Goal: Task Accomplishment & Management: Use online tool/utility

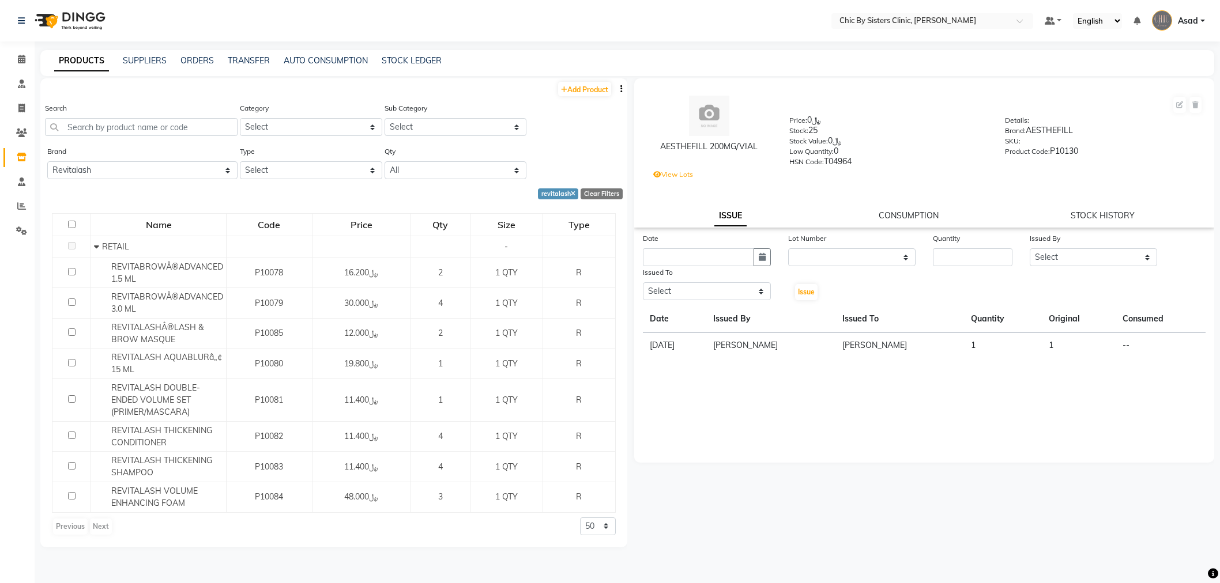
select select "revitalash"
select select
drag, startPoint x: 0, startPoint y: 0, endPoint x: 191, endPoint y: 61, distance: 200.7
click at [191, 60] on link "ORDERS" at bounding box center [196, 60] width 33 height 10
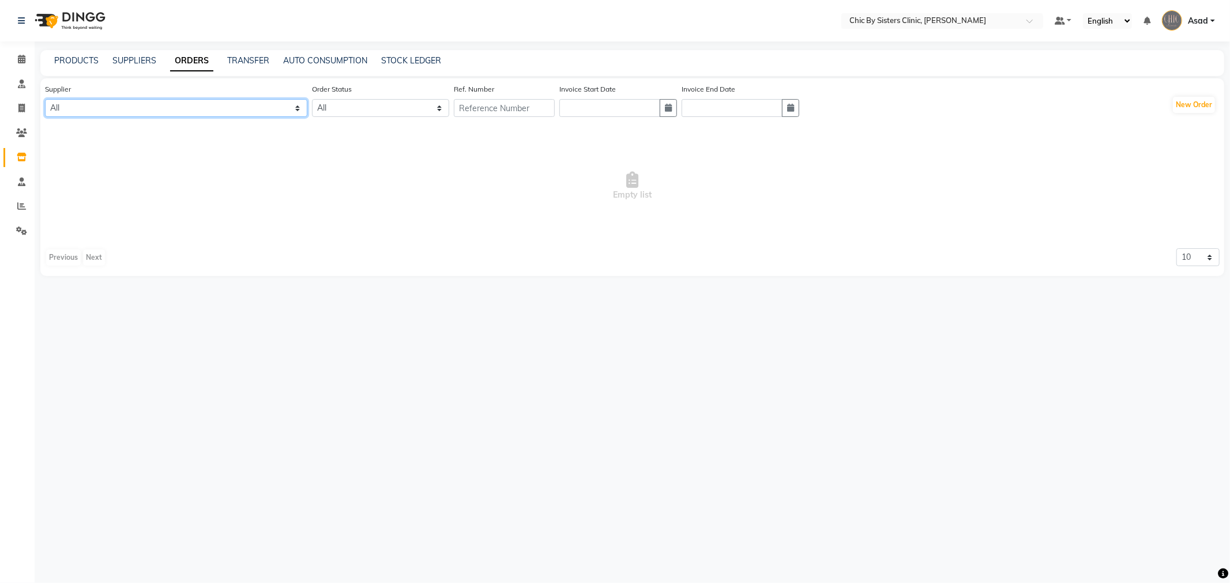
click at [206, 110] on select "All 1111006 - Dubimed Medical Supplies Trading SPC 1110858 - Healthy Living Med…" at bounding box center [176, 108] width 262 height 18
click at [967, 12] on nav "Select Location × Chic By Sisters Clinic, Al Sarooj Default Panel My Panel Engl…" at bounding box center [615, 21] width 1230 height 42
click at [966, 16] on input "text" at bounding box center [930, 22] width 167 height 12
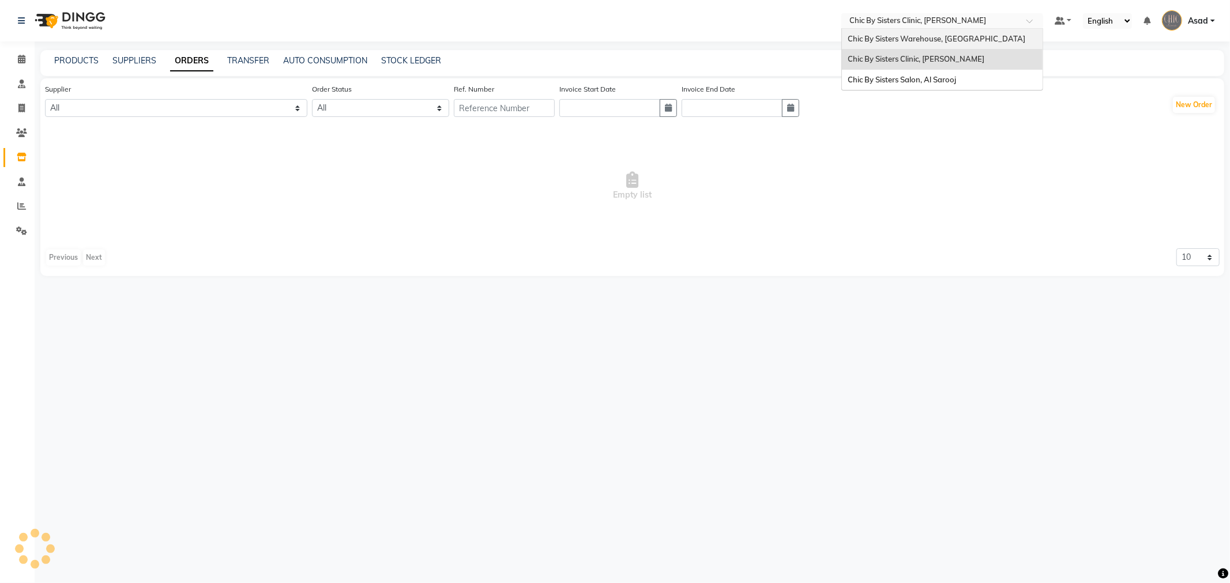
click at [951, 30] on div "Chic By Sisters Warehouse, [GEOGRAPHIC_DATA]" at bounding box center [942, 39] width 201 height 21
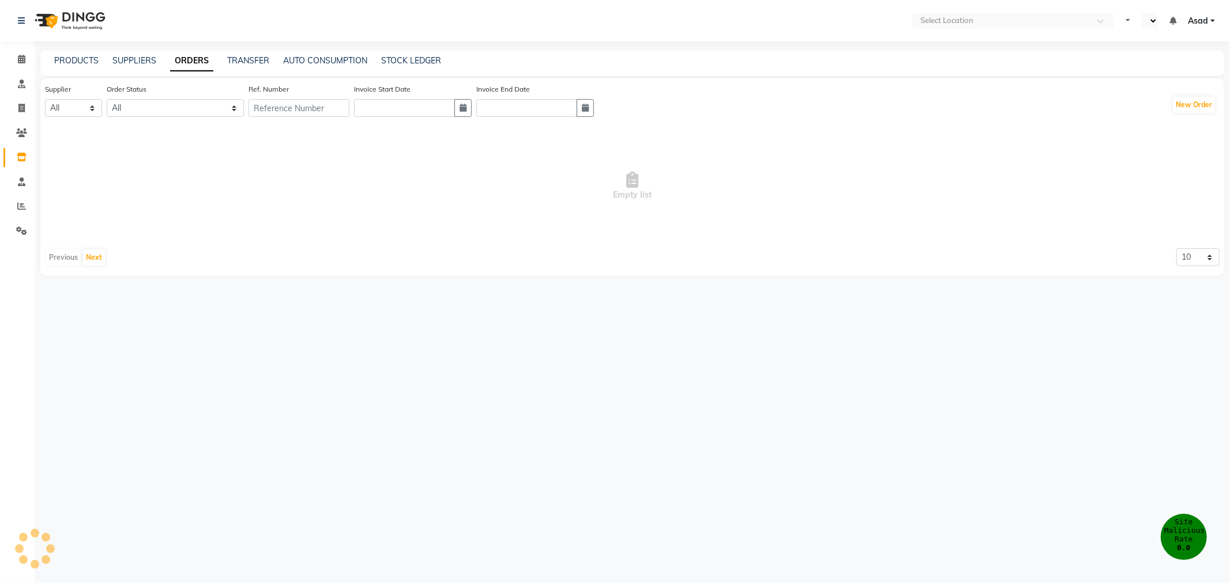
select select "en"
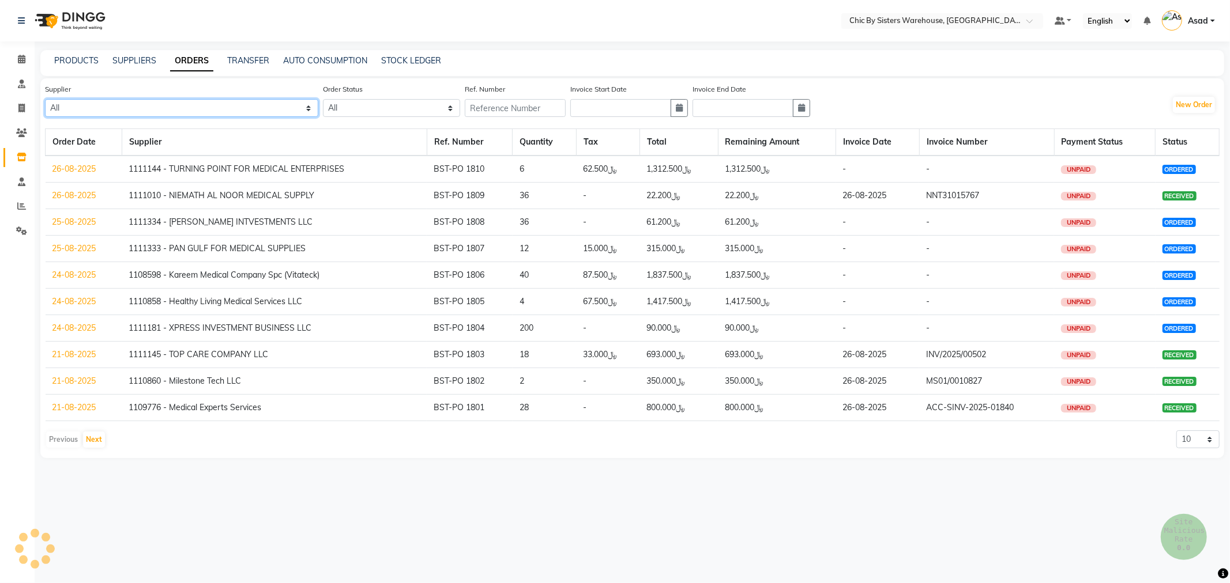
click at [202, 106] on select "All 1111006 - Dubimed Medical Supplies Trading SPC 1110858 - Healthy Living Med…" at bounding box center [181, 108] width 273 height 18
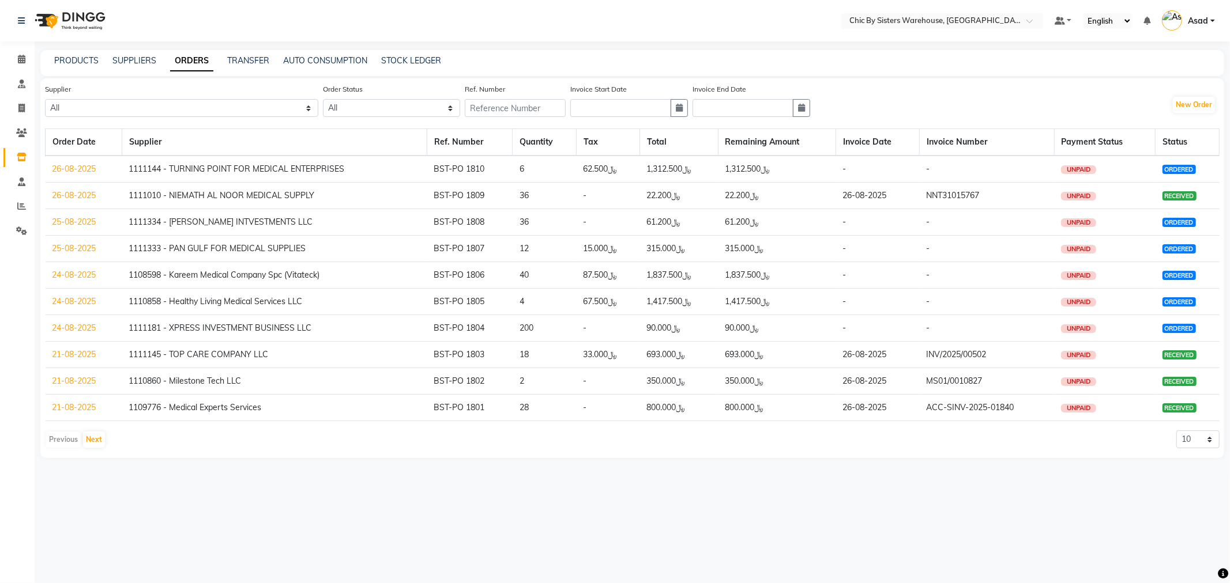
click at [530, 25] on nav "Select Location × Chic By Sisters Warehouse, [GEOGRAPHIC_DATA] Default Panel My…" at bounding box center [615, 21] width 1230 height 42
click at [1194, 111] on button "New Order" at bounding box center [1194, 105] width 42 height 16
select select "true"
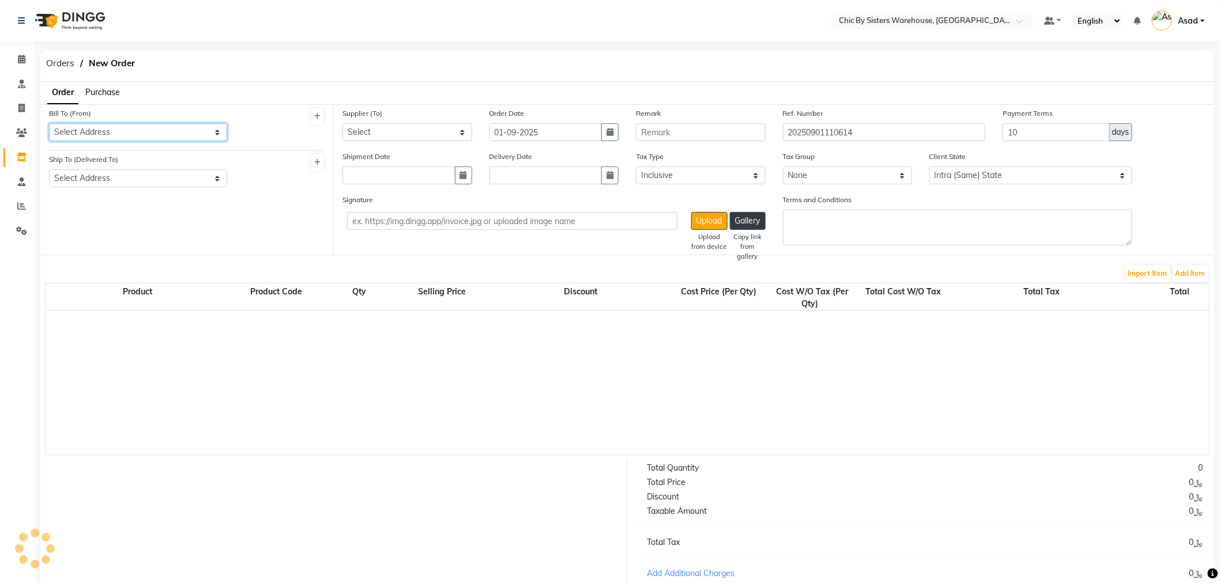
click at [175, 136] on select "Select Address . Bahwan Sisters Trading LLC" at bounding box center [138, 132] width 178 height 18
select select "3840"
select select "1087"
click at [49, 123] on select "Select Address . Bahwan Sisters Trading LLC" at bounding box center [138, 132] width 178 height 18
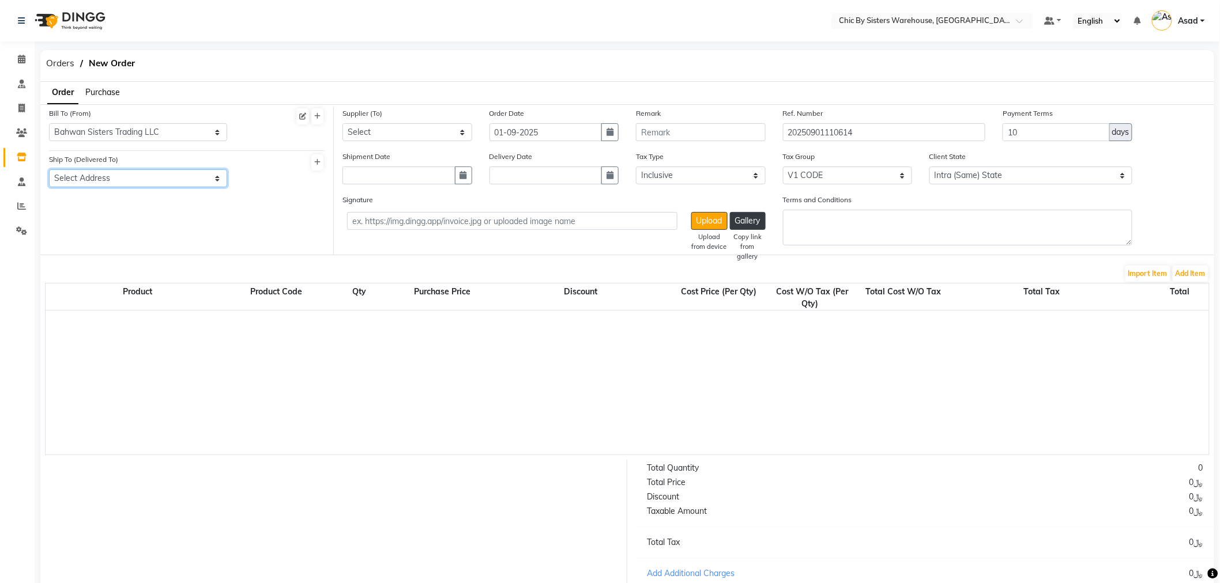
click at [164, 178] on select "Select Address Muscat Oman" at bounding box center [138, 178] width 178 height 18
select select "1088"
click at [49, 169] on select "Select Address Muscat Oman" at bounding box center [138, 178] width 178 height 18
click at [430, 139] on select "Select 1111006 - Dubimed Medical Supplies Trading SPC 1110858 - Healthy Living …" at bounding box center [407, 132] width 130 height 18
select select "4541"
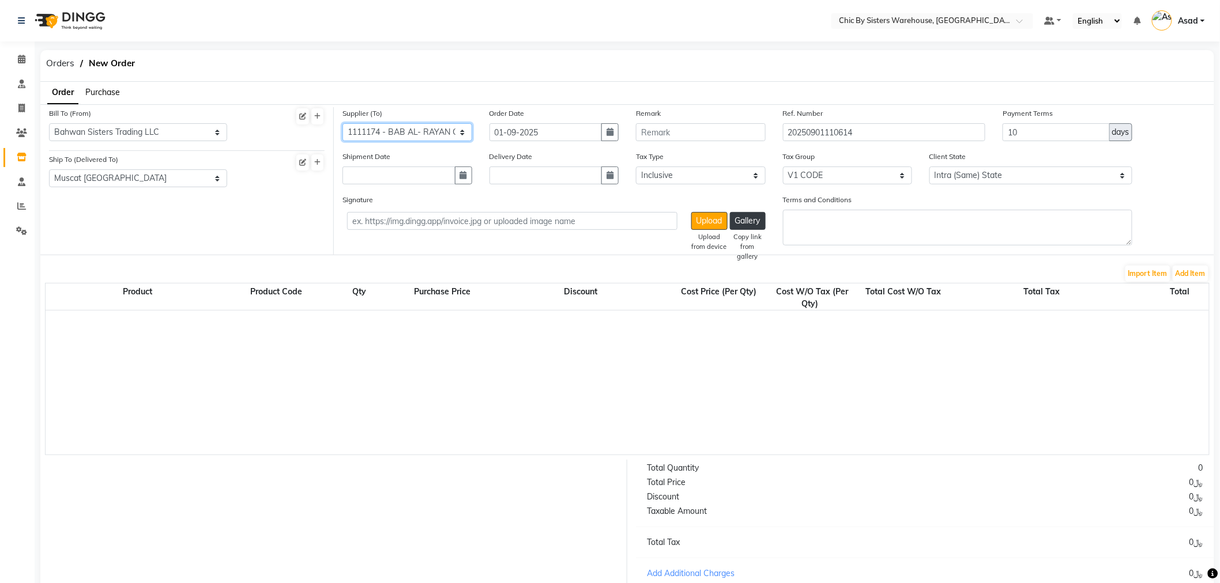
click at [342, 123] on select "Select 1111006 - Dubimed Medical Supplies Trading SPC 1110858 - Healthy Living …" at bounding box center [407, 132] width 130 height 18
drag, startPoint x: 897, startPoint y: 130, endPoint x: 549, endPoint y: 110, distance: 348.2
click at [549, 110] on div "Supplier (To) Select 1111006 - Dubimed Medical Supplies Trading SPC 1110858 - H…" at bounding box center [774, 128] width 880 height 43
type input "BST-PO 1811"
drag, startPoint x: 201, startPoint y: 54, endPoint x: 684, endPoint y: 81, distance: 484.4
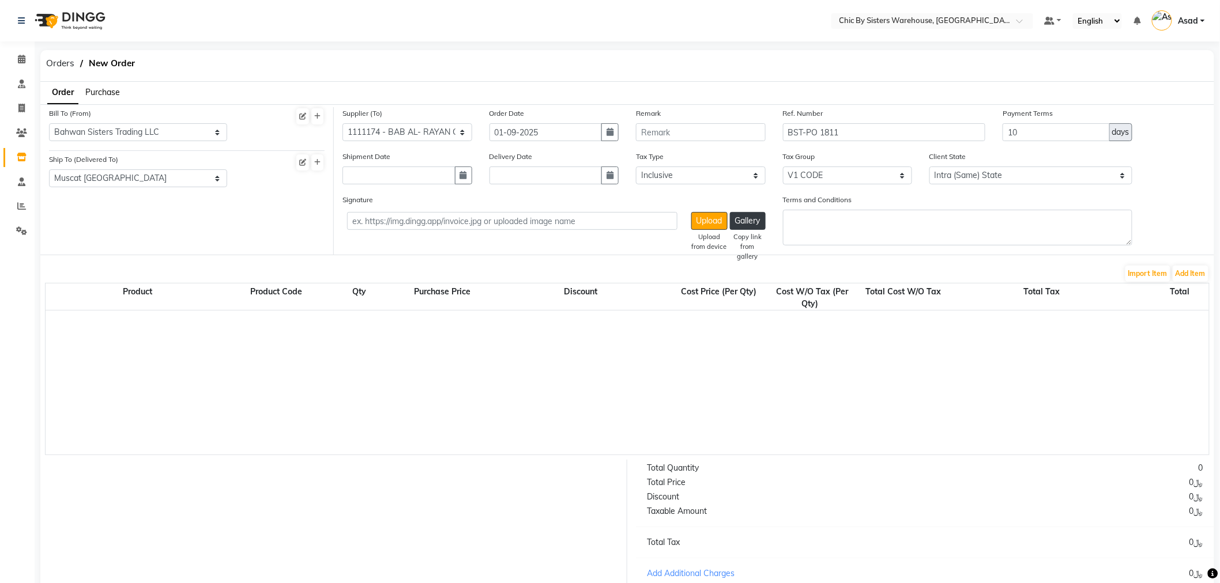
click at [201, 54] on ol "Orders New Order" at bounding box center [228, 63] width 376 height 21
drag, startPoint x: 1027, startPoint y: 137, endPoint x: 976, endPoint y: 137, distance: 51.3
click at [976, 137] on div "Supplier (To) Select 1111006 - Dubimed Medical Supplies Trading SPC 1110858 - H…" at bounding box center [774, 128] width 880 height 43
type input "90"
click at [905, 210] on textarea "Terms and Conditions" at bounding box center [957, 228] width 349 height 36
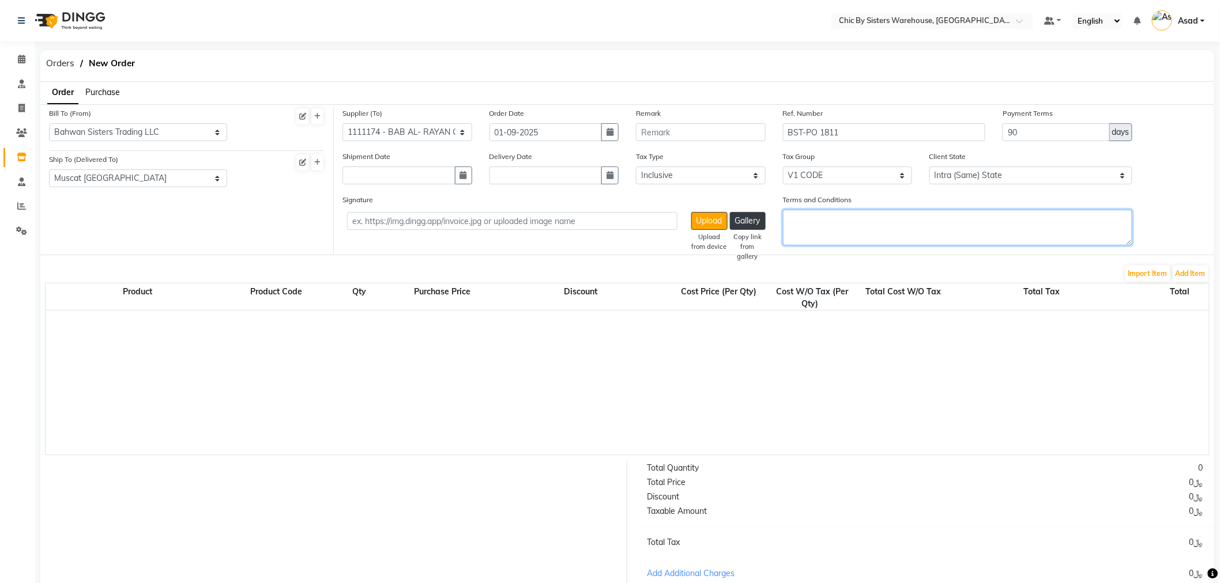
paste textarea "1.PR NO:1445 ref attached 2.QTN NO:26/8/2025 3.PAYMENT TERMS 90 DAYS CREDIT FRO…"
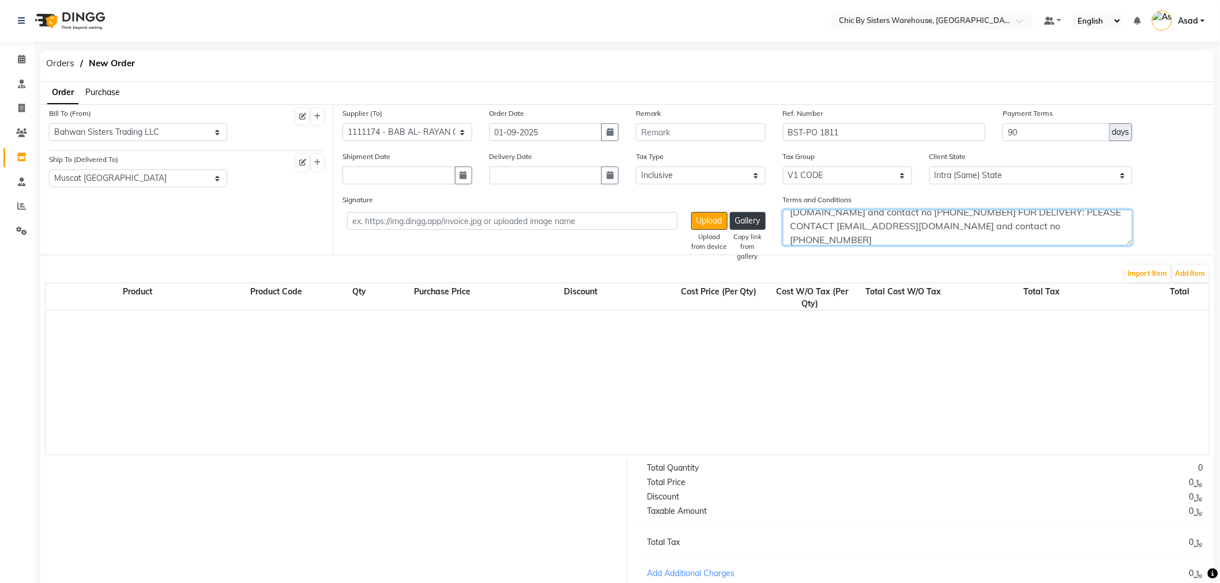
scroll to position [42, 0]
type textarea "1.PR NO:1445 ref attached 2.QTN NO:26/8/2025 3.PAYMENT TERMS 90 DAYS CREDIT FRO…"
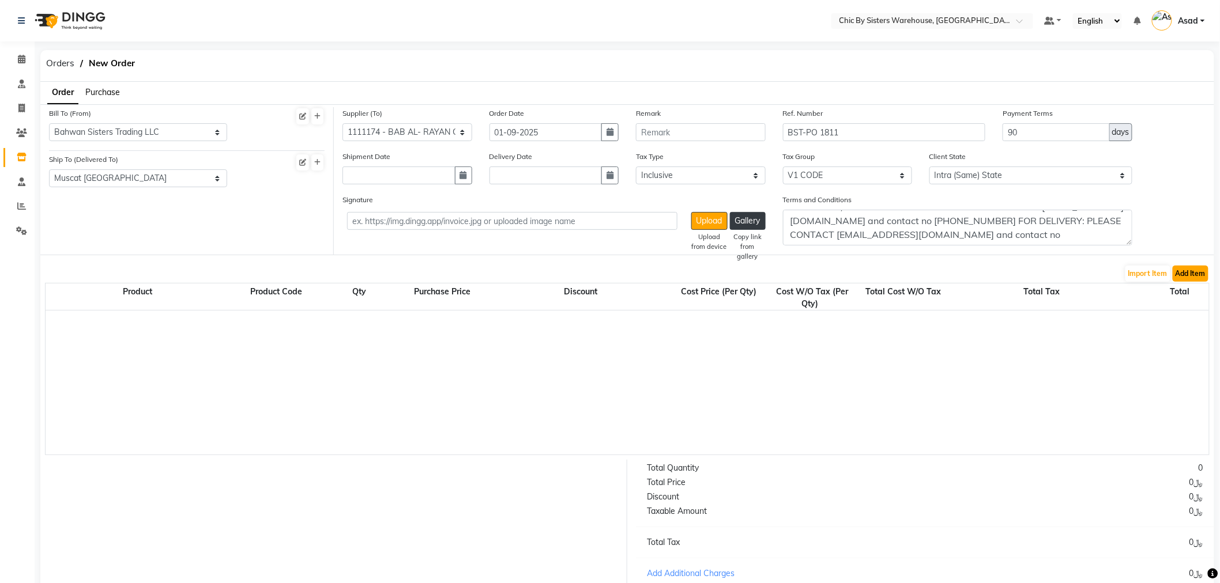
click at [1190, 276] on button "Add Item" at bounding box center [1191, 274] width 36 height 16
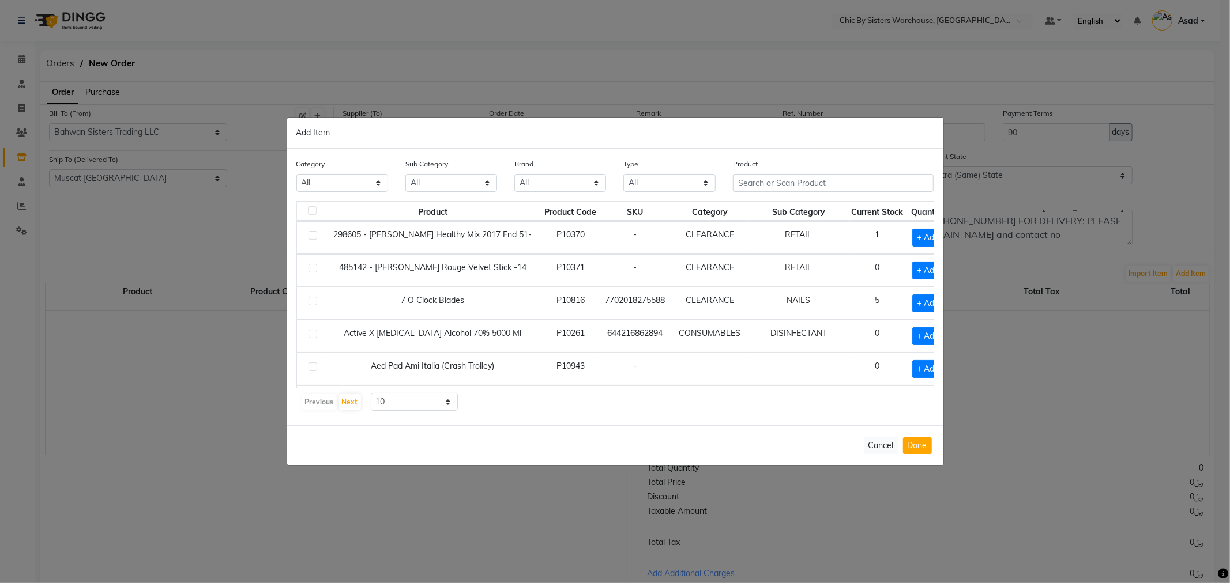
click at [774, 203] on th "Sub Category" at bounding box center [799, 212] width 102 height 20
click at [762, 182] on input "text" at bounding box center [833, 183] width 201 height 18
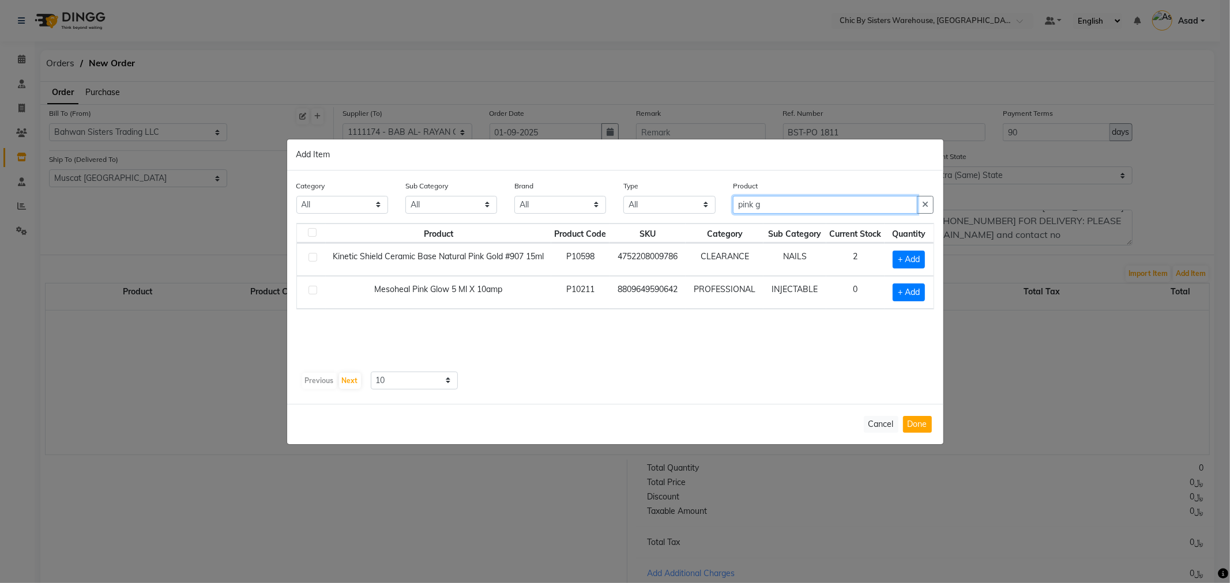
type input "pink g"
click at [307, 292] on td at bounding box center [311, 292] width 29 height 33
click at [318, 290] on td at bounding box center [311, 292] width 29 height 33
click at [312, 287] on label at bounding box center [312, 290] width 9 height 9
click at [312, 287] on input "checkbox" at bounding box center [311, 290] width 7 height 7
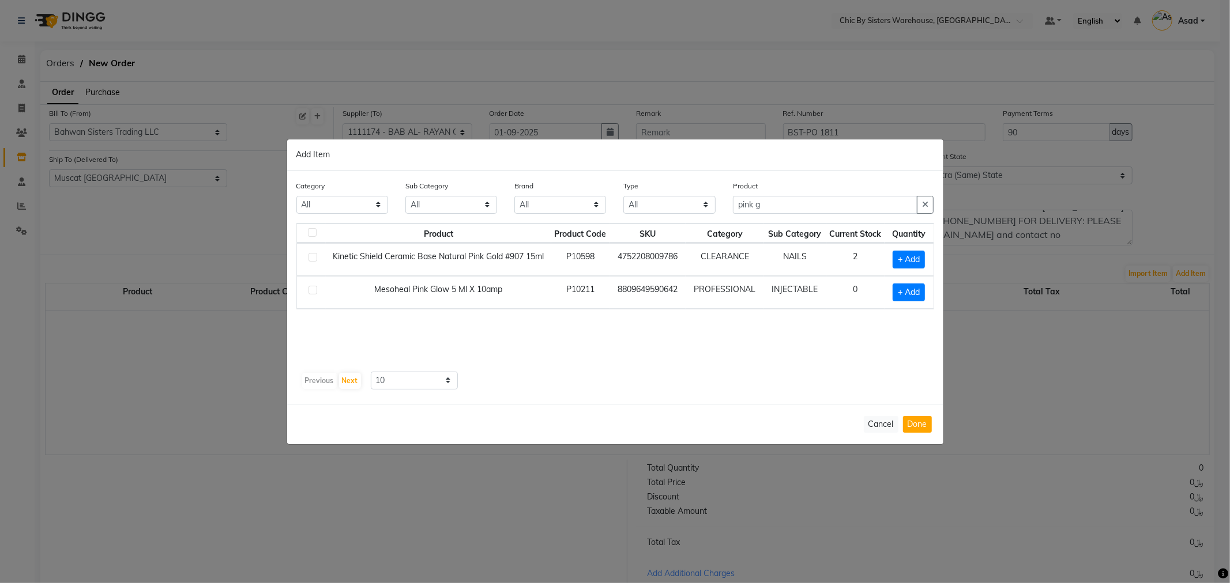
checkbox input "true"
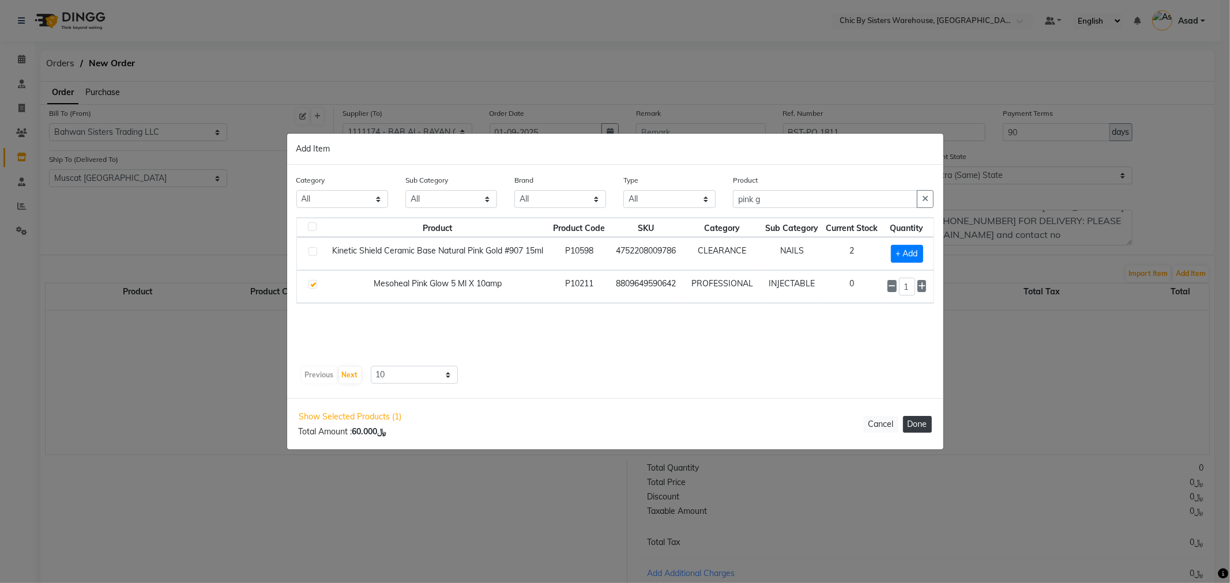
click at [911, 421] on button "Done" at bounding box center [917, 424] width 29 height 17
select select "3840"
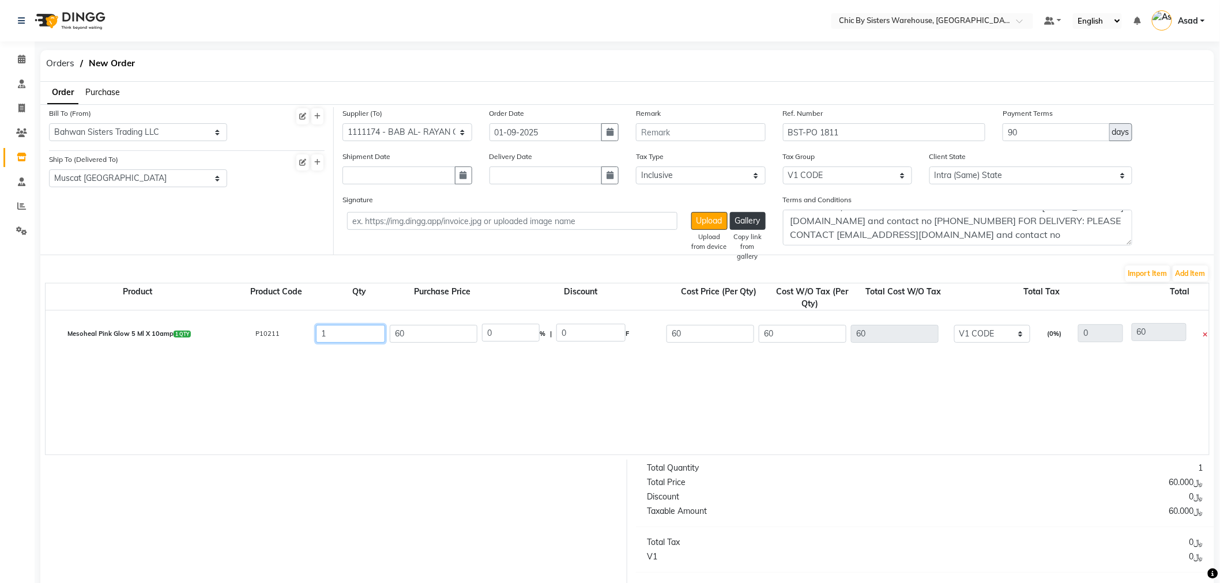
click at [381, 337] on input "1" at bounding box center [350, 334] width 69 height 18
type input "0"
type input "6"
type input "360"
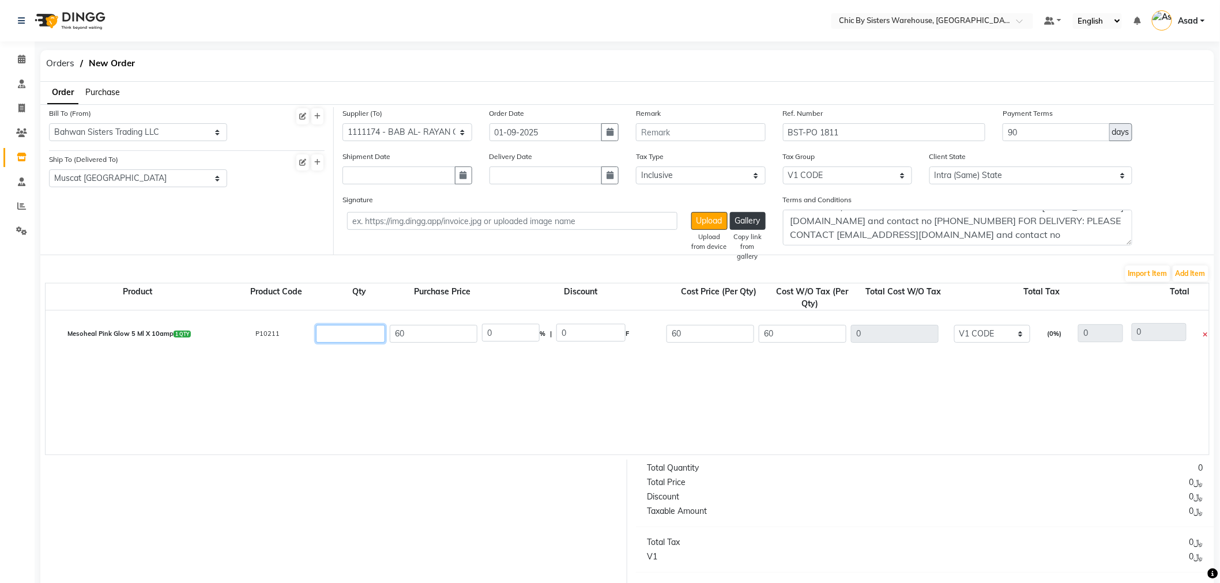
type input "360"
type input "6"
click at [690, 329] on input "60" at bounding box center [710, 334] width 88 height 18
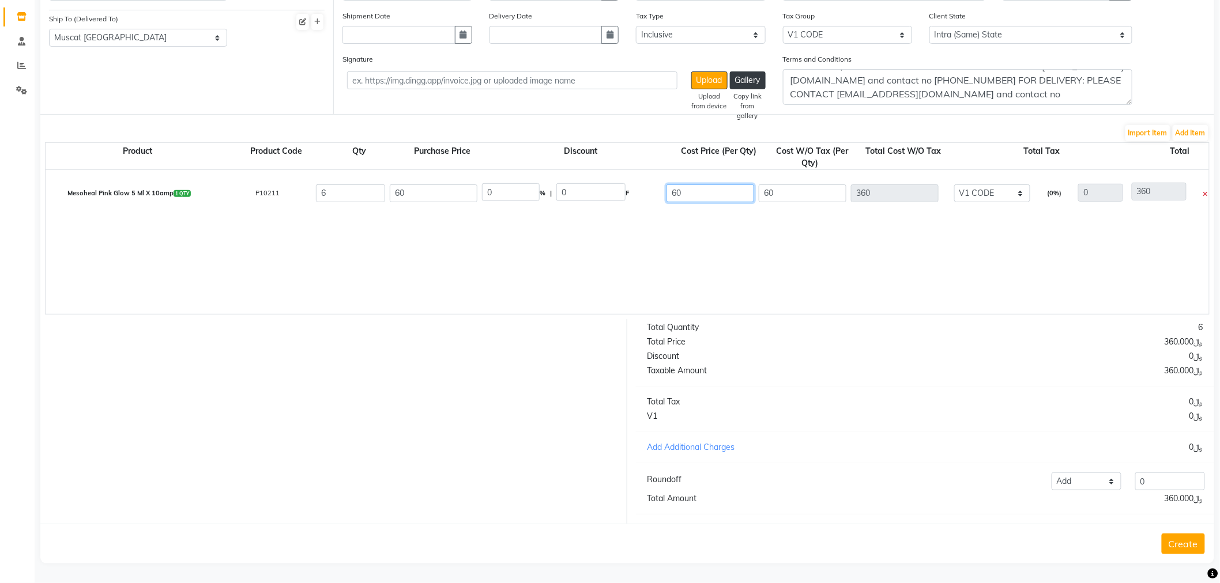
scroll to position [150, 0]
click at [696, 26] on select "Select Inclusive Exclusive" at bounding box center [701, 35] width 130 height 18
select select "false"
click at [636, 26] on select "Select Inclusive Exclusive" at bounding box center [701, 35] width 130 height 18
click at [1196, 548] on button "Create" at bounding box center [1183, 544] width 43 height 21
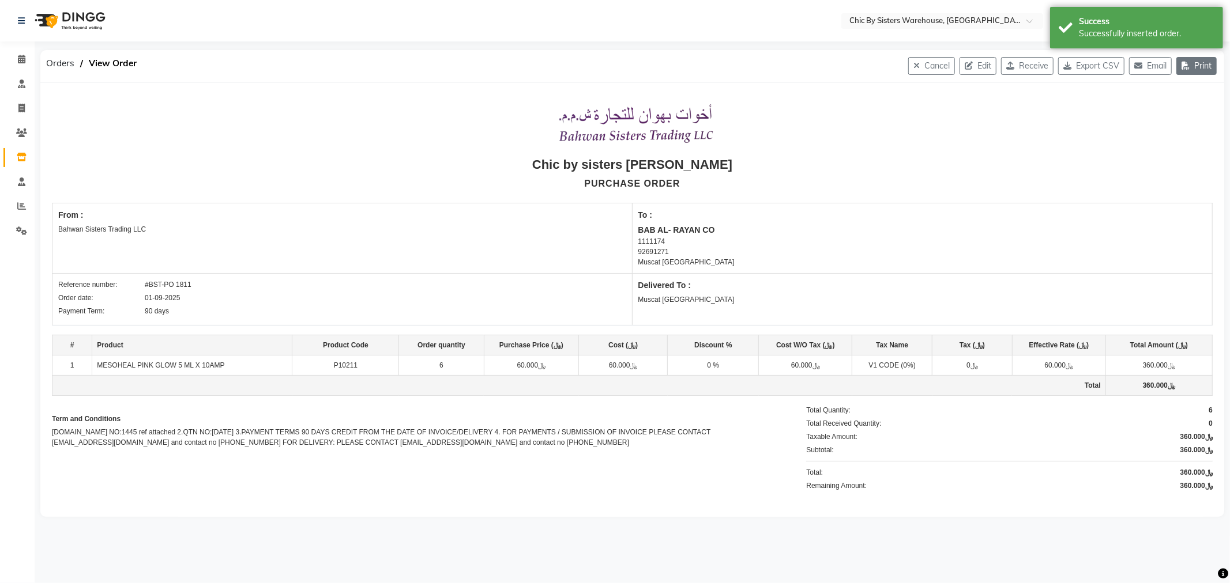
click at [1196, 70] on button "Print" at bounding box center [1196, 66] width 40 height 18
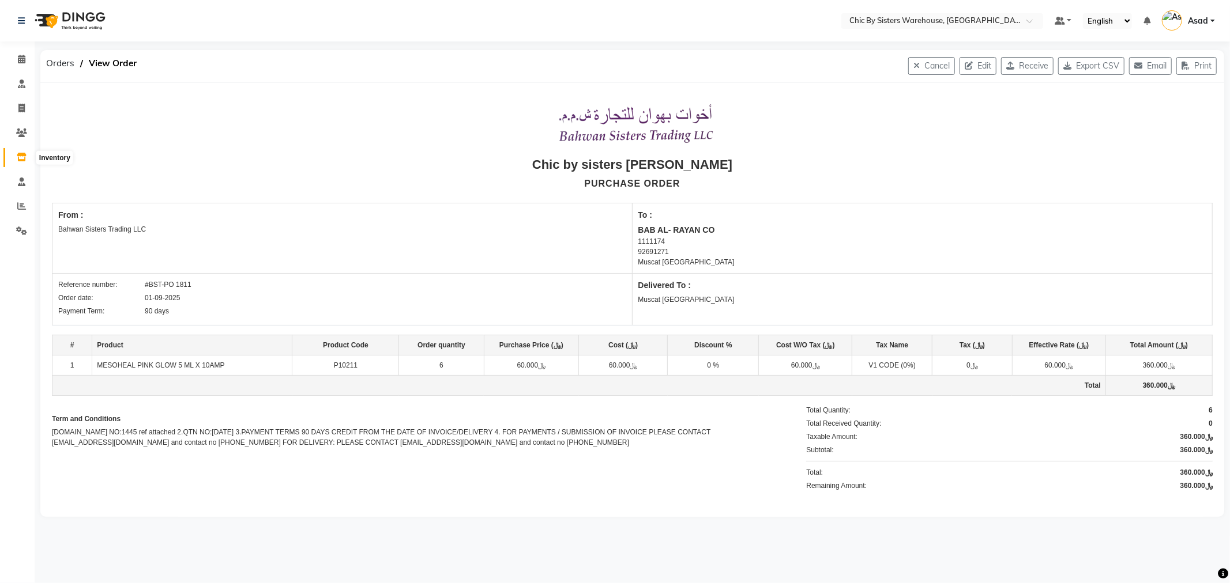
click at [20, 160] on icon at bounding box center [22, 157] width 10 height 9
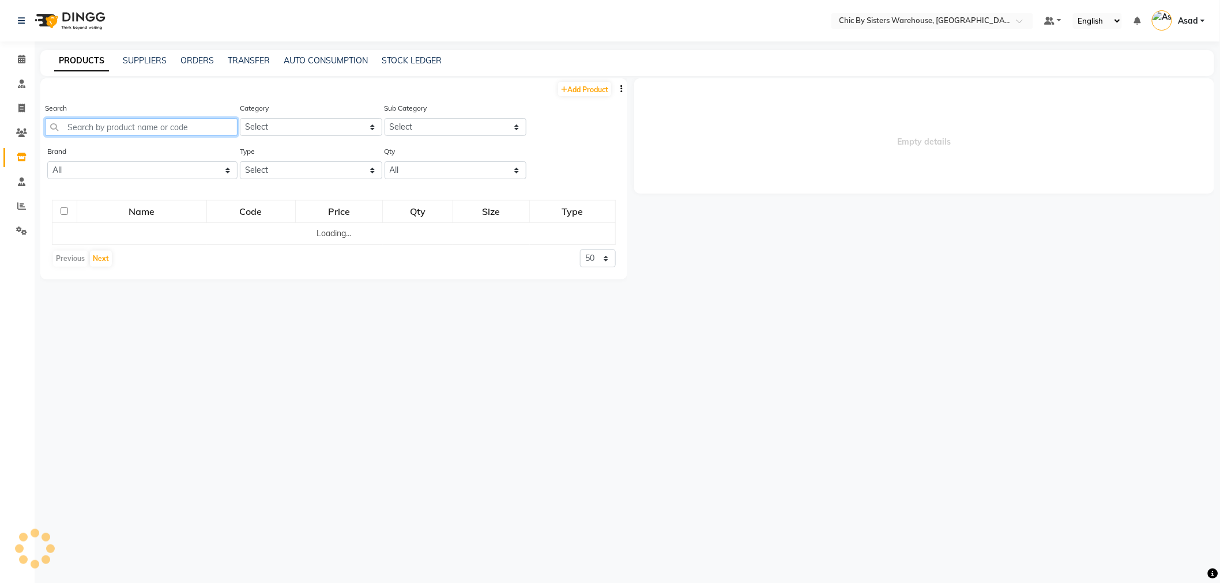
click at [163, 130] on input "text" at bounding box center [141, 127] width 193 height 18
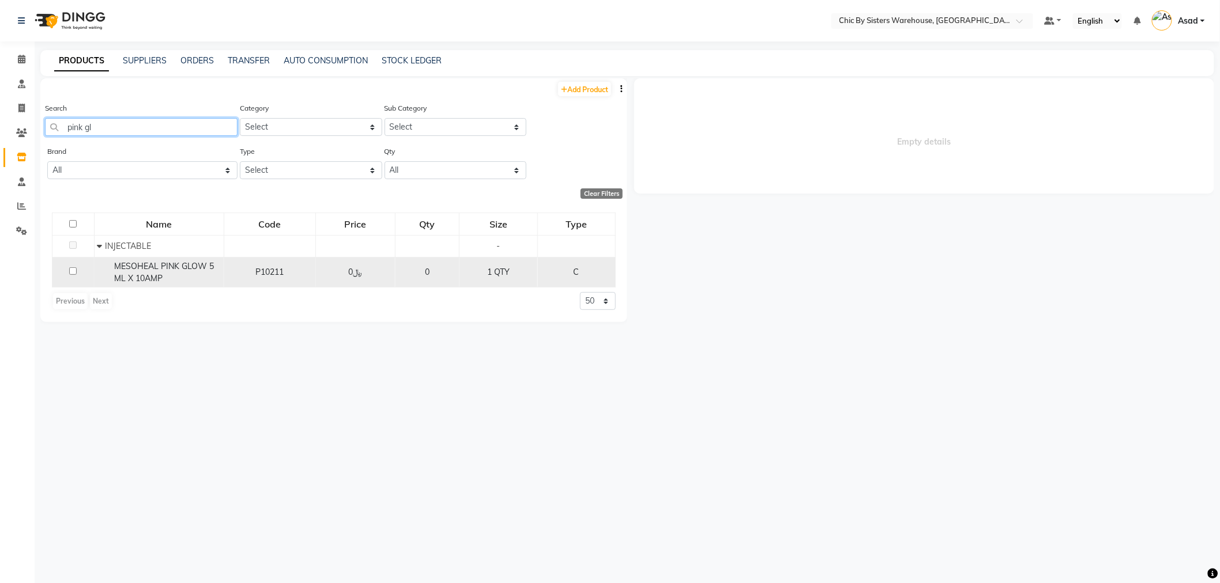
type input "pink gl"
click at [171, 268] on span "MESOHEAL PINK GLOW 5 ML X 10AMP" at bounding box center [164, 272] width 100 height 22
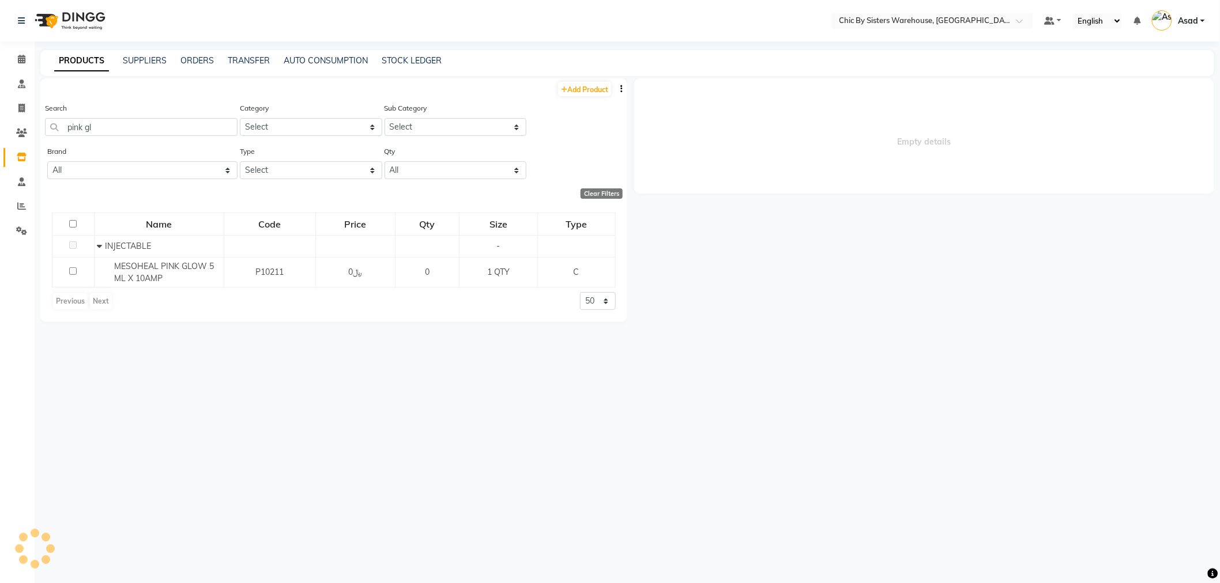
select select
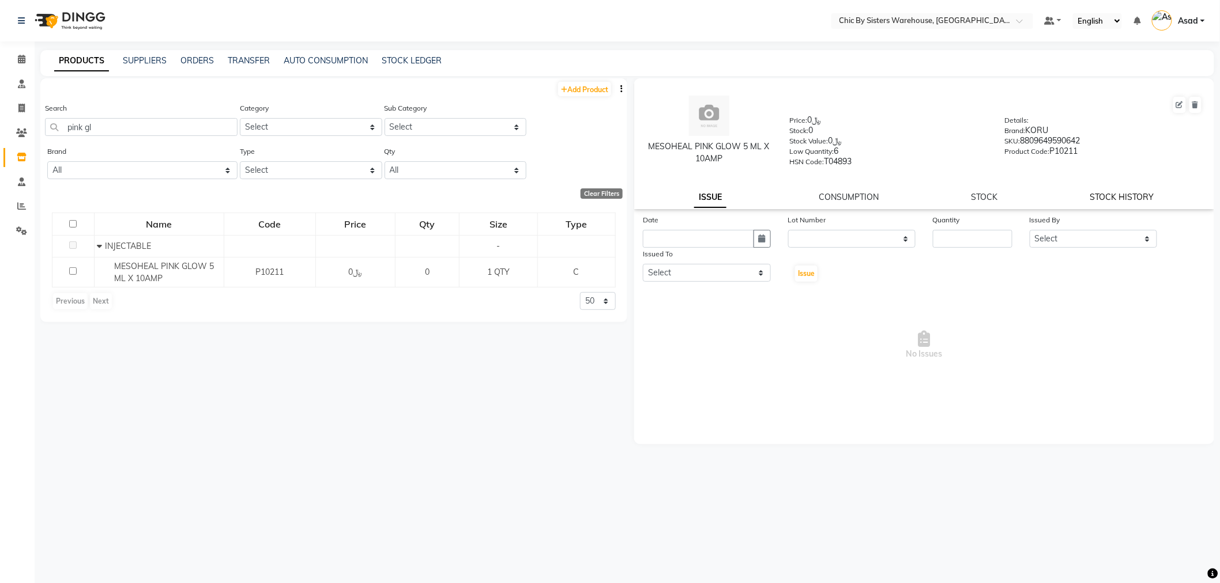
click at [1117, 197] on link "STOCK HISTORY" at bounding box center [1122, 197] width 64 height 10
select select "all"
click at [930, 21] on input "text" at bounding box center [920, 22] width 167 height 12
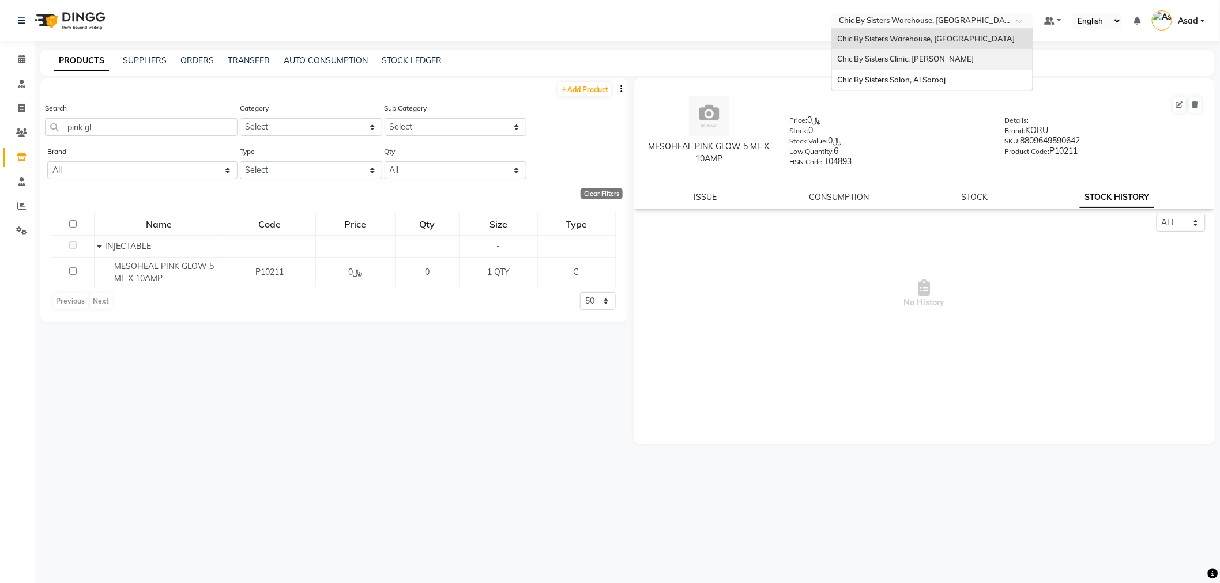
click at [921, 61] on span "Chic By Sisters Clinic, [PERSON_NAME]" at bounding box center [906, 58] width 137 height 9
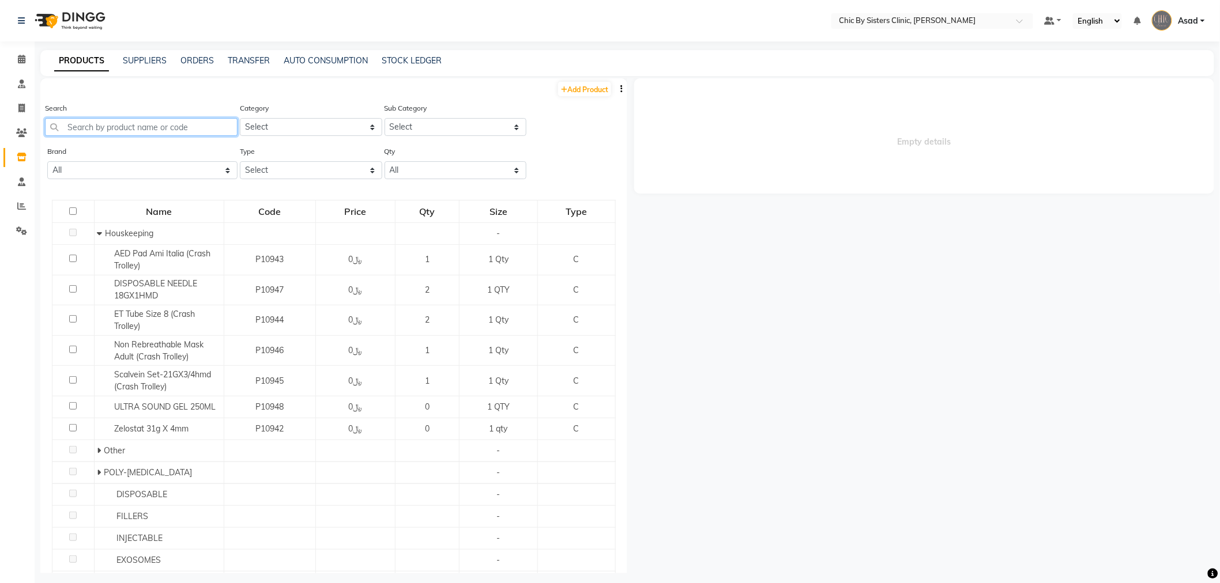
click at [169, 129] on input "text" at bounding box center [141, 127] width 193 height 18
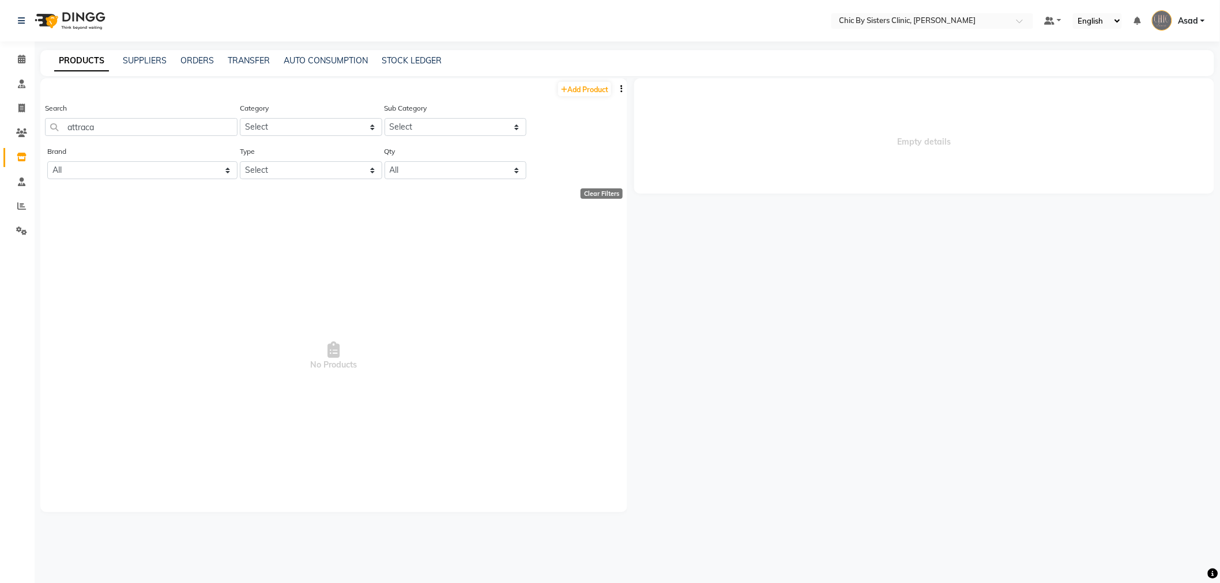
click at [250, 269] on span "No Products" at bounding box center [334, 357] width 564 height 288
click at [169, 125] on input "attraca" at bounding box center [141, 127] width 193 height 18
type input "atra"
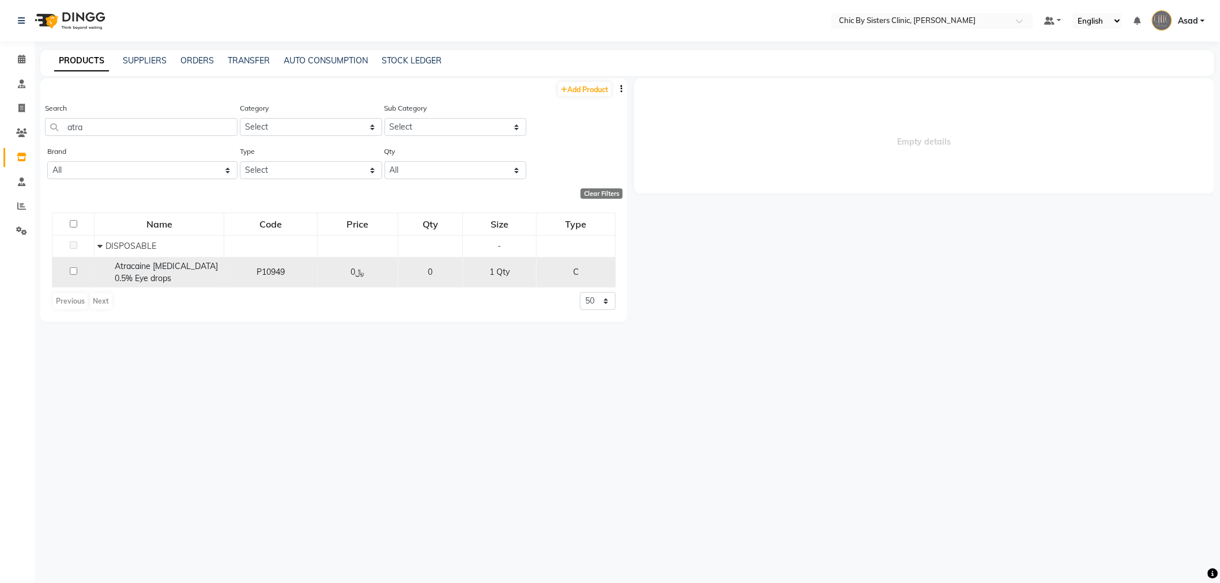
click at [206, 284] on div "Atracaine Tetracaine Hydrochloride 0.5% Eye drops" at bounding box center [158, 273] width 123 height 24
select select
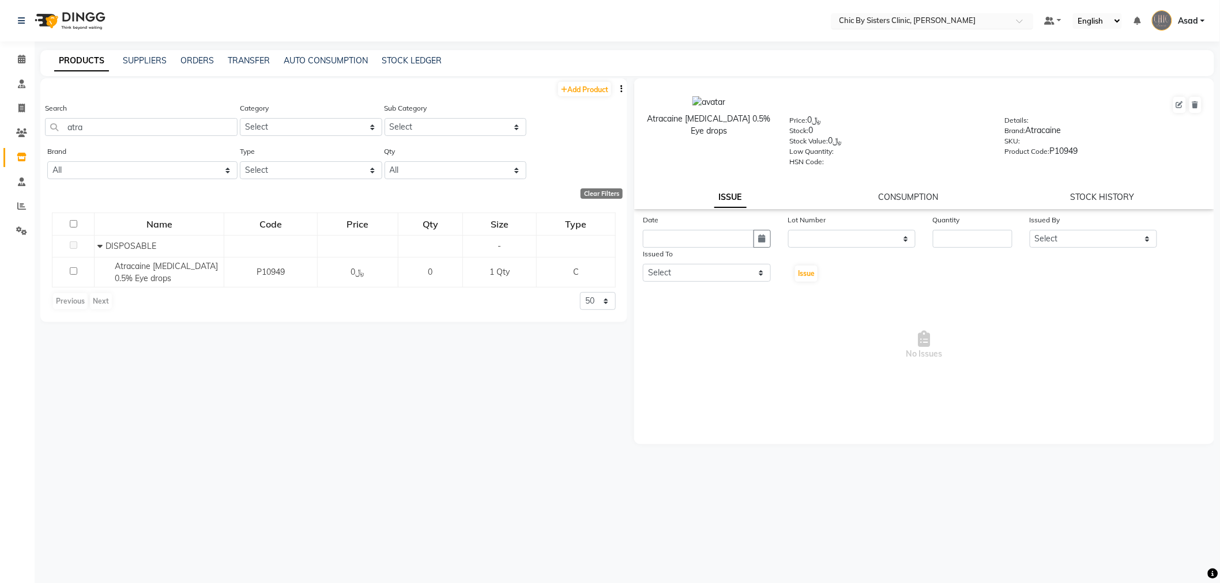
click at [981, 20] on input "text" at bounding box center [920, 22] width 167 height 12
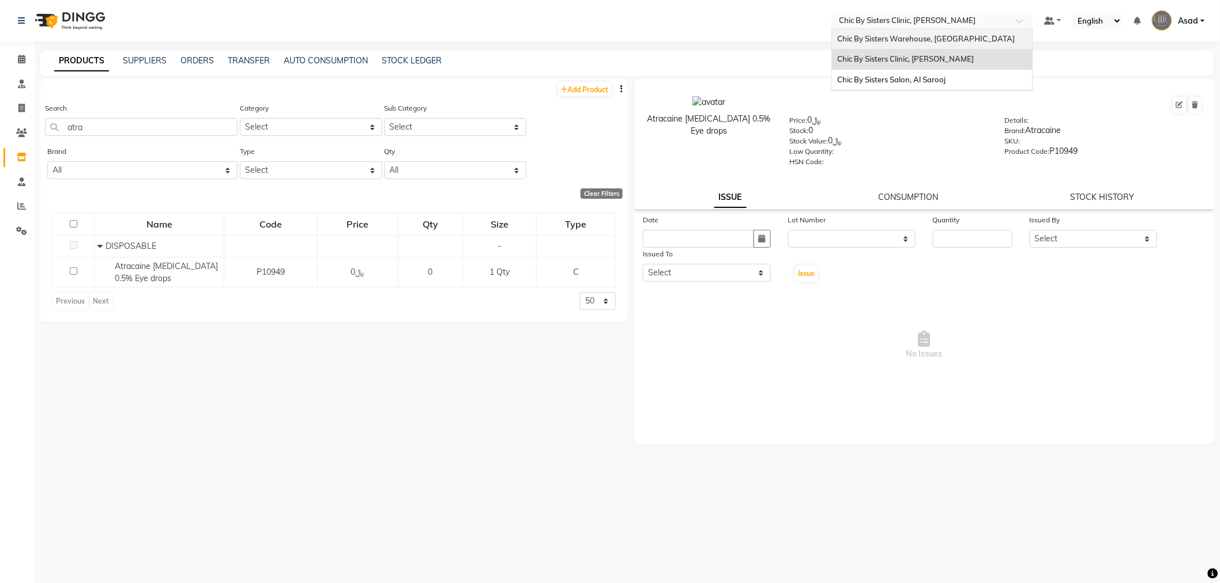
click at [973, 39] on div "Chic By Sisters Warehouse, [GEOGRAPHIC_DATA]" at bounding box center [932, 39] width 201 height 21
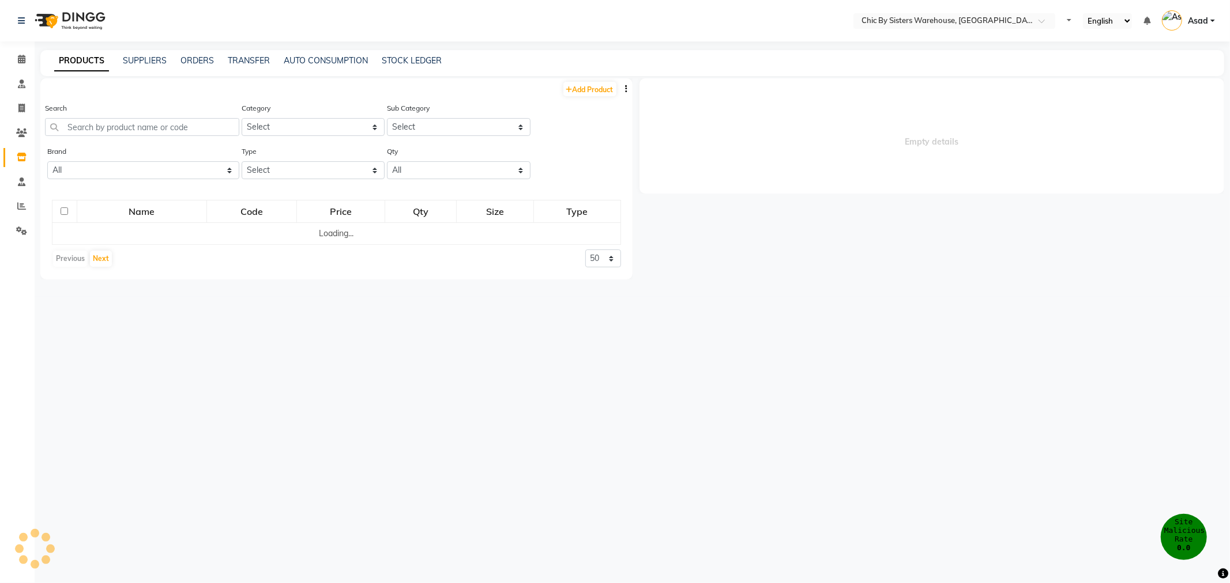
select select "en"
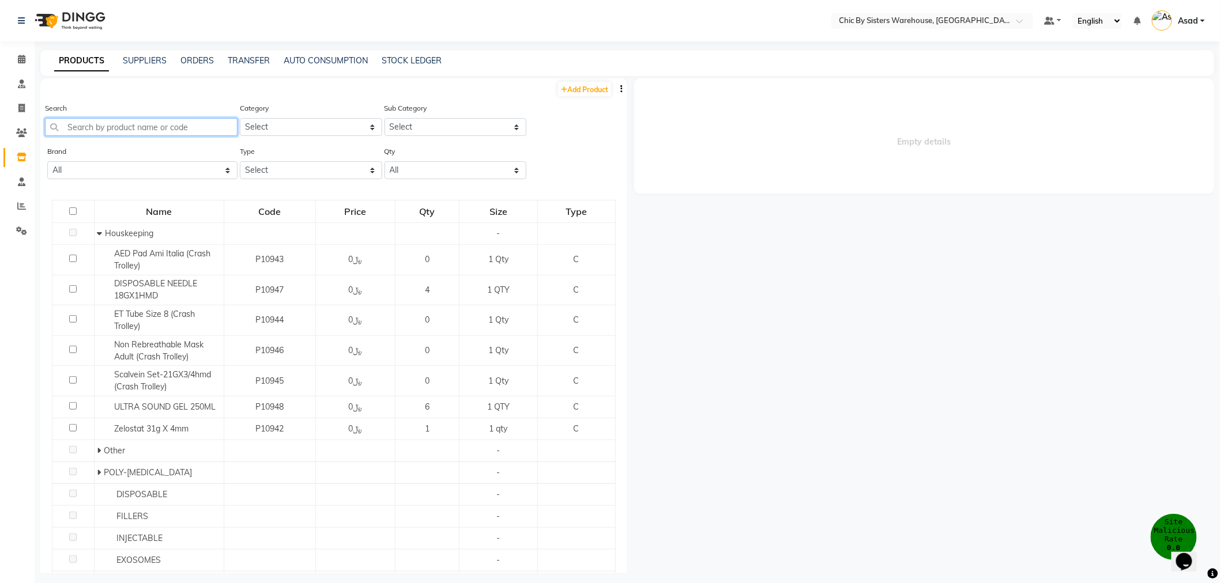
click at [152, 126] on input "text" at bounding box center [141, 127] width 193 height 18
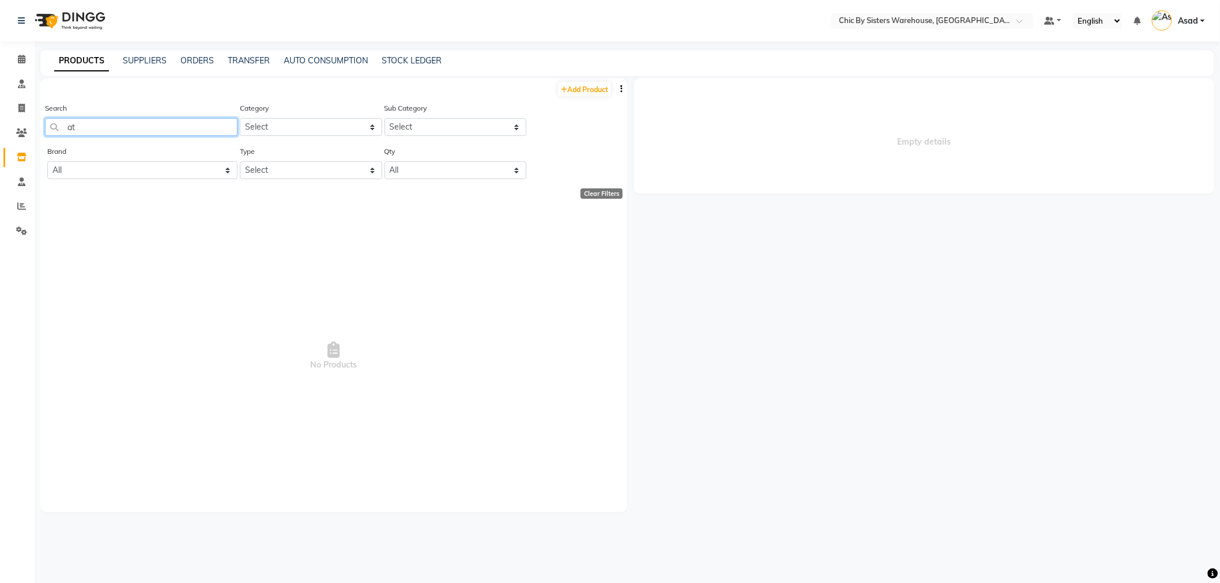
type input "a"
type input "10949"
click at [20, 211] on span at bounding box center [22, 206] width 20 height 13
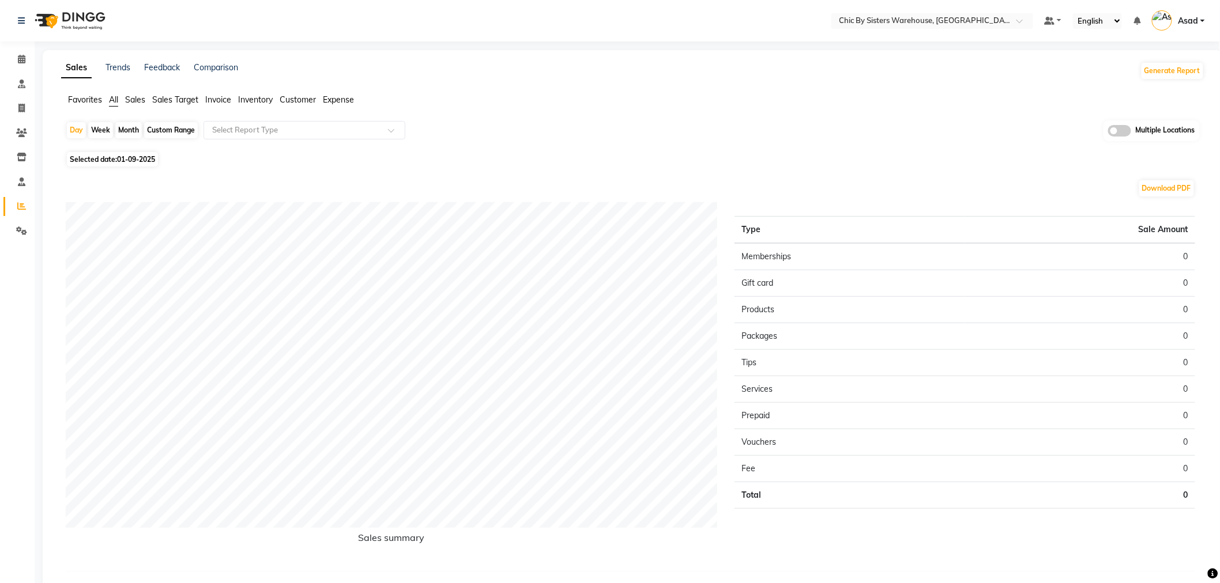
click at [85, 100] on span "Favorites" at bounding box center [85, 100] width 34 height 10
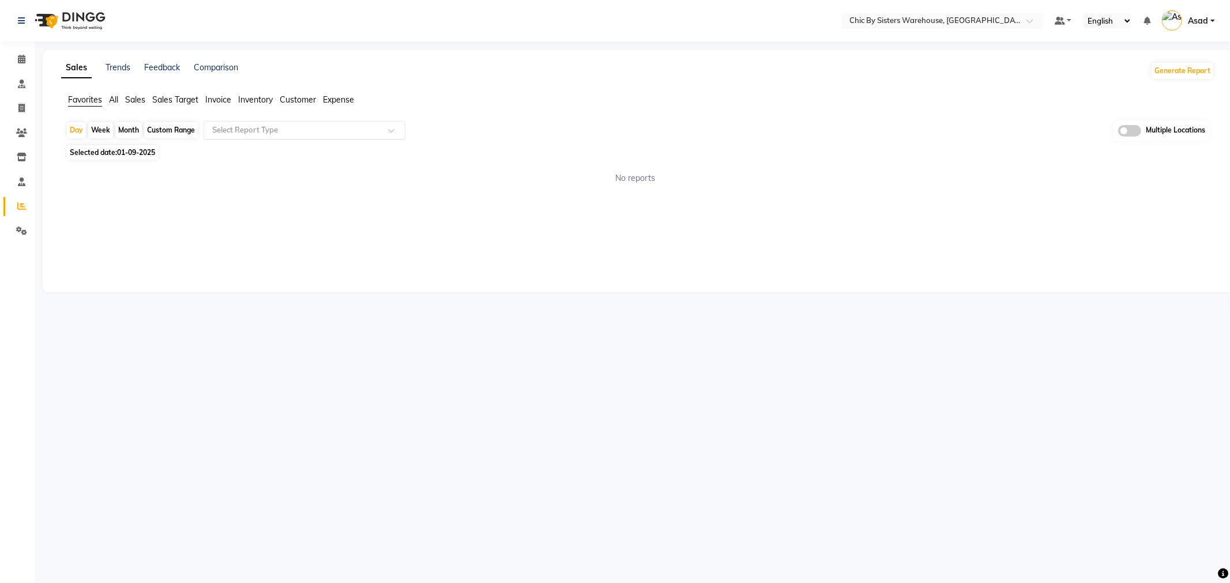
click at [243, 135] on div "Select Report Type" at bounding box center [305, 130] width 202 height 18
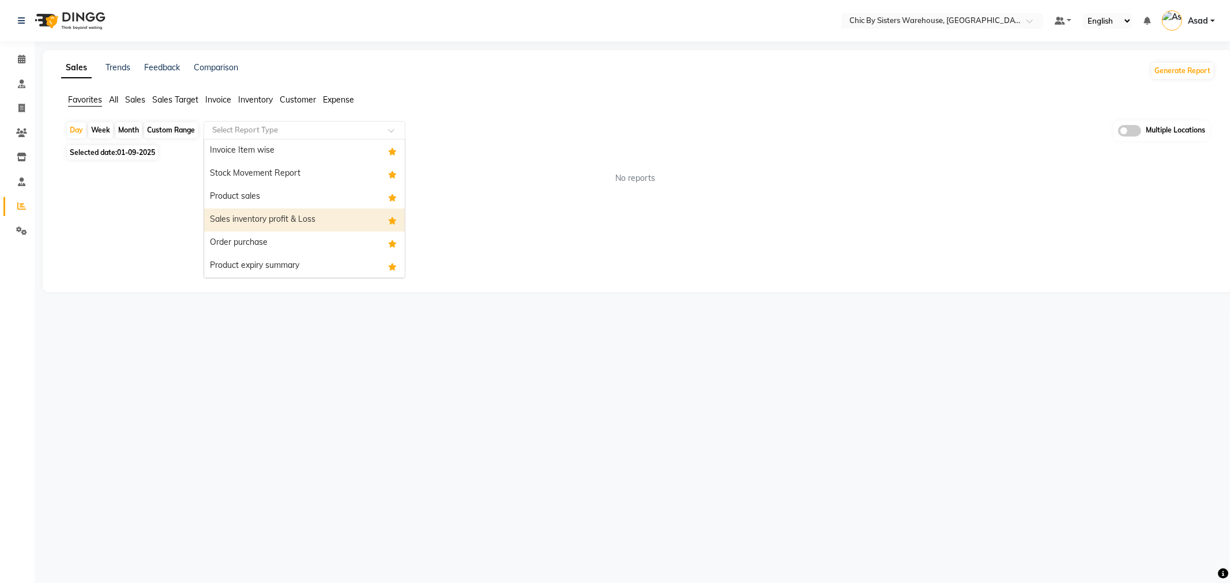
click at [260, 223] on div "Sales inventory profit & Loss" at bounding box center [304, 220] width 201 height 23
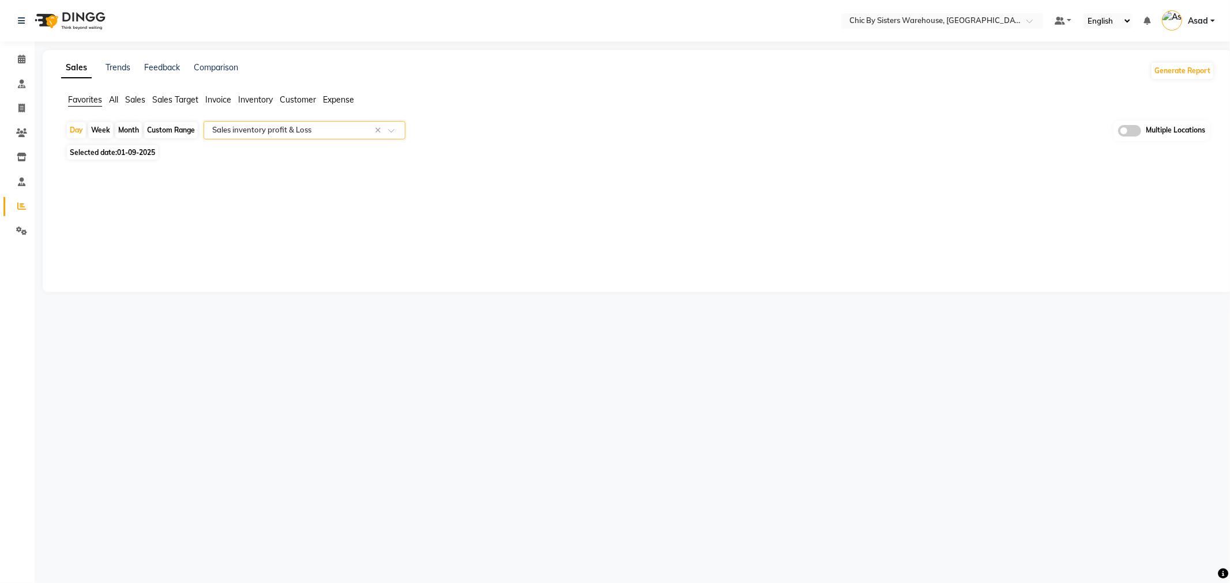
click at [126, 123] on div "Month" at bounding box center [128, 130] width 27 height 16
select select "9"
select select "2025"
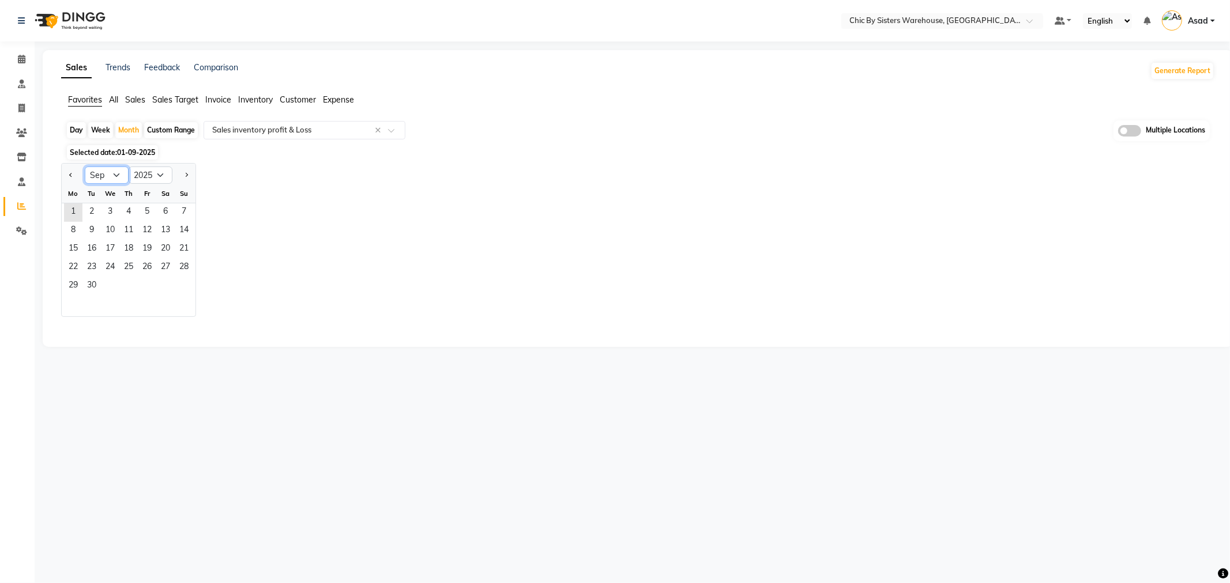
drag, startPoint x: 112, startPoint y: 174, endPoint x: 112, endPoint y: 182, distance: 8.1
click at [112, 174] on select "Jan Feb Mar Apr May Jun Jul Aug Sep Oct Nov Dec" at bounding box center [107, 175] width 44 height 17
select select "8"
click at [85, 167] on select "Jan Feb Mar Apr May Jun Jul Aug Sep Oct Nov Dec" at bounding box center [107, 175] width 44 height 17
click at [145, 210] on span "1" at bounding box center [147, 213] width 18 height 18
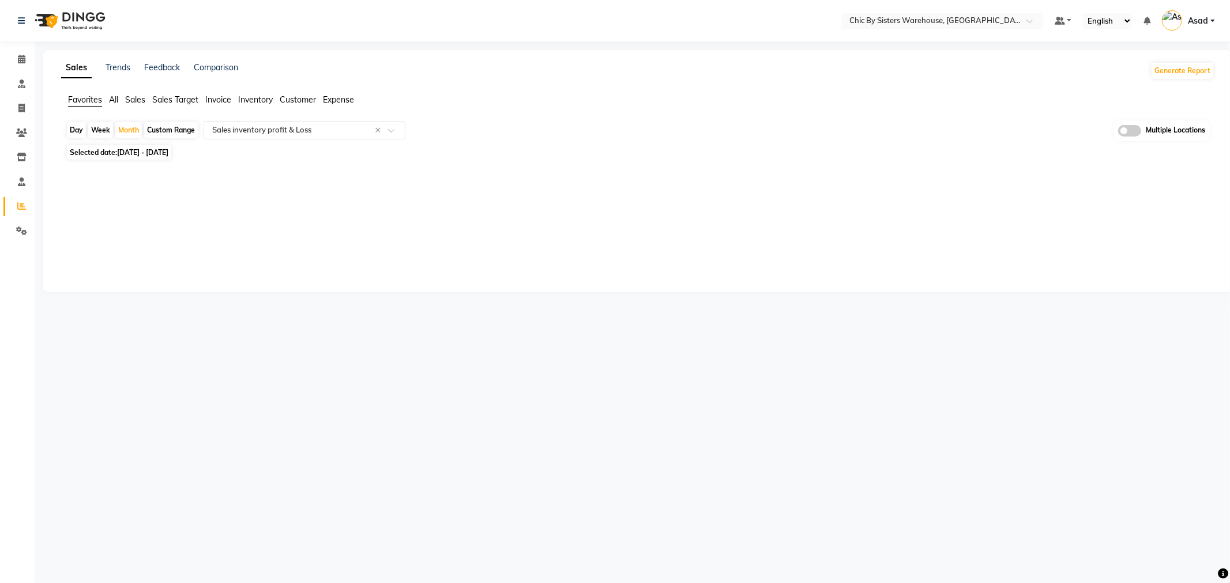
click at [1136, 130] on span at bounding box center [1129, 131] width 23 height 12
click at [1118, 133] on input "checkbox" at bounding box center [1118, 133] width 0 height 0
click at [600, 135] on span "Chic by sisters Warehouse, Oman x" at bounding box center [554, 132] width 269 height 20
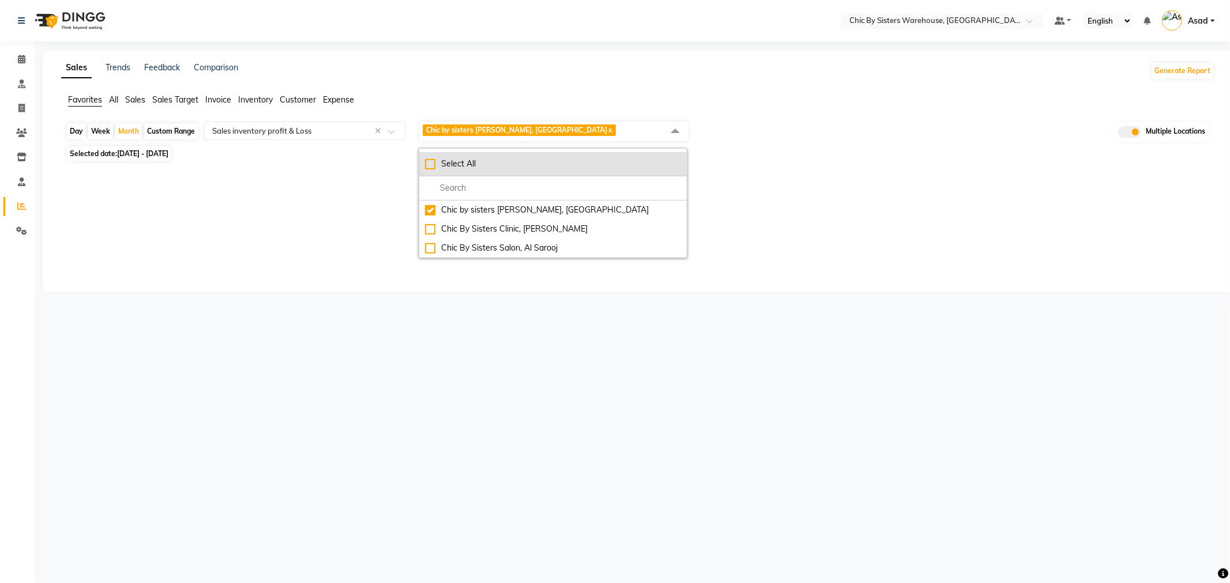
click at [470, 165] on div "Select All" at bounding box center [553, 164] width 256 height 12
checkbox input "true"
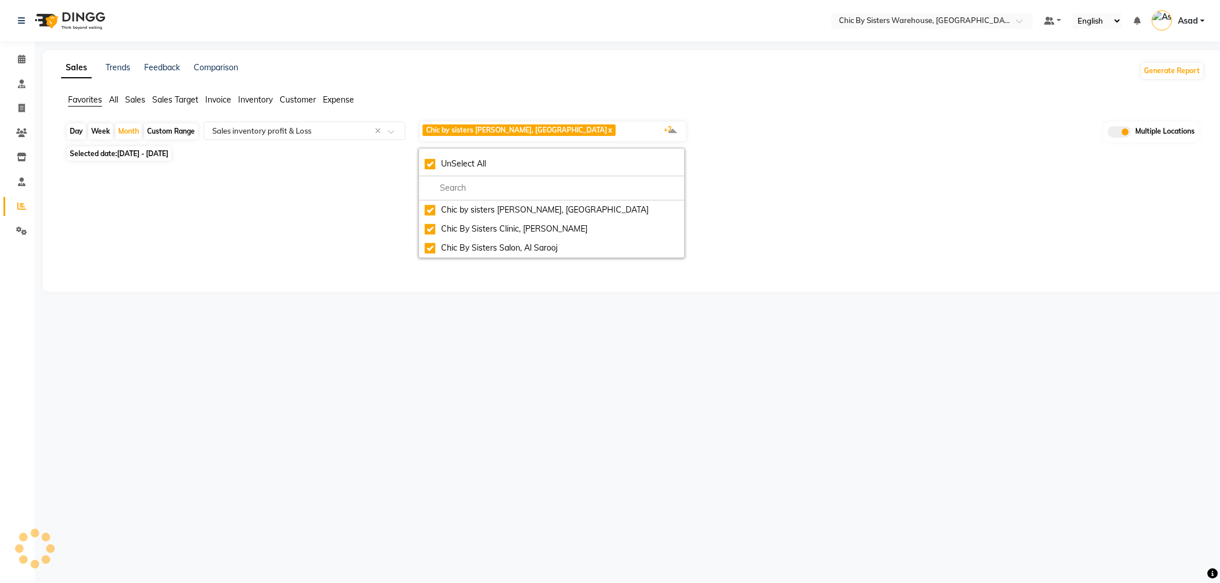
select select "full_report"
select select "csv"
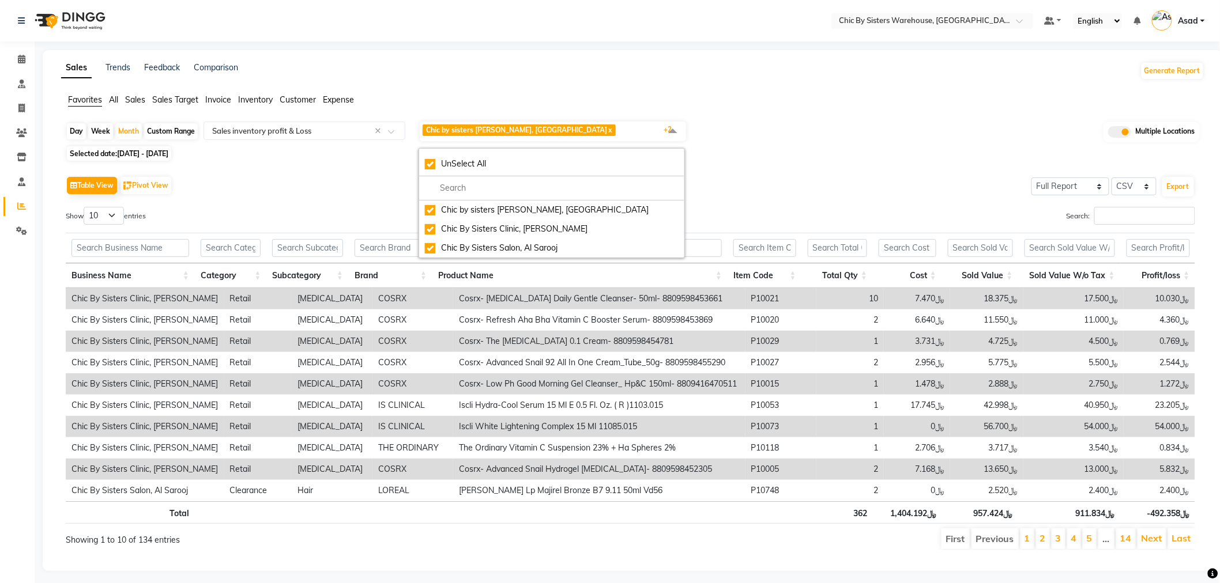
click at [296, 199] on div "Table View Pivot View Select Full Report Filtered Report Select CSV PDF Export …" at bounding box center [630, 362] width 1129 height 377
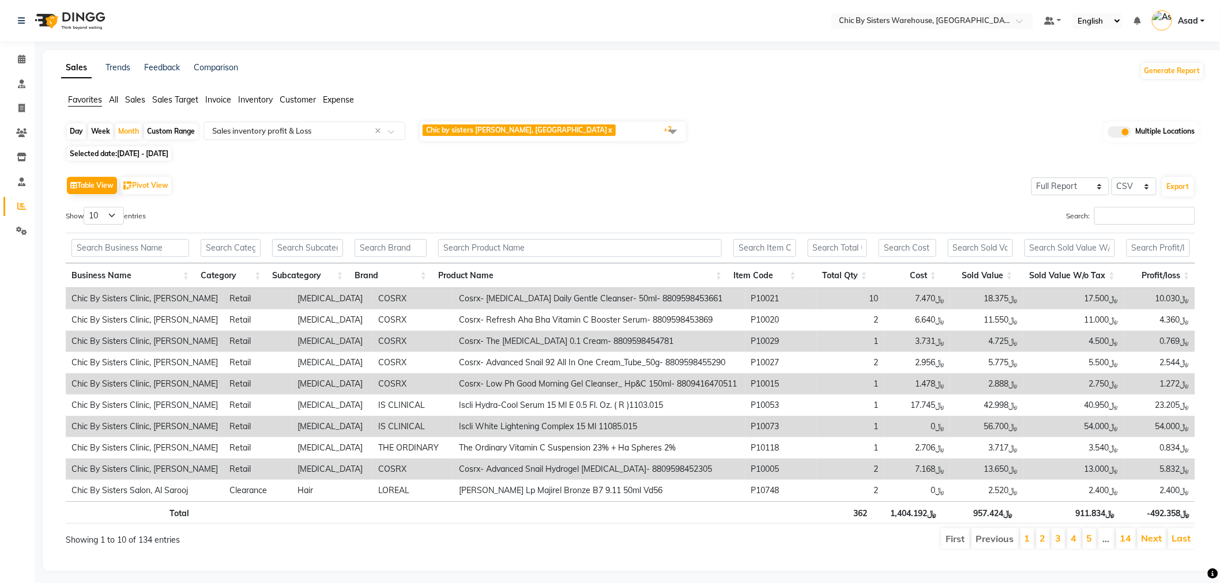
scroll to position [0, 8]
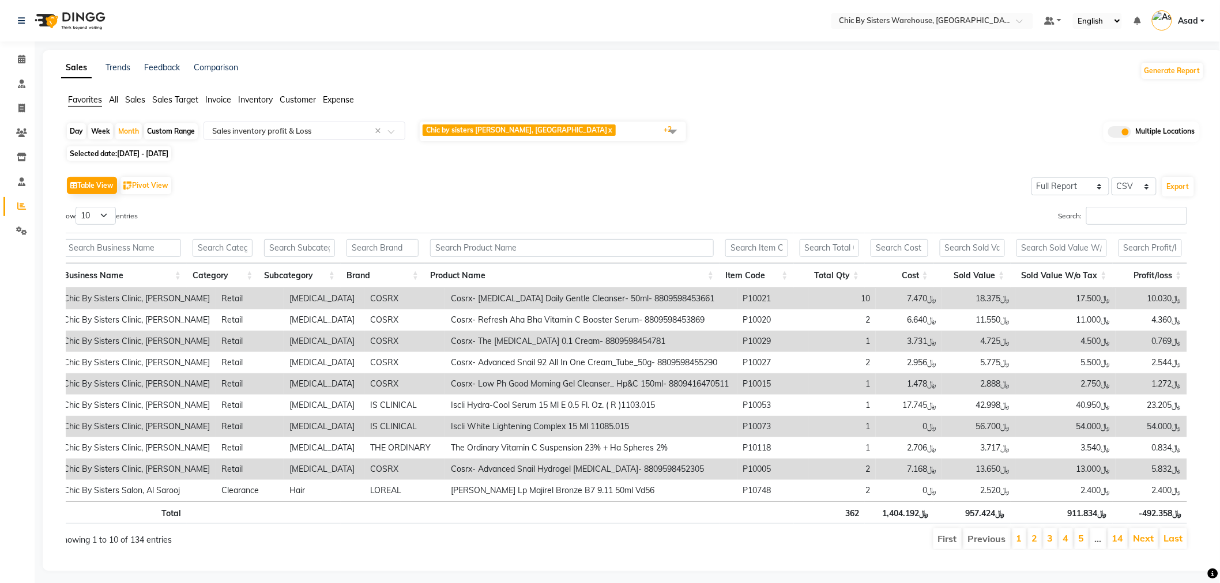
click at [597, 129] on span "Chic by sisters Warehouse, Oman x Chic By Sisters Clinic, Al Sarooj x Chic By S…" at bounding box center [553, 132] width 266 height 20
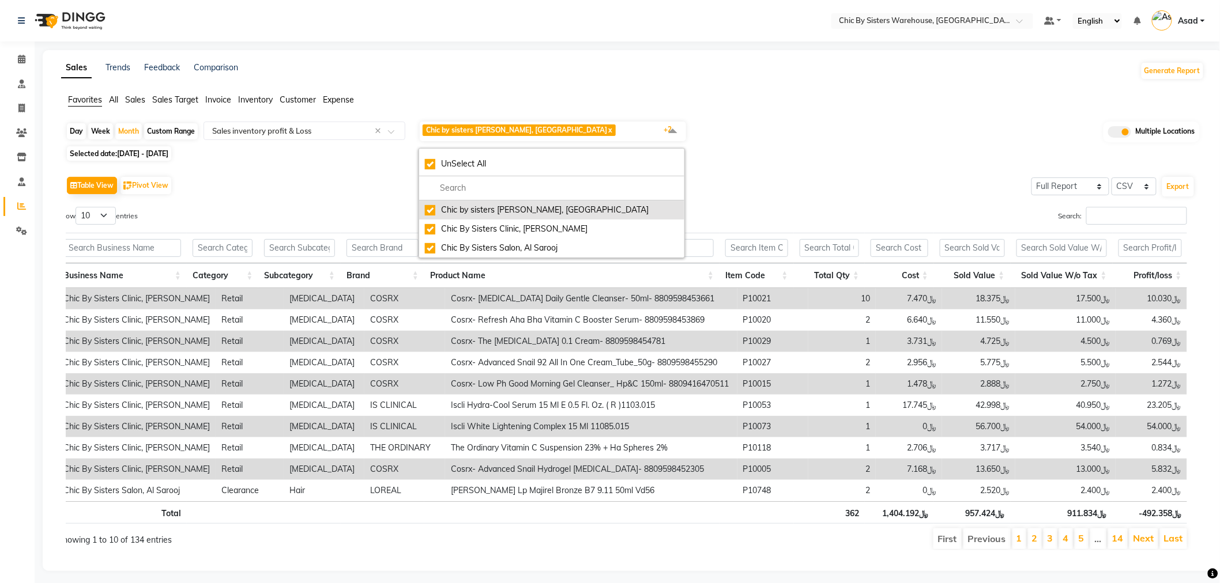
click at [451, 209] on div "Chic by sisters Warehouse, Oman" at bounding box center [552, 210] width 254 height 12
checkbox input "false"
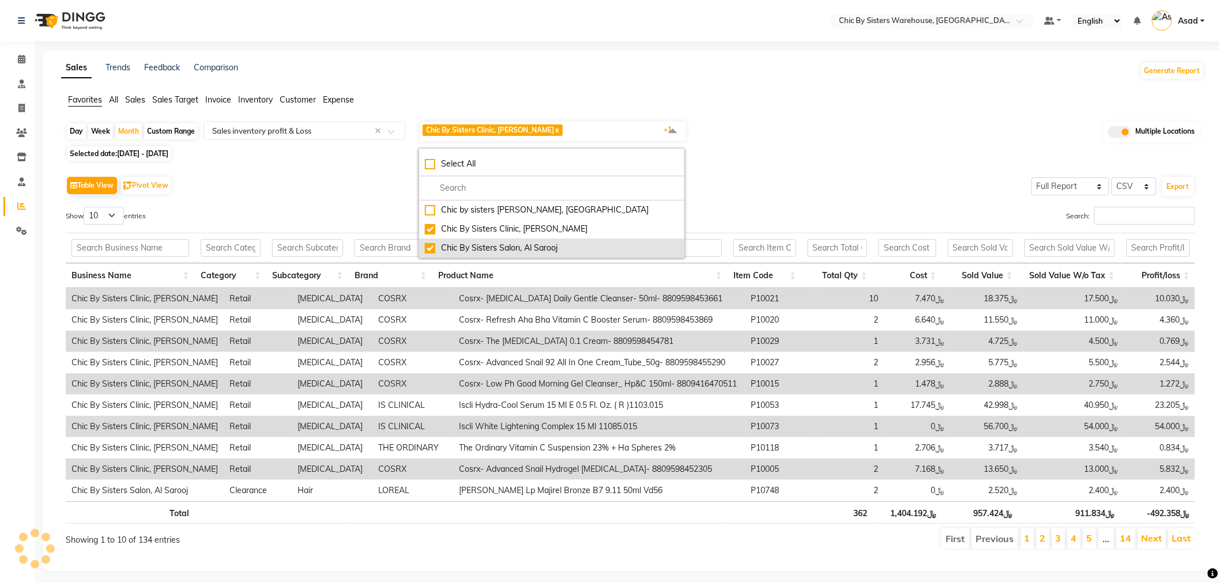
click at [456, 248] on div "Chic By Sisters Salon, Al Sarooj" at bounding box center [552, 248] width 254 height 12
click at [773, 159] on div "Selected date: 01-08-2025 - 31-08-2025" at bounding box center [635, 154] width 1139 height 12
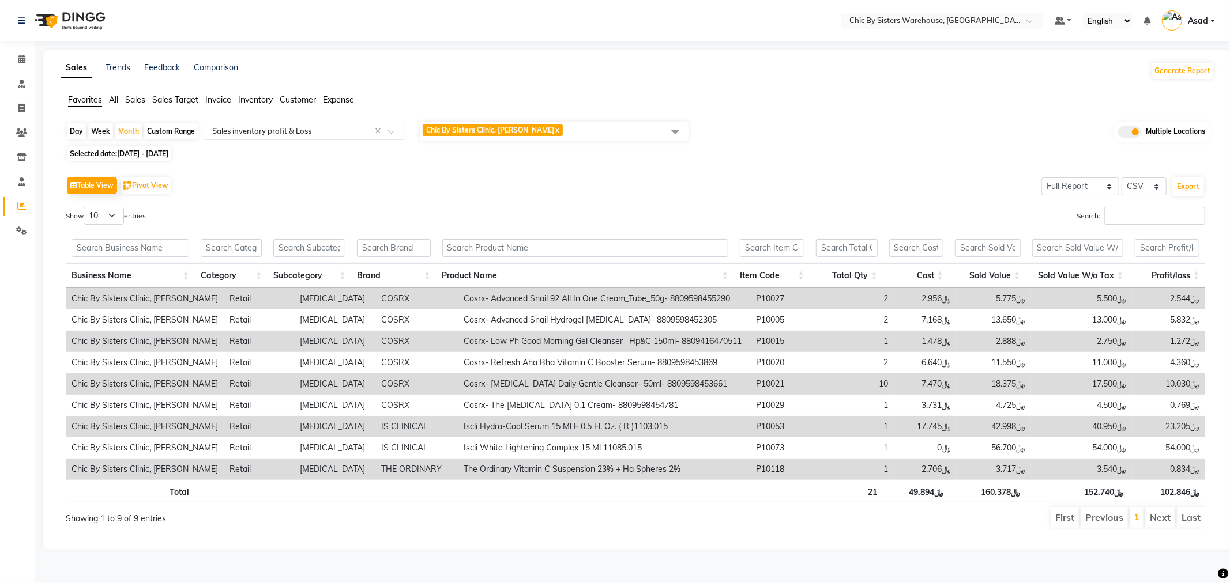
click at [586, 135] on span "Chic By Sisters Clinic, Al Sarooj x" at bounding box center [554, 132] width 269 height 20
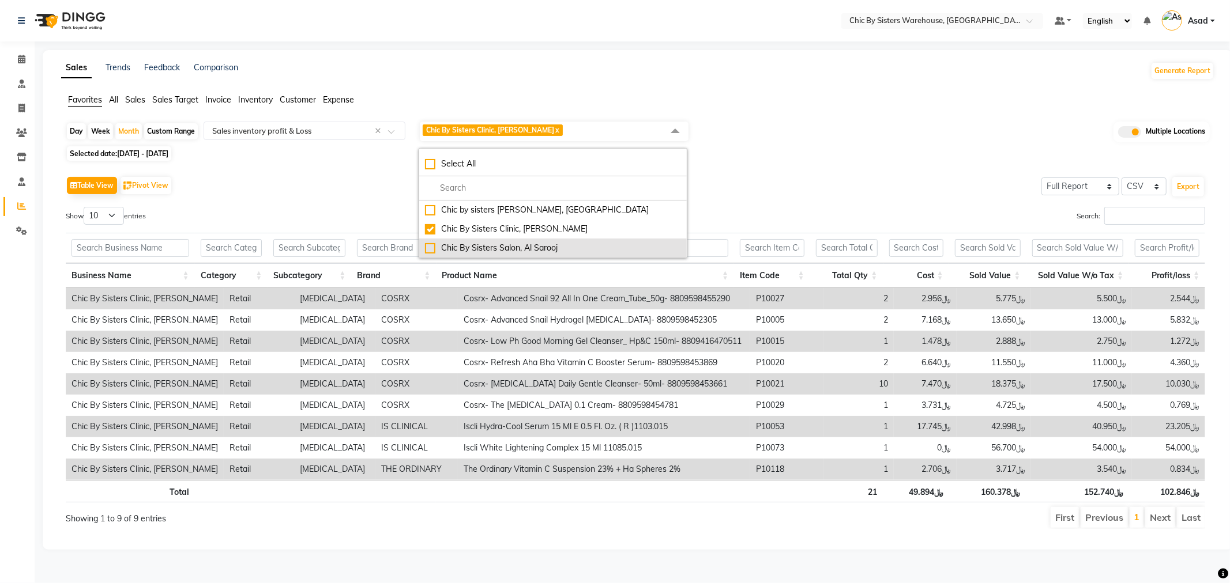
click at [444, 247] on div "Chic By Sisters Salon, Al Sarooj" at bounding box center [553, 248] width 256 height 12
checkbox input "true"
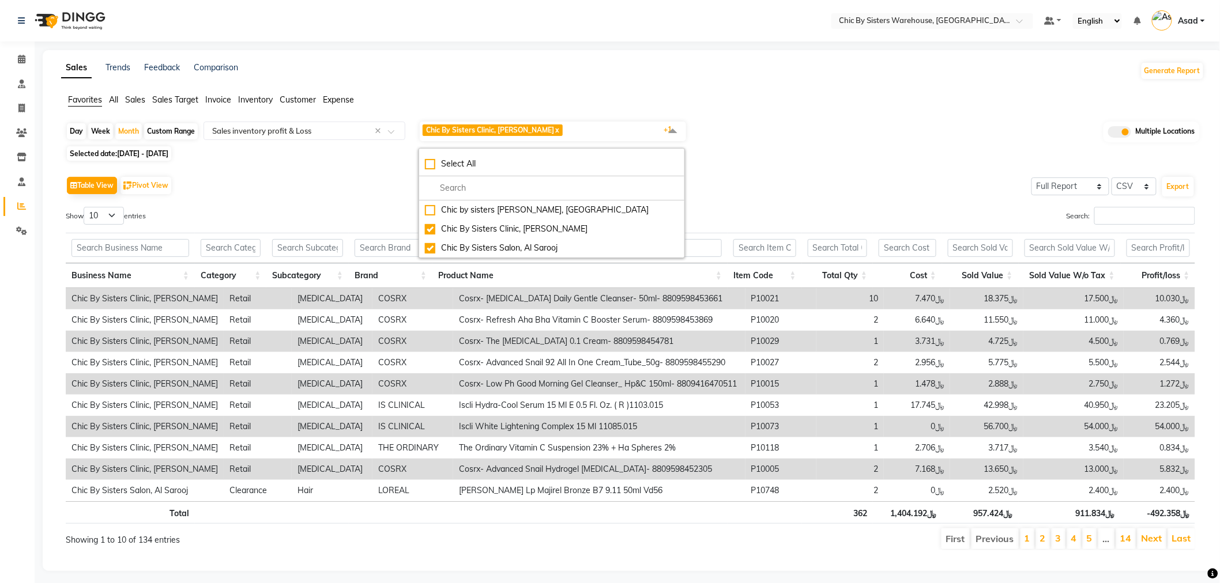
click at [937, 140] on div "Day Week Month Custom Range Select Report Type × Sales inventory profit & Loss …" at bounding box center [633, 131] width 1134 height 22
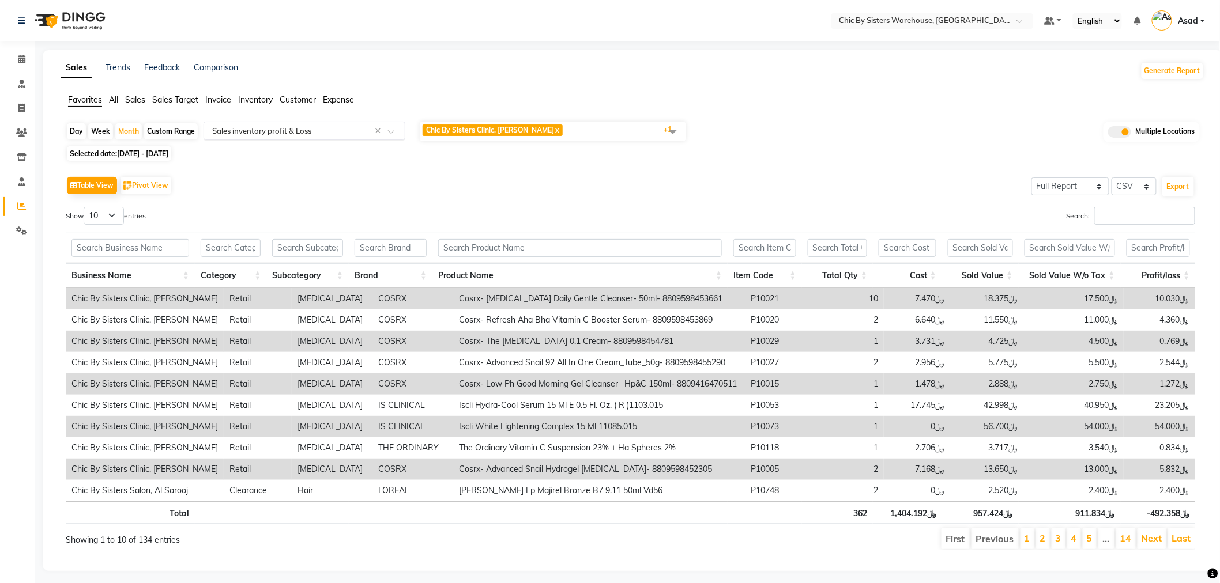
click at [281, 135] on input "text" at bounding box center [293, 131] width 166 height 12
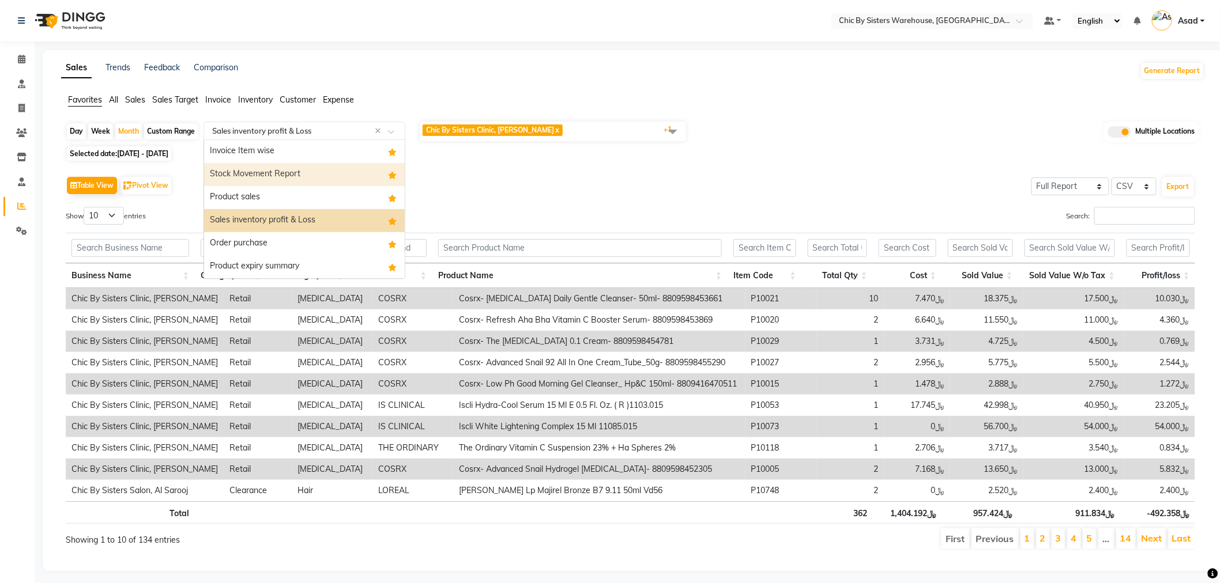
click at [302, 171] on div "Stock Movement Report" at bounding box center [304, 174] width 201 height 23
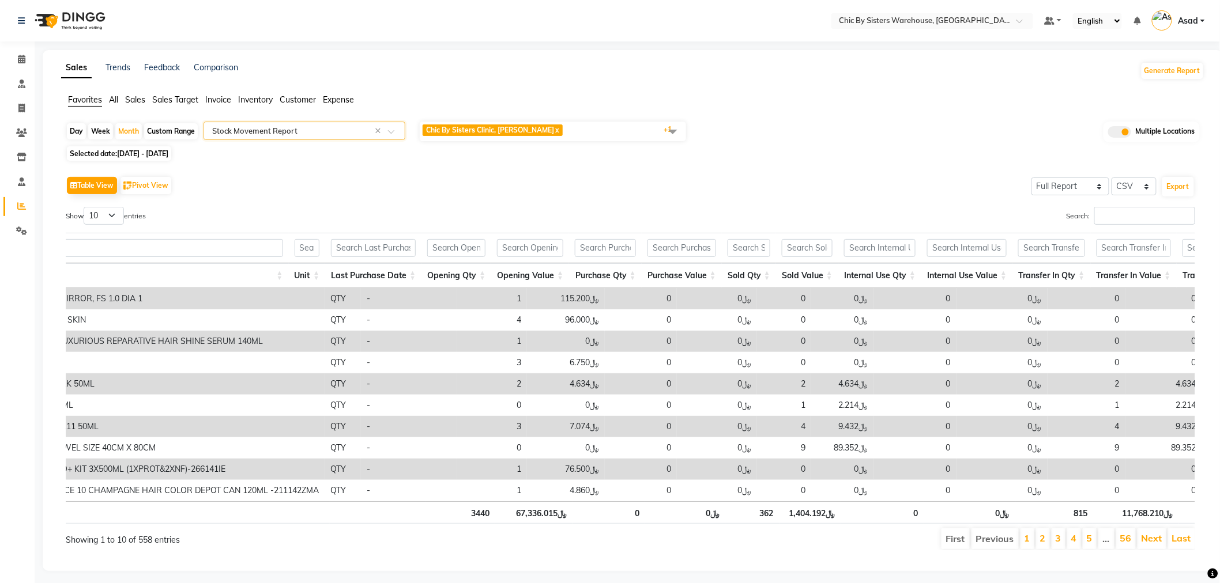
scroll to position [0, 770]
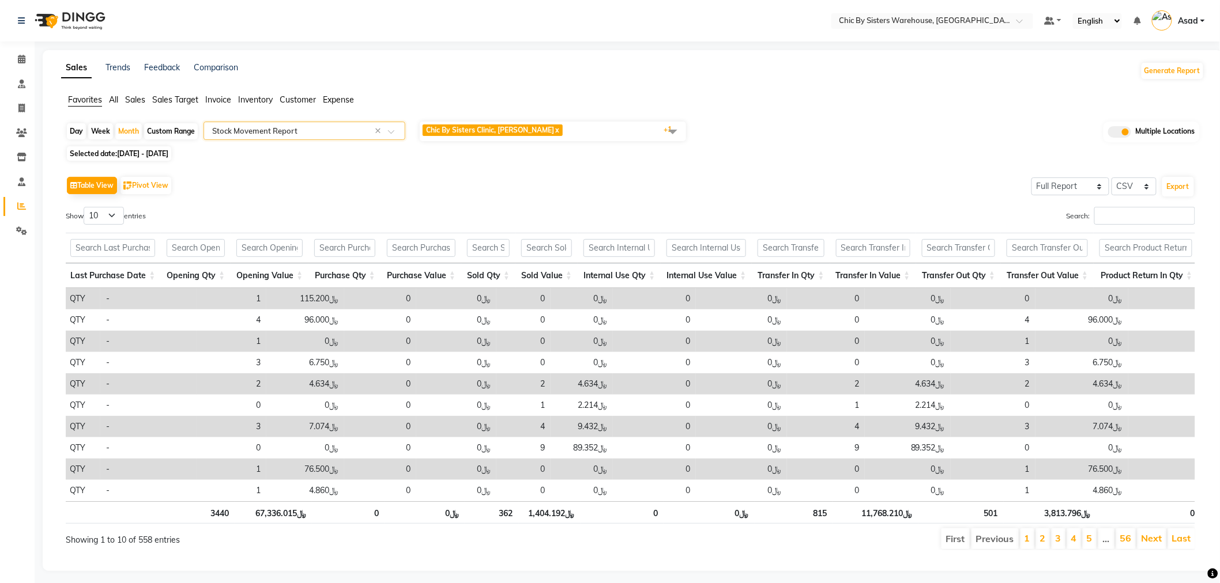
click at [623, 131] on span "Chic By Sisters Clinic, Al Sarooj x Chic By Sisters Salon, Al Sarooj x +1" at bounding box center [553, 132] width 266 height 20
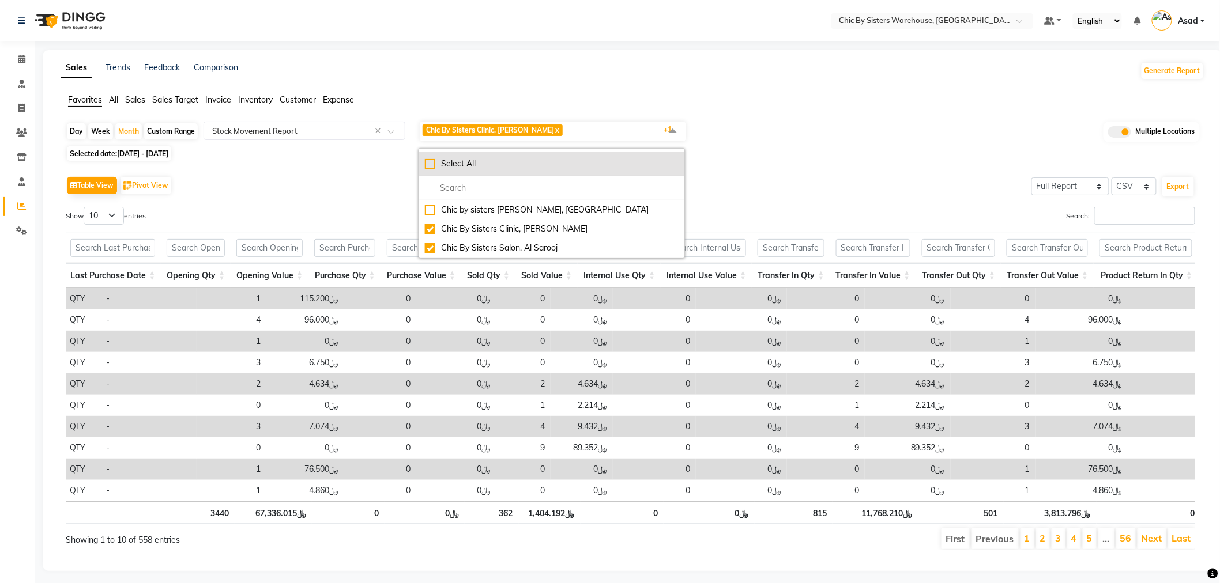
click at [484, 159] on div "Select All" at bounding box center [552, 164] width 254 height 12
checkbox input "true"
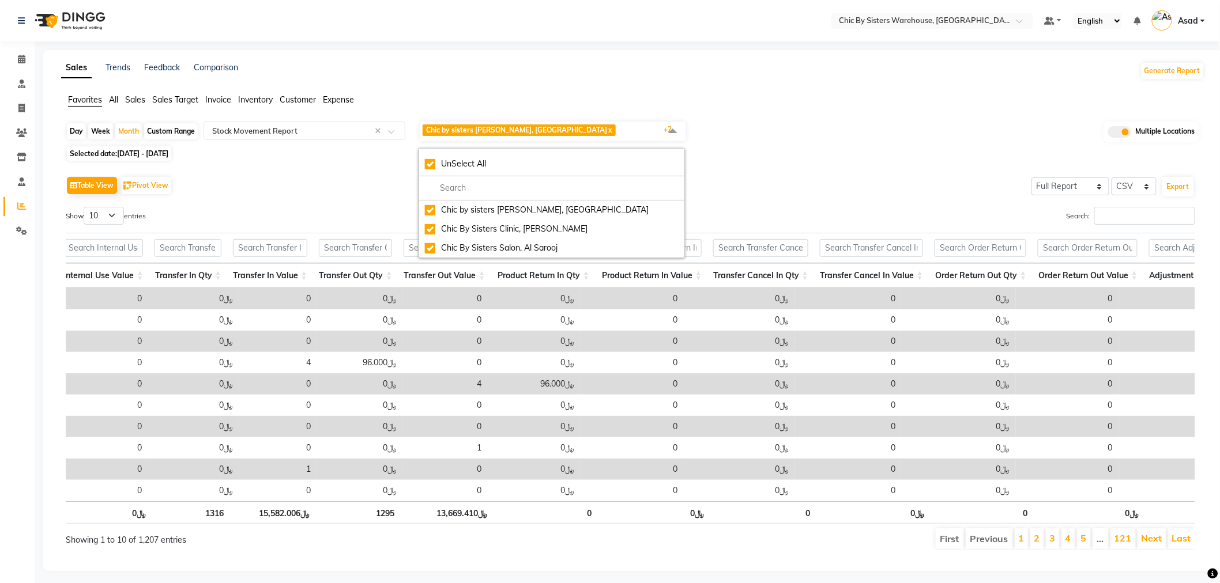
scroll to position [0, 0]
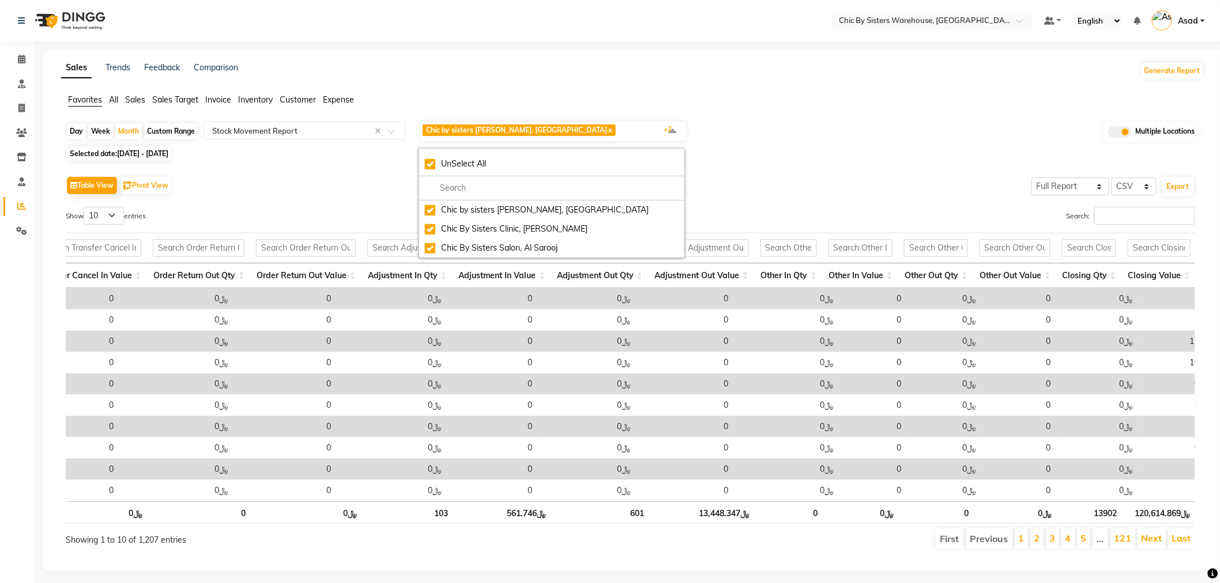
click at [691, 71] on div "Sales Trends Feedback Comparison Generate Report" at bounding box center [632, 71] width 1157 height 18
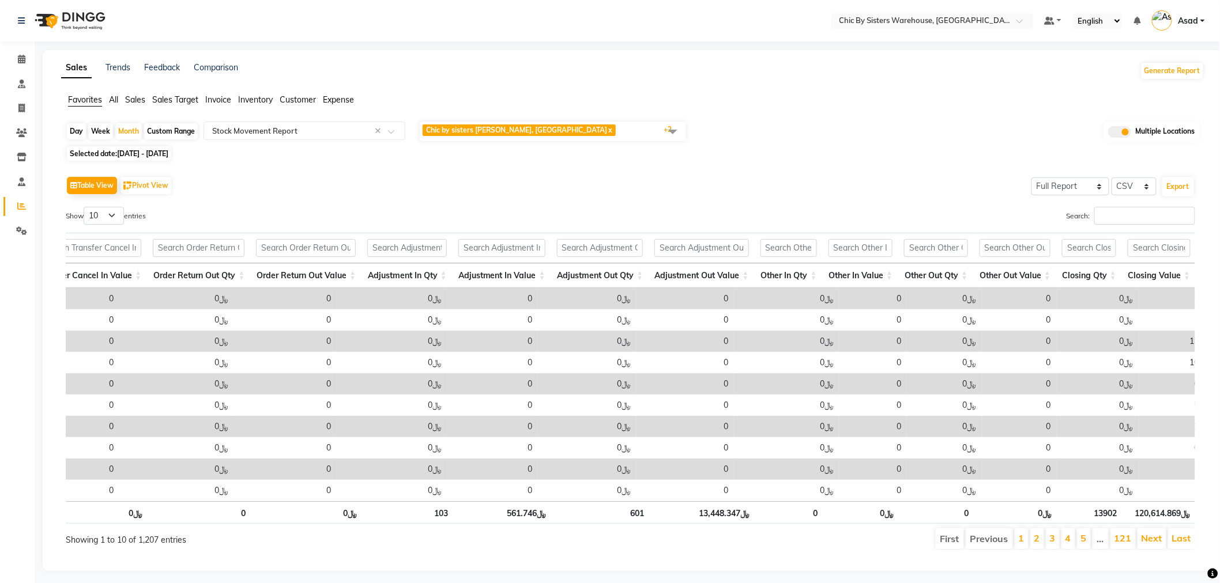
click at [915, 164] on div "Table View Pivot View Select Full Report Filtered Report Select CSV PDF Export …" at bounding box center [630, 361] width 1148 height 395
click at [195, 21] on nav "Select Location × Chic By Sisters Warehouse, [GEOGRAPHIC_DATA] Default Panel My…" at bounding box center [610, 21] width 1220 height 42
click at [206, 198] on div "Table View Pivot View Select Full Report Filtered Report Select CSV PDF Export …" at bounding box center [630, 362] width 1129 height 377
click at [168, 152] on span "01-08-2025 - 31-08-2025" at bounding box center [142, 153] width 51 height 9
select select "8"
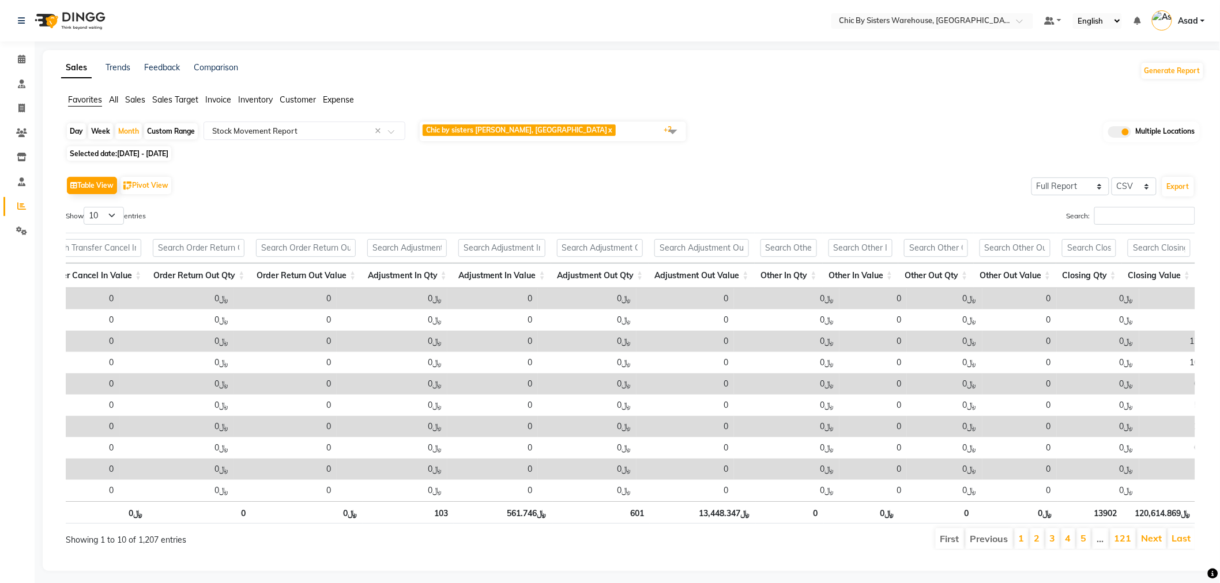
select select "2025"
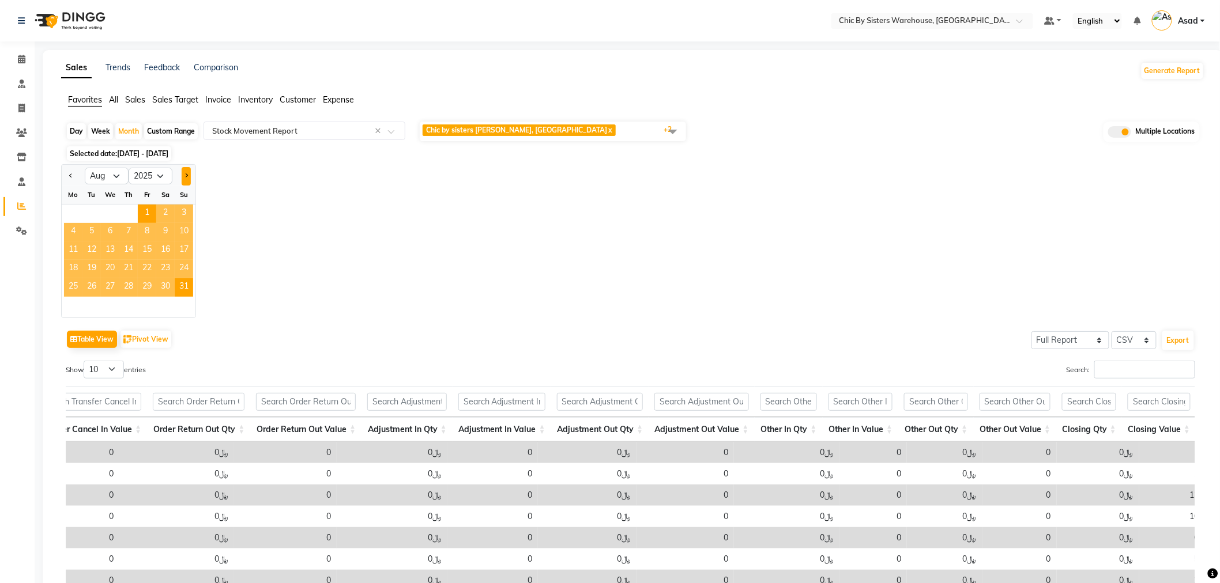
click at [186, 180] on button "Next month" at bounding box center [186, 176] width 9 height 18
select select "9"
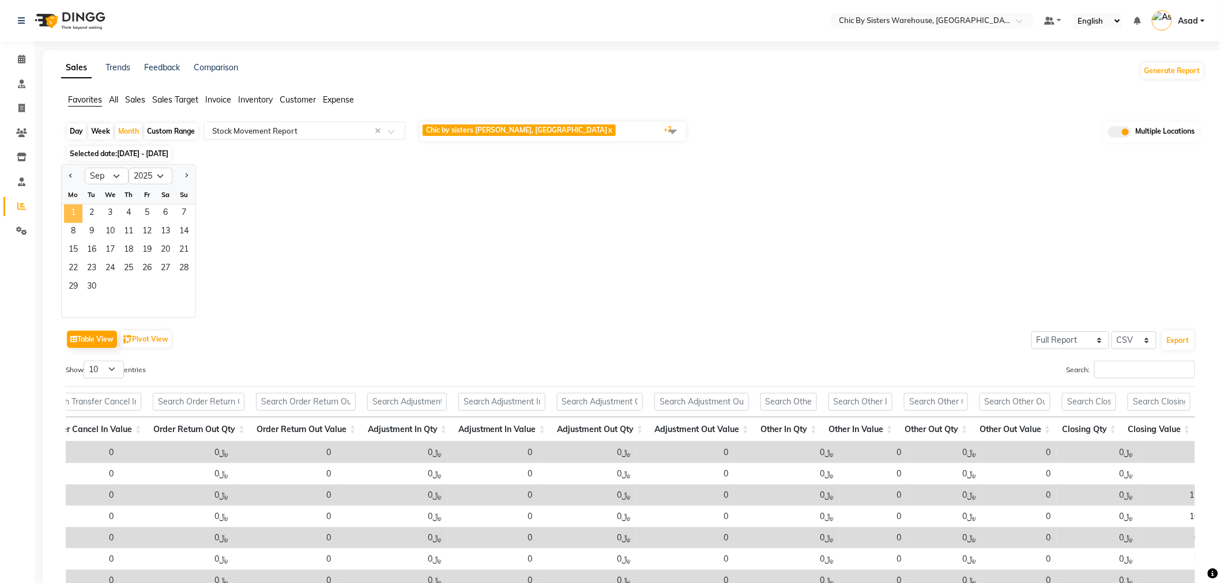
click at [77, 214] on span "1" at bounding box center [73, 214] width 18 height 18
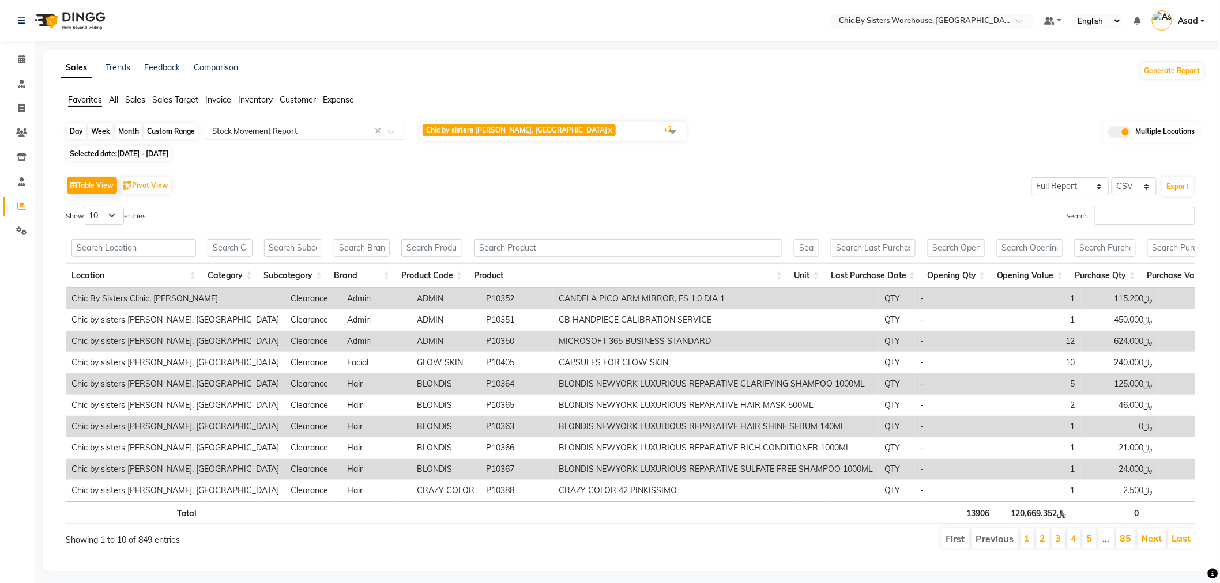
click at [135, 135] on div "Month" at bounding box center [128, 131] width 27 height 16
select select "9"
select select "2025"
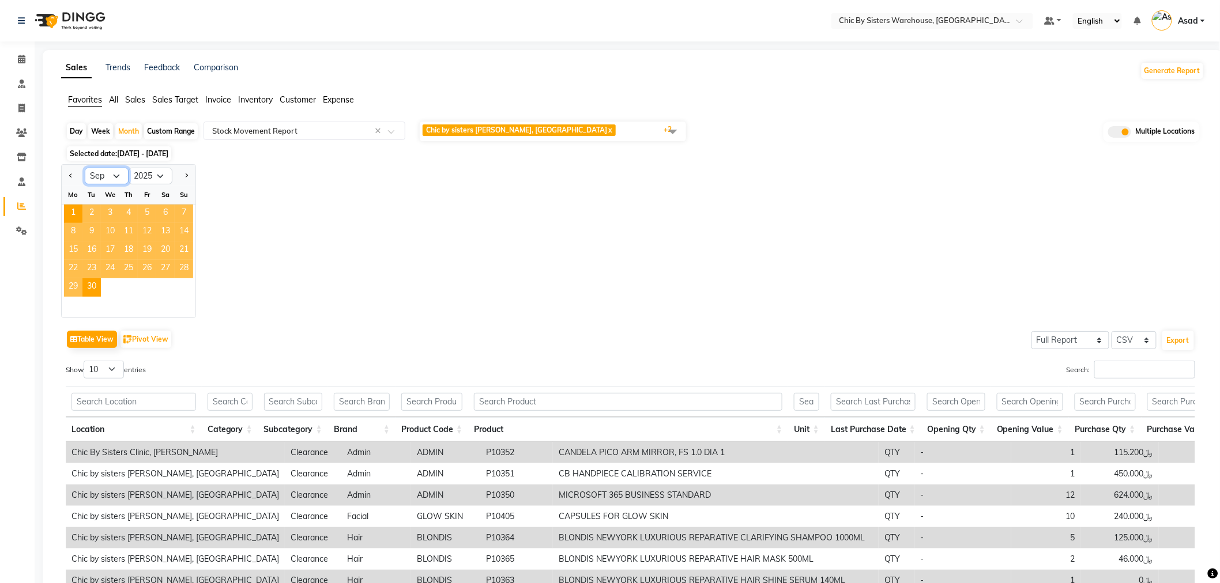
click at [118, 176] on select "Jan Feb Mar Apr May Jun Jul Aug Sep Oct Nov Dec" at bounding box center [107, 176] width 44 height 17
select select "8"
click at [85, 168] on select "Jan Feb Mar Apr May Jun Jul Aug Sep Oct Nov Dec" at bounding box center [107, 176] width 44 height 17
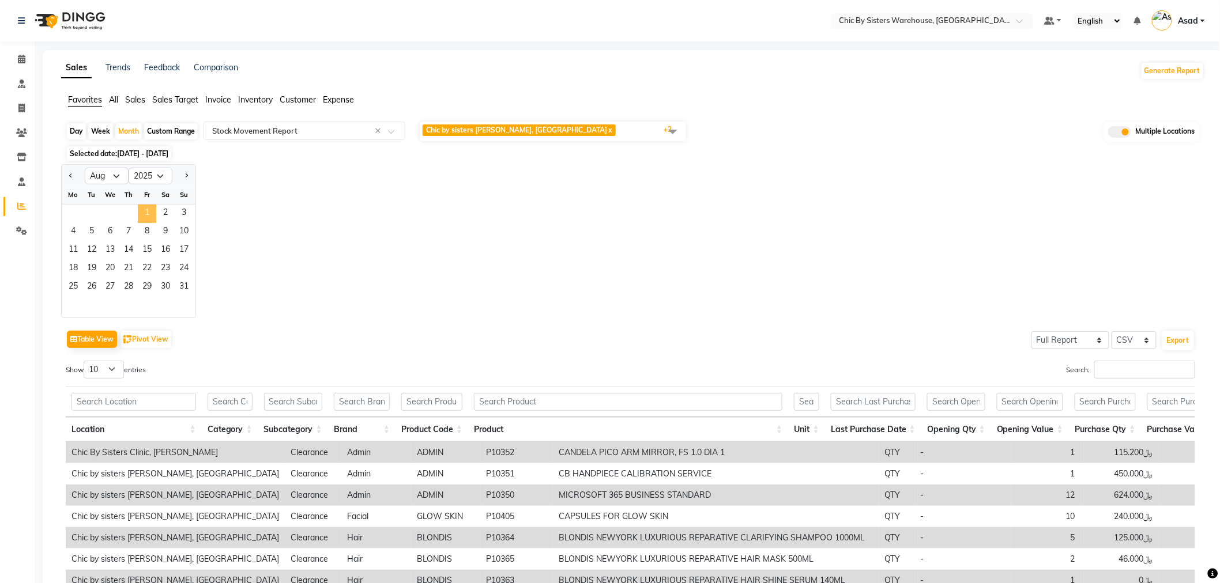
click at [145, 212] on span "1" at bounding box center [147, 214] width 18 height 18
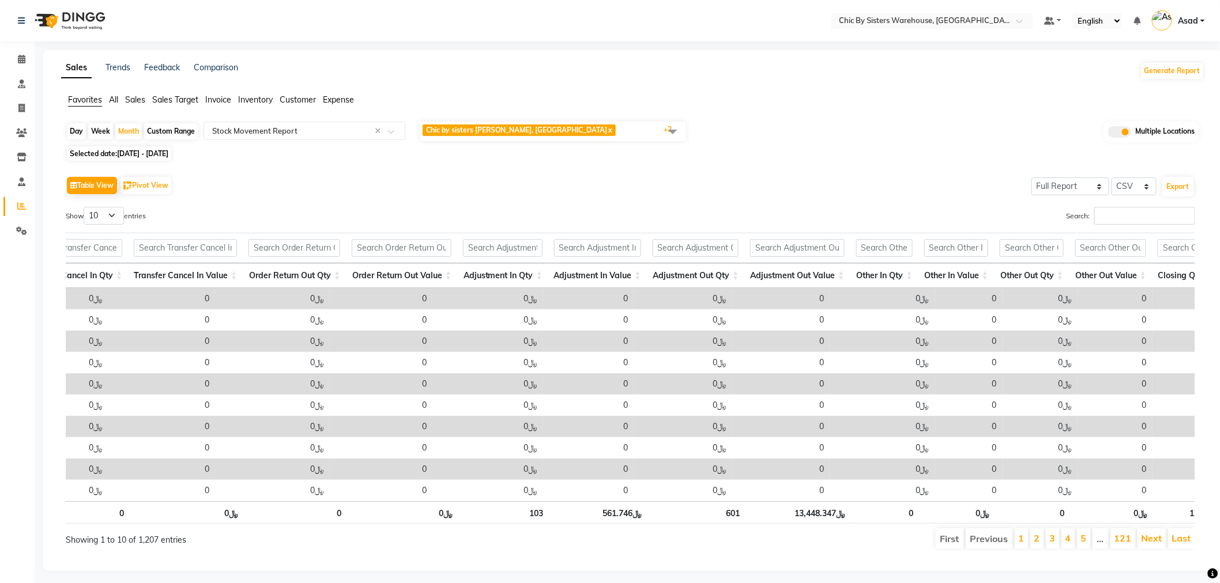
scroll to position [0, 2074]
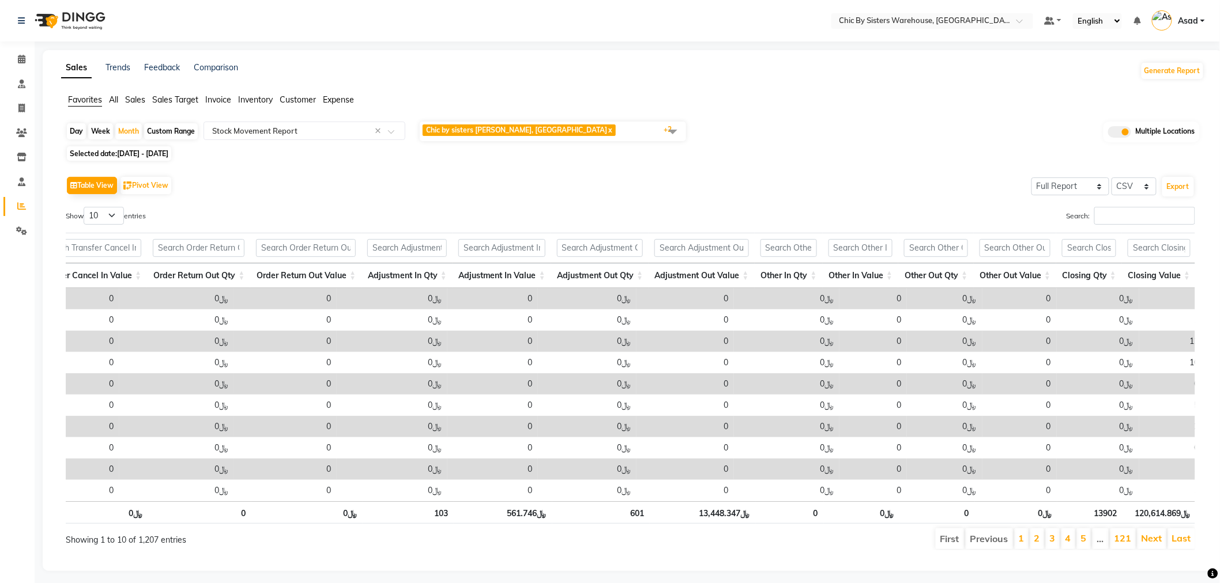
click at [507, 275] on th "Adjustment In Value" at bounding box center [502, 275] width 99 height 25
click at [508, 271] on th "Adjustment In Value" at bounding box center [502, 275] width 99 height 25
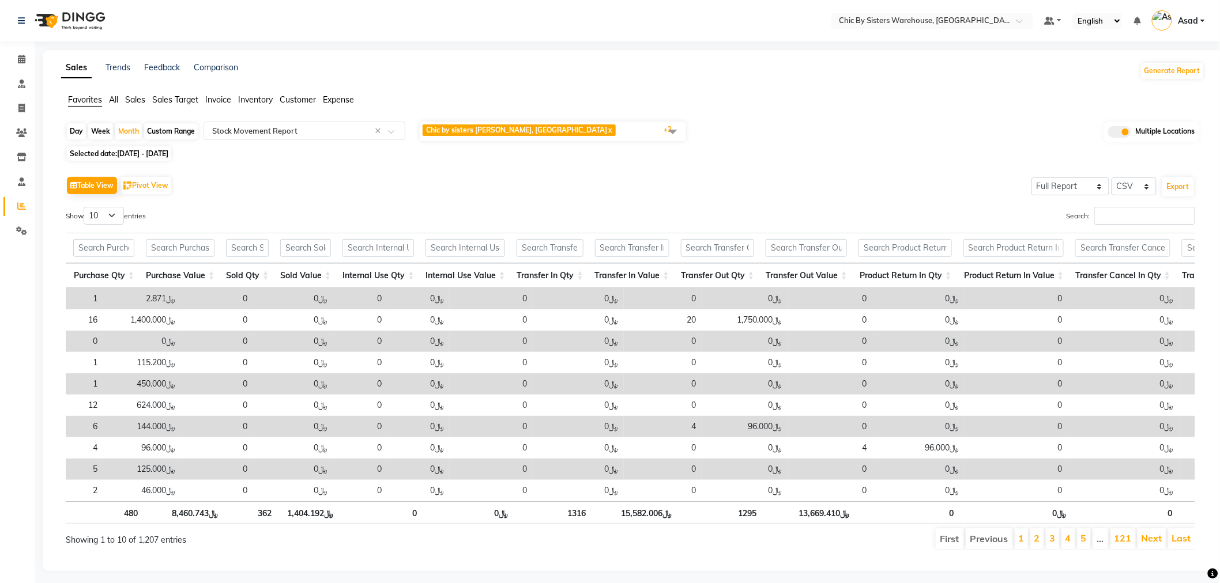
scroll to position [0, 913]
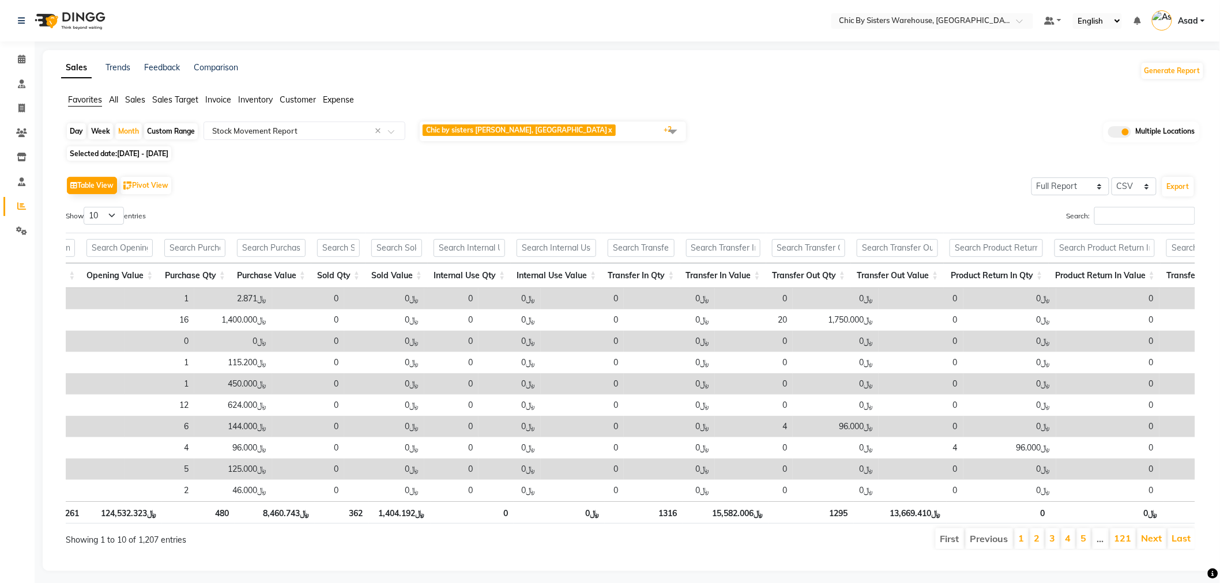
click at [150, 16] on nav "Select Location × Chic By Sisters Warehouse, [GEOGRAPHIC_DATA] Default Panel My…" at bounding box center [610, 21] width 1220 height 42
click at [917, 20] on input "text" at bounding box center [920, 22] width 167 height 12
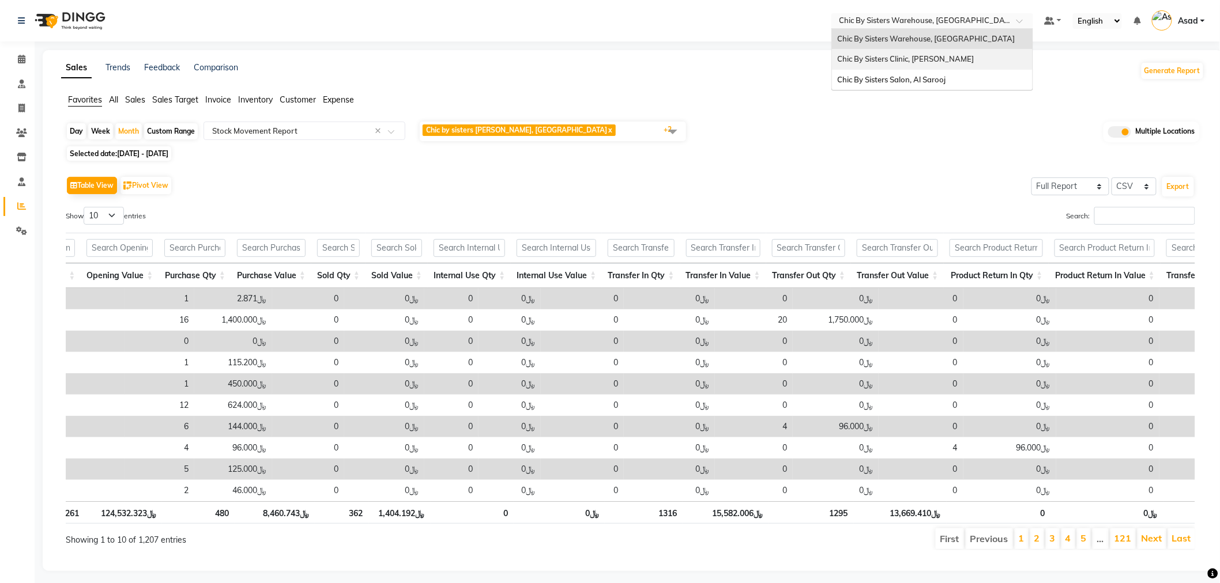
click at [903, 59] on span "Chic By Sisters Clinic, [PERSON_NAME]" at bounding box center [906, 58] width 137 height 9
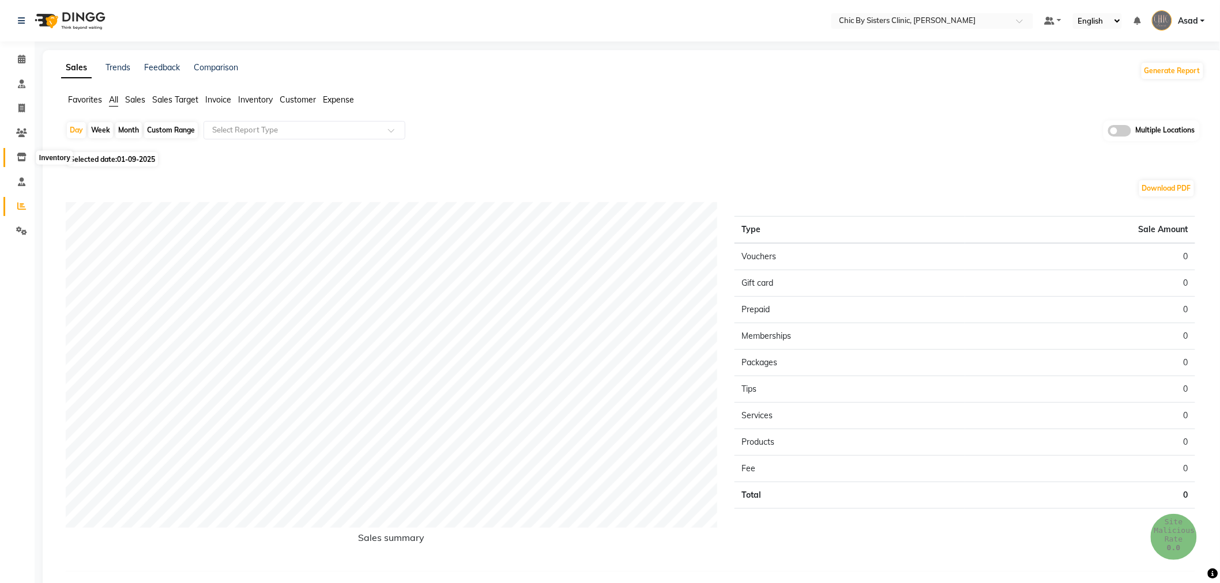
click at [24, 157] on icon at bounding box center [22, 157] width 10 height 9
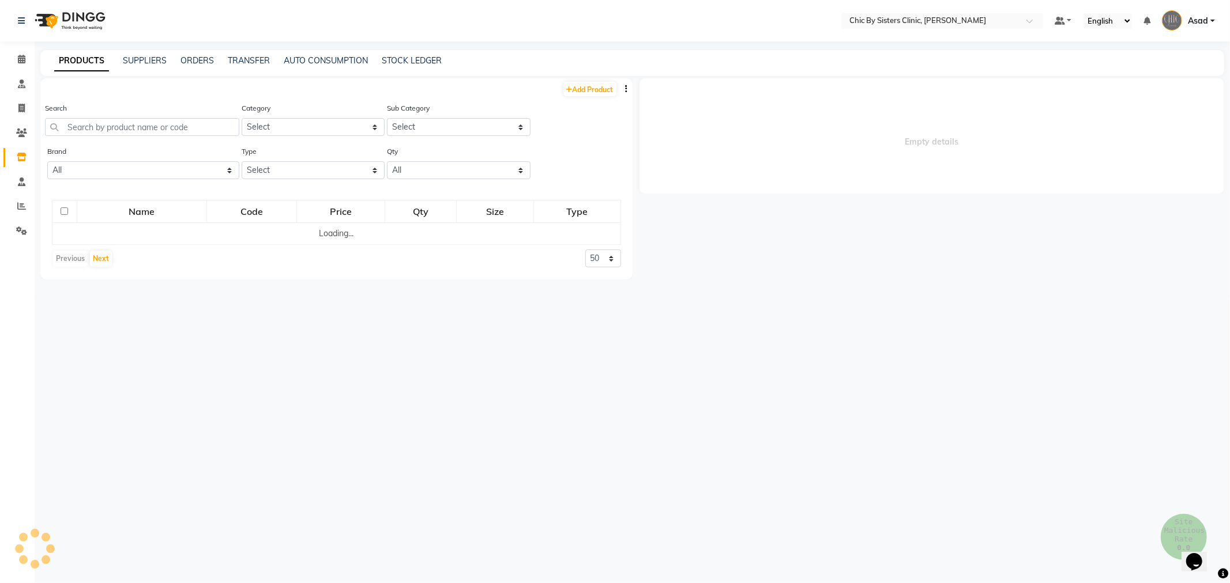
select select
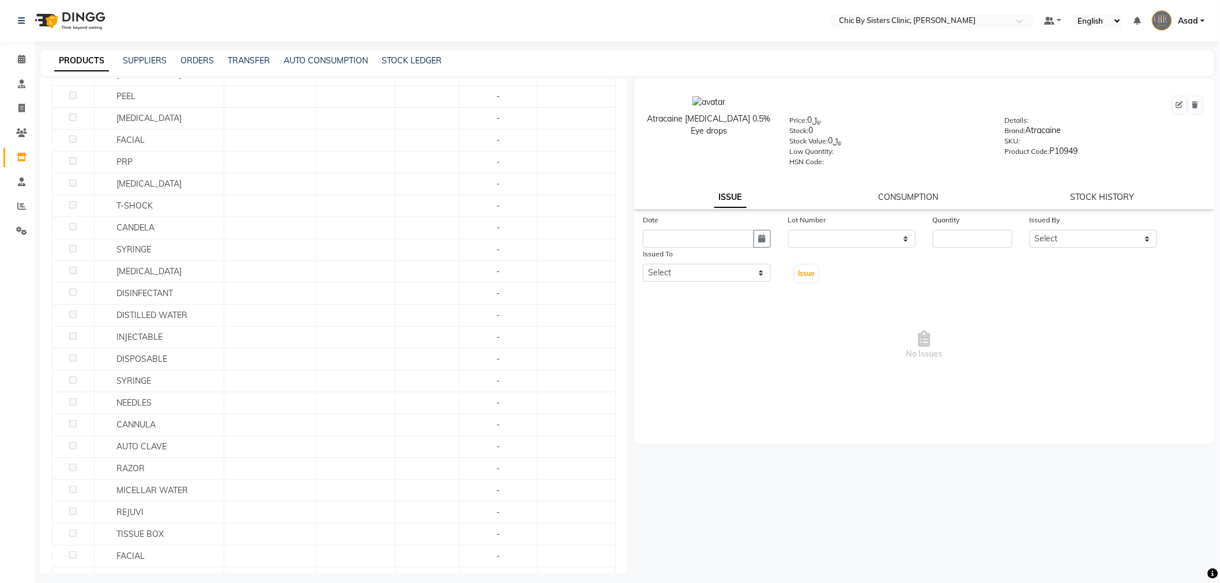
scroll to position [512, 0]
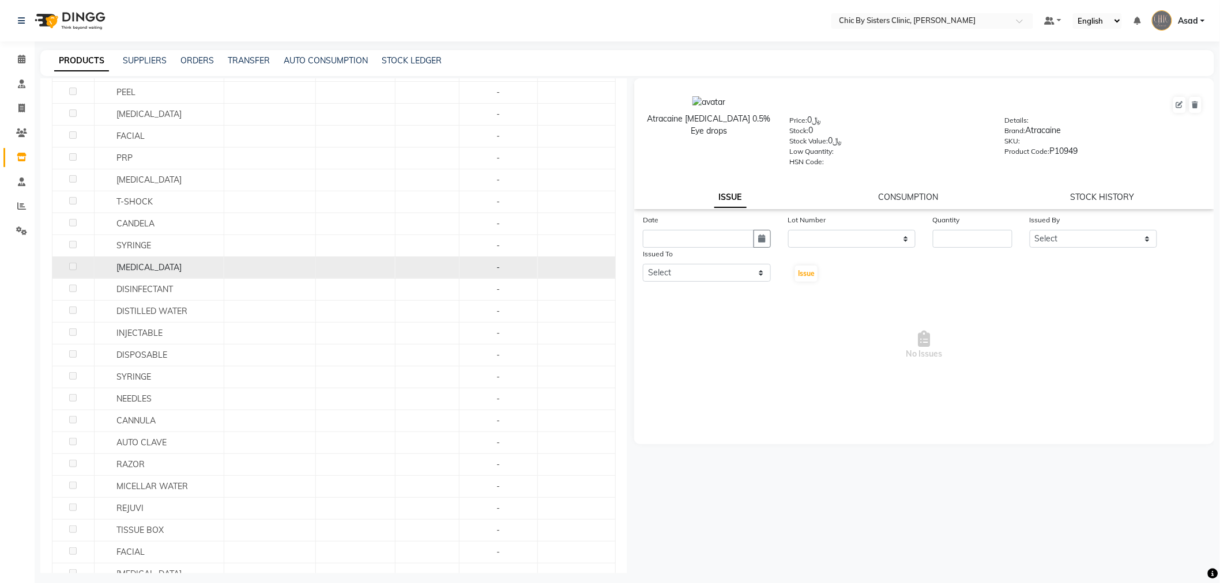
click at [133, 261] on td "SKIN CARE" at bounding box center [159, 268] width 130 height 22
click at [134, 268] on span "SKIN CARE" at bounding box center [148, 267] width 65 height 10
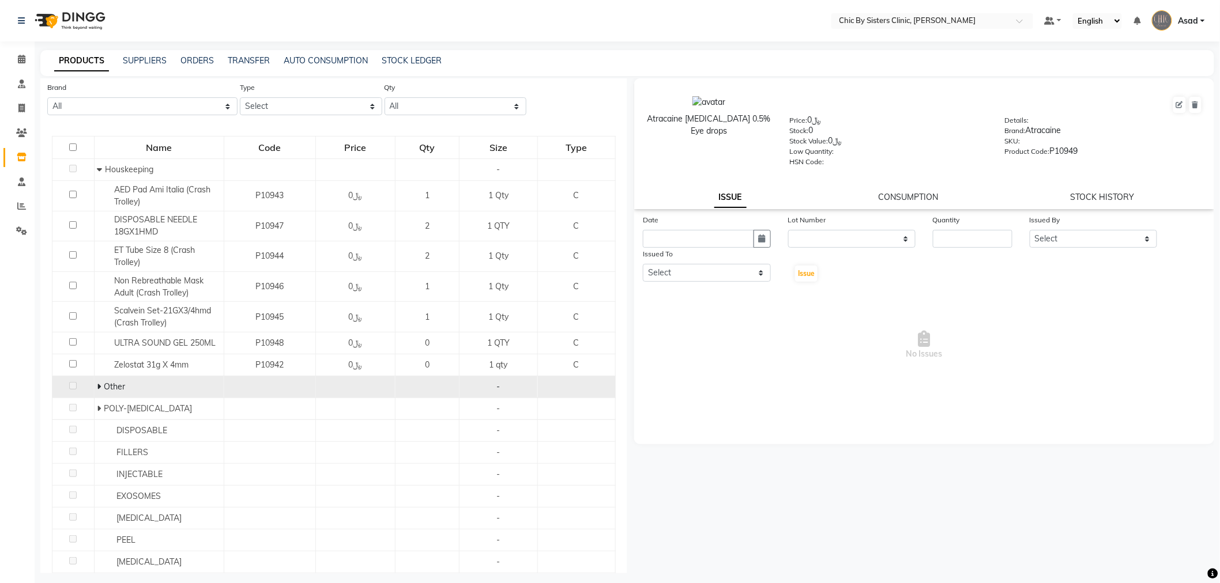
scroll to position [0, 0]
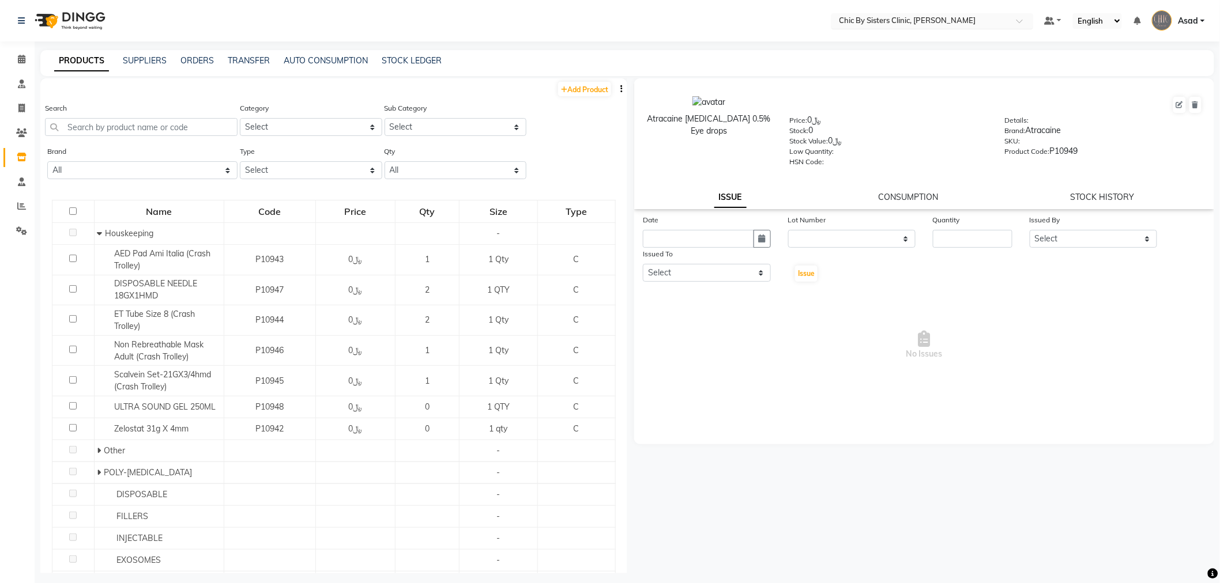
click at [907, 20] on input "text" at bounding box center [920, 22] width 167 height 12
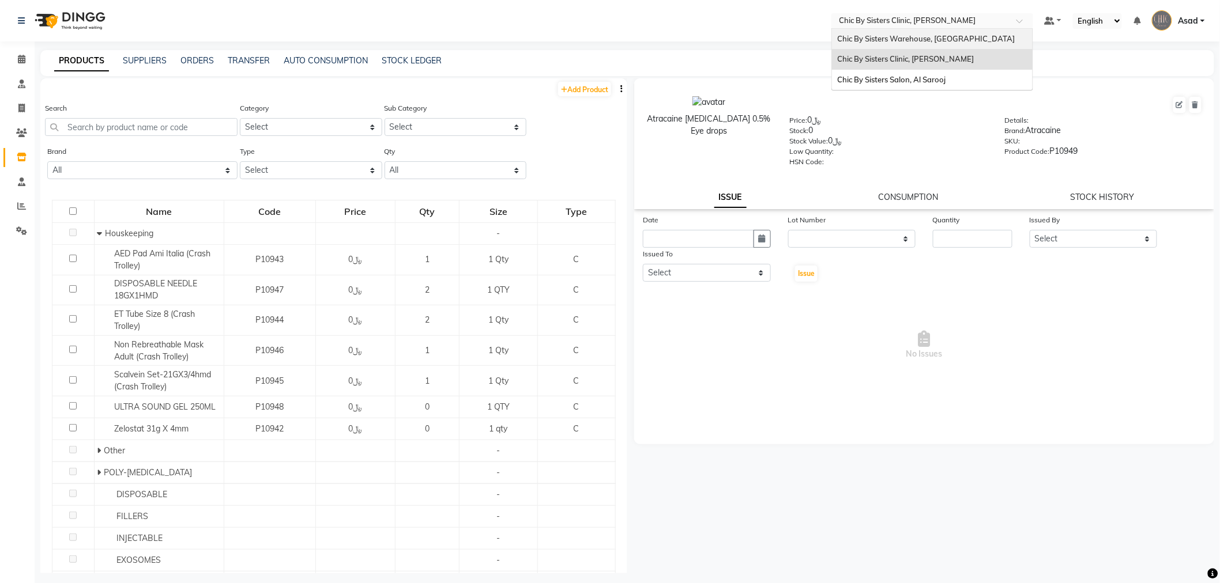
click at [904, 32] on div "Chic By Sisters Warehouse, [GEOGRAPHIC_DATA]" at bounding box center [932, 39] width 201 height 21
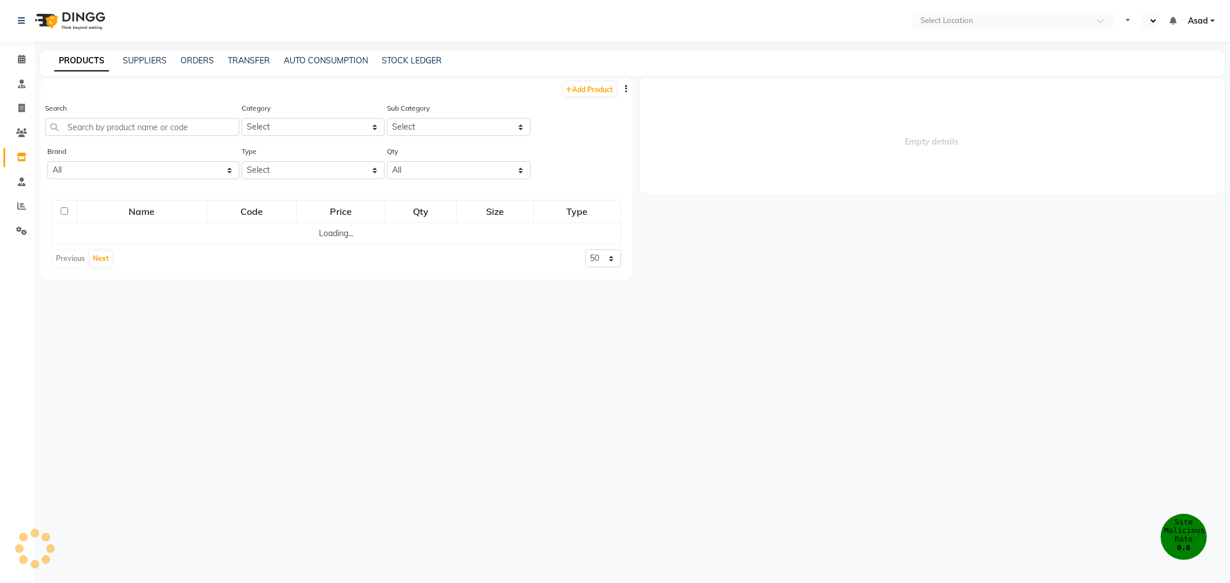
select select "en"
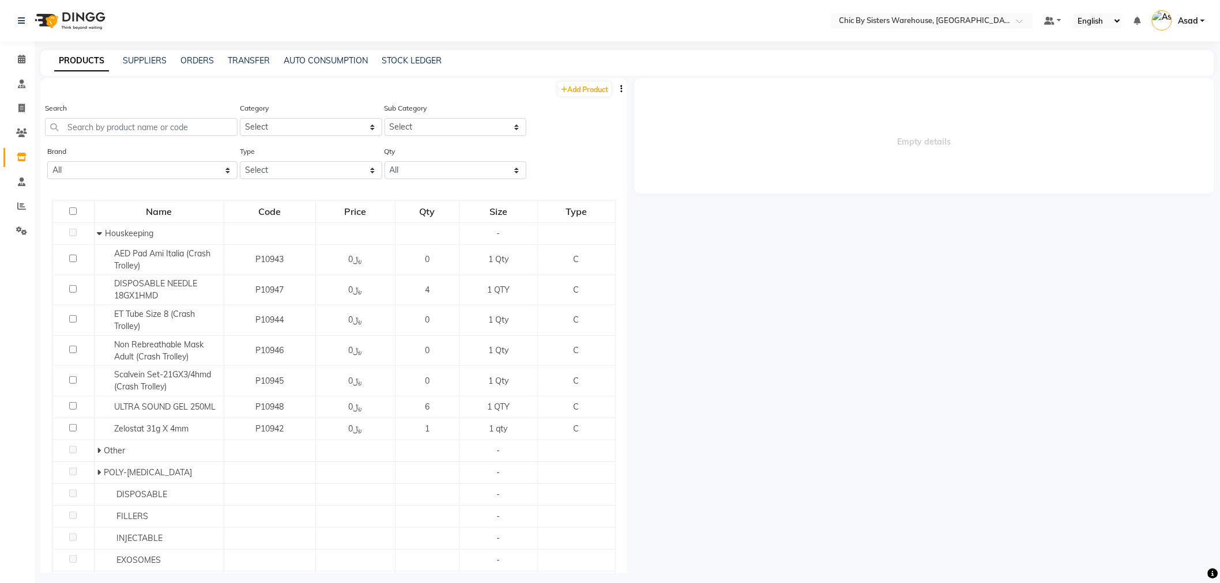
click at [191, 21] on nav "Select Location × Chic By Sisters Warehouse, [GEOGRAPHIC_DATA] Default Panel My…" at bounding box center [610, 21] width 1220 height 42
click at [20, 202] on icon at bounding box center [21, 206] width 9 height 9
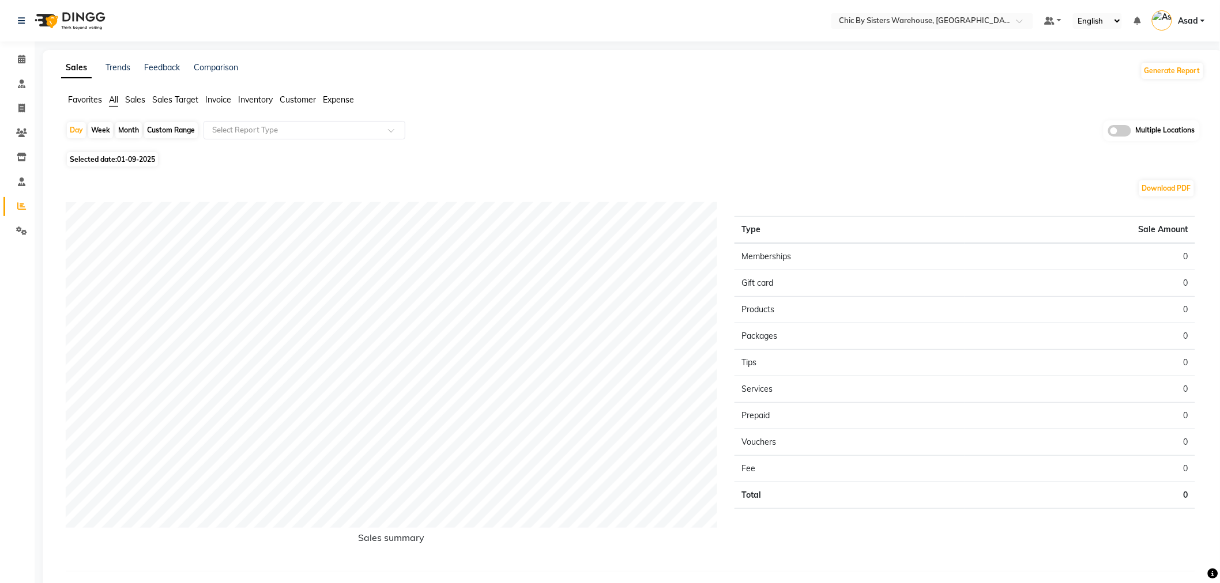
click at [125, 131] on div "Month" at bounding box center [128, 130] width 27 height 16
select select "9"
select select "2025"
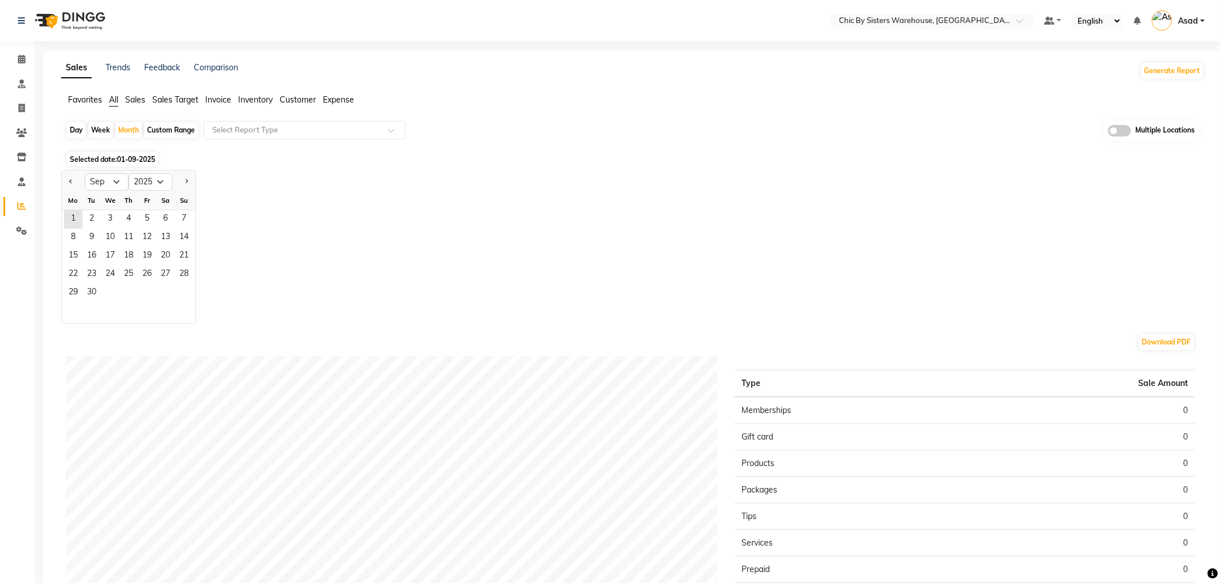
click at [81, 130] on div "Day" at bounding box center [76, 130] width 19 height 16
select select "9"
select select "2025"
click at [73, 180] on button "Previous month" at bounding box center [70, 182] width 9 height 18
select select "8"
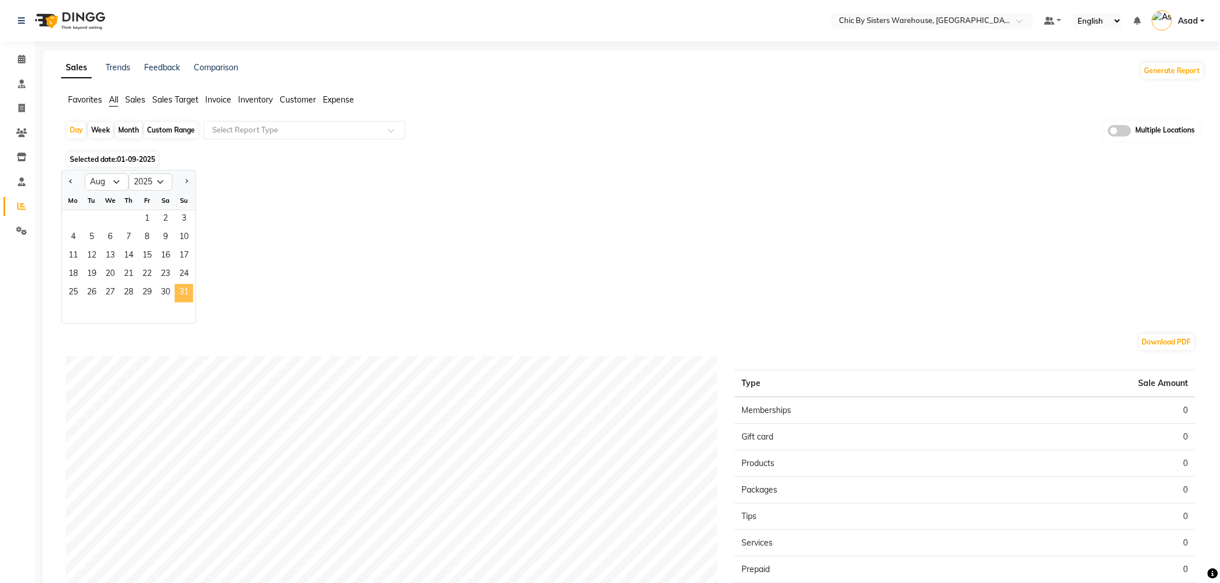
click at [179, 288] on span "31" at bounding box center [184, 293] width 18 height 18
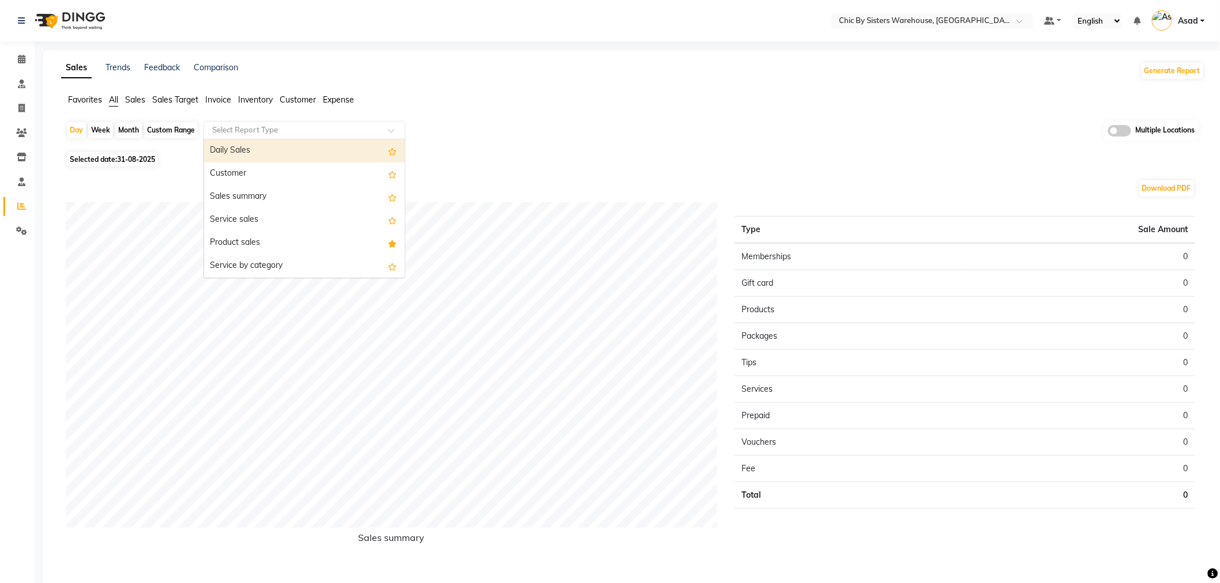
click at [280, 134] on input "text" at bounding box center [293, 131] width 166 height 12
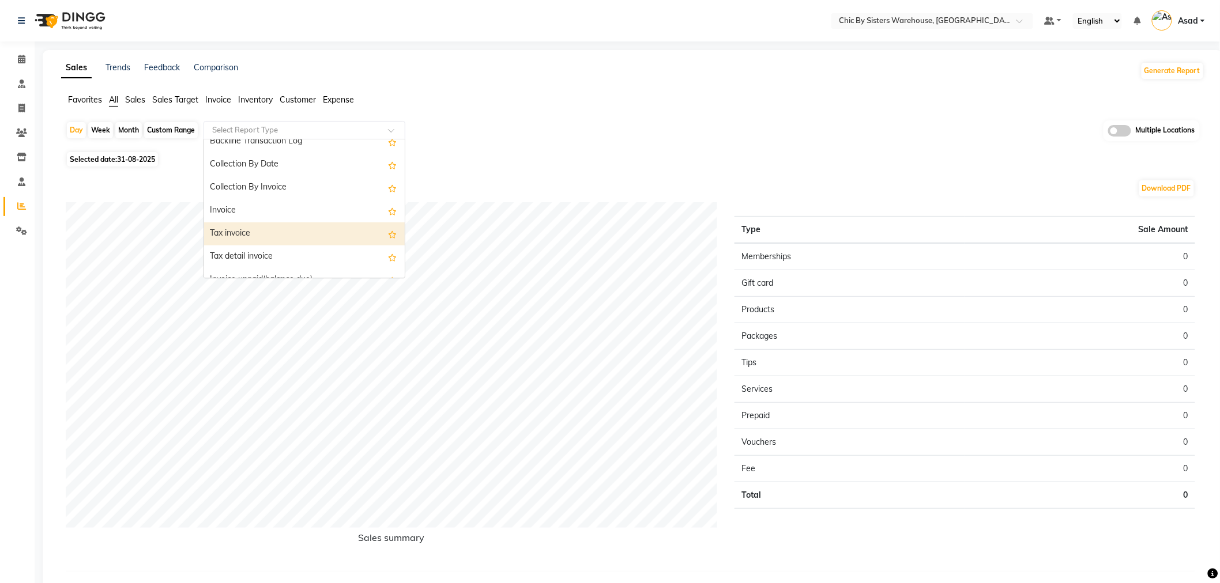
scroll to position [384, 0]
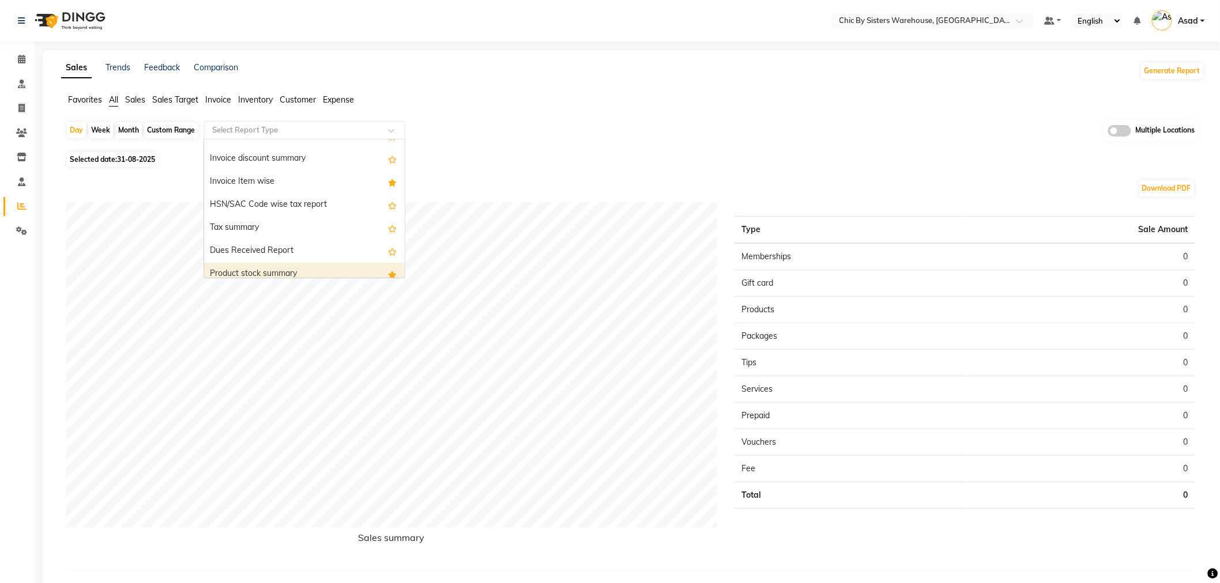
click at [290, 267] on div "Product stock summary" at bounding box center [304, 274] width 201 height 23
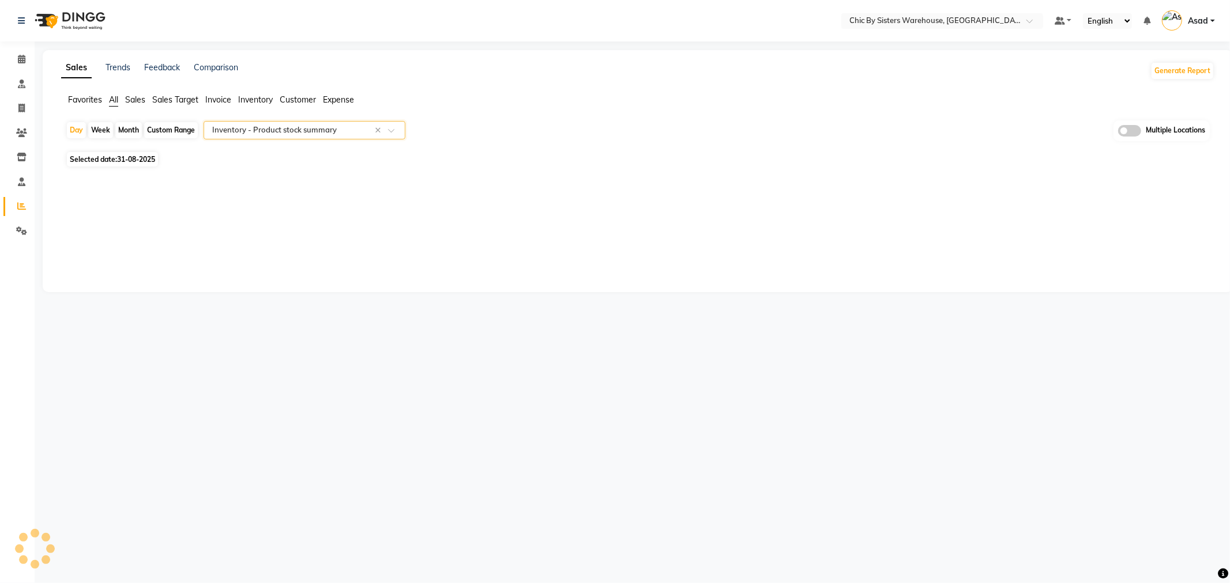
select select "full_report"
select select "csv"
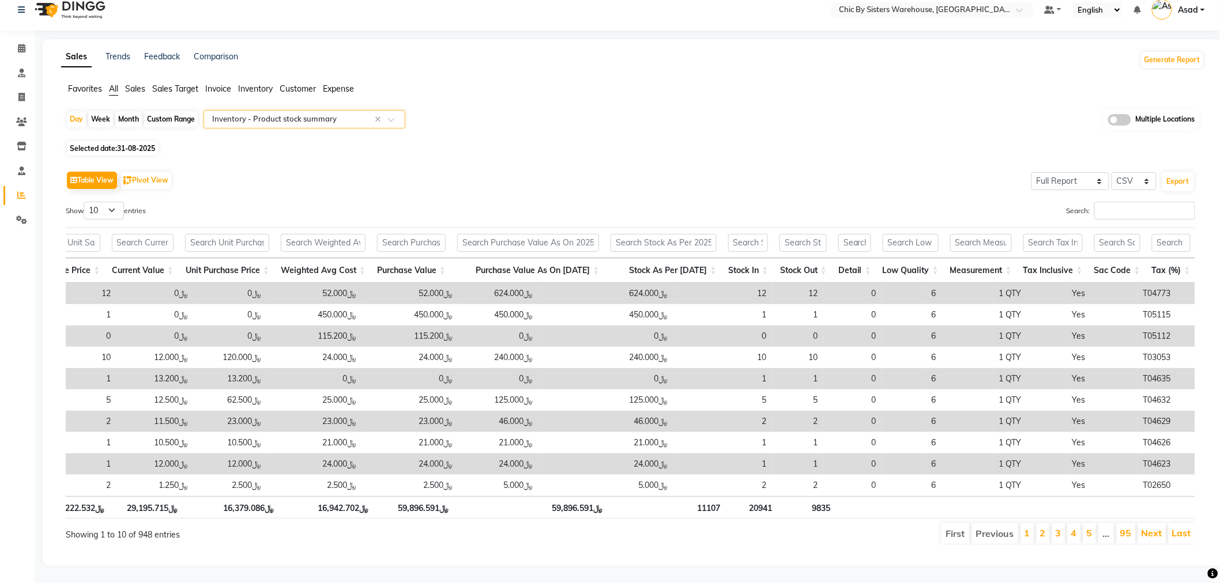
scroll to position [30, 0]
click at [133, 144] on span "31-08-2025" at bounding box center [136, 148] width 38 height 9
select select "8"
select select "2025"
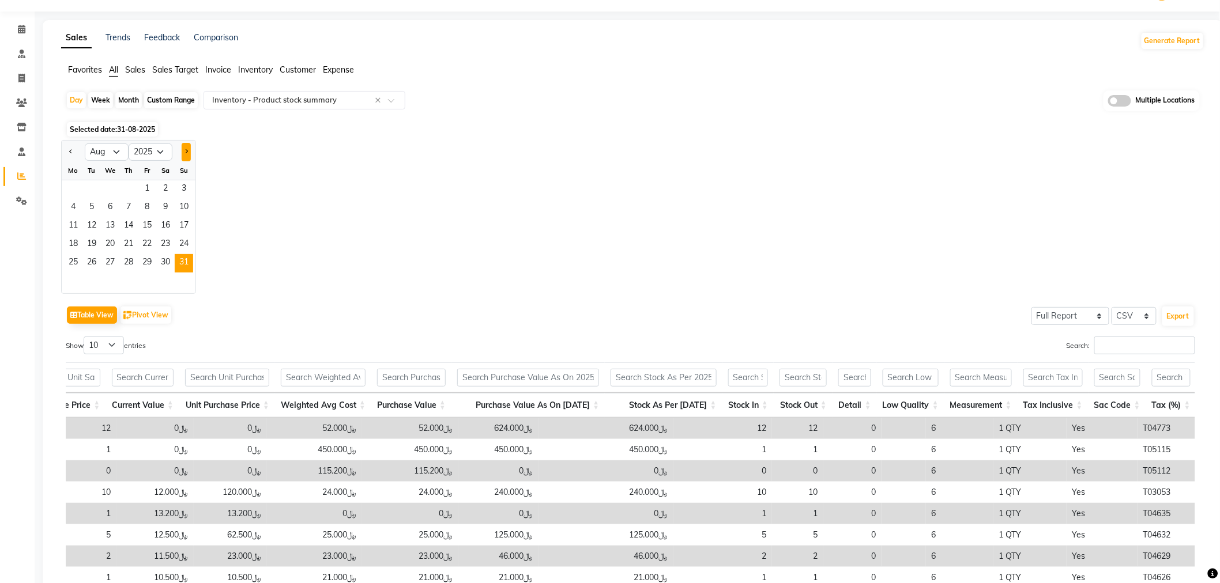
click at [186, 156] on button "Next month" at bounding box center [186, 152] width 9 height 18
select select "9"
click at [70, 190] on span "1" at bounding box center [73, 189] width 18 height 18
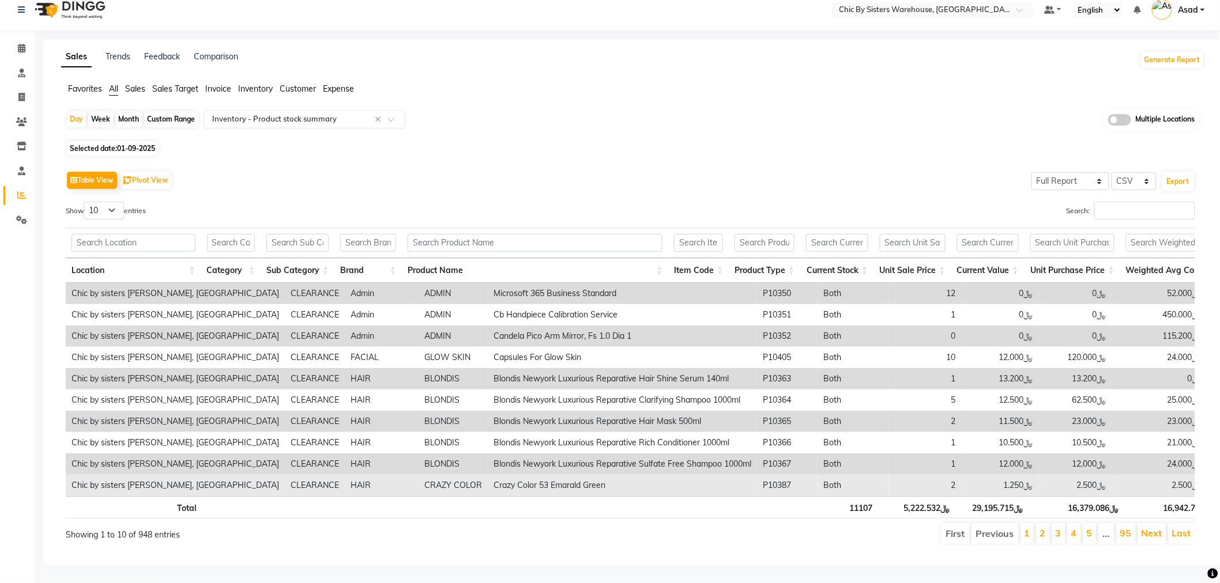
scroll to position [0, 0]
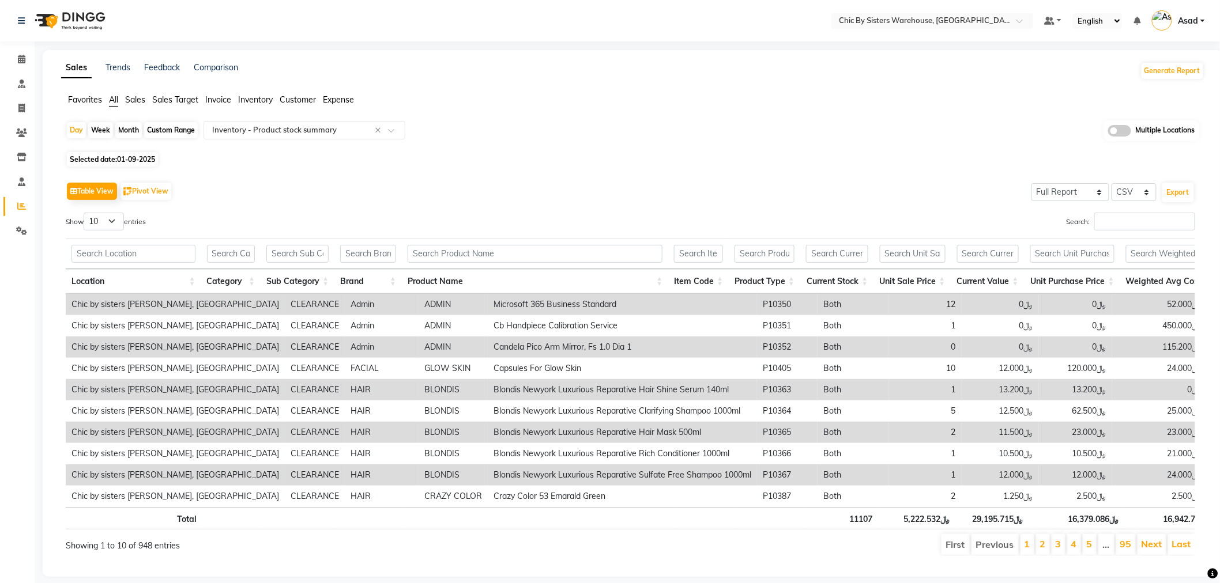
click at [1119, 133] on span at bounding box center [1119, 131] width 23 height 12
click at [1108, 133] on input "checkbox" at bounding box center [1108, 133] width 0 height 0
click at [609, 129] on span "Chic by sisters [PERSON_NAME], [GEOGRAPHIC_DATA] x" at bounding box center [553, 132] width 266 height 20
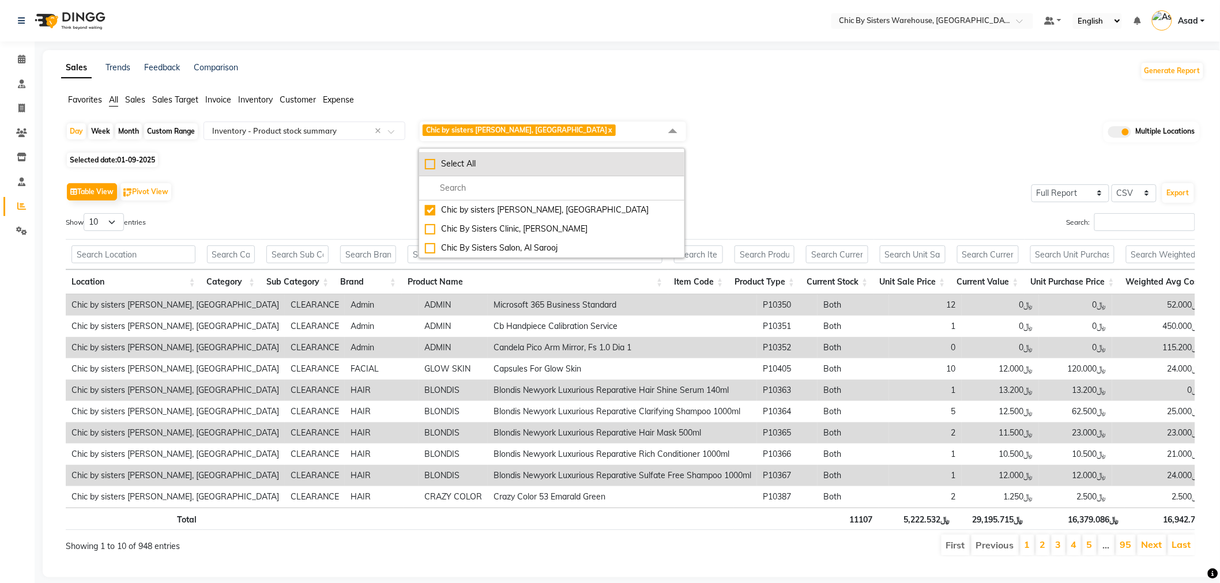
click at [475, 163] on div "Select All" at bounding box center [552, 164] width 254 height 12
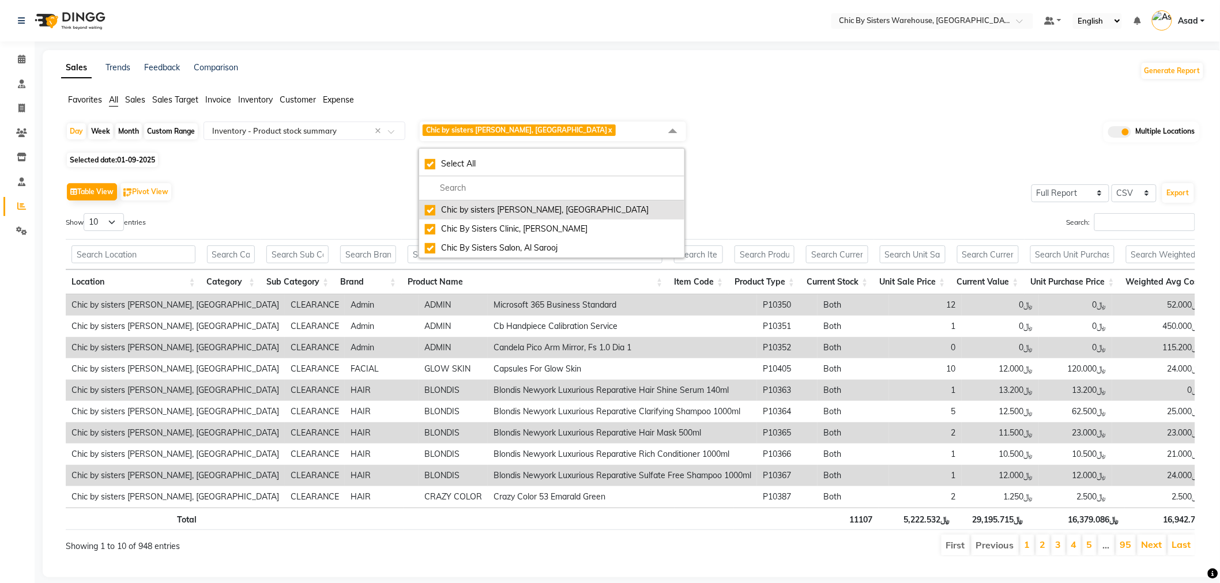
checkbox input "true"
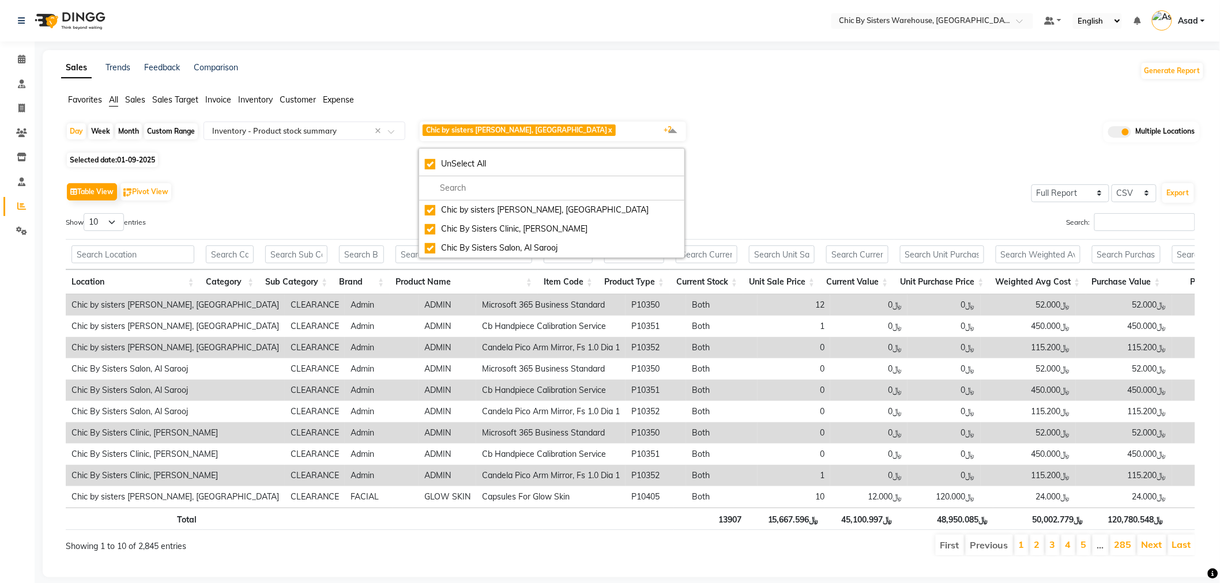
click at [809, 140] on div "Day Week Month Custom Range Select Report Type × Inventory - Product stock summ…" at bounding box center [633, 134] width 1134 height 29
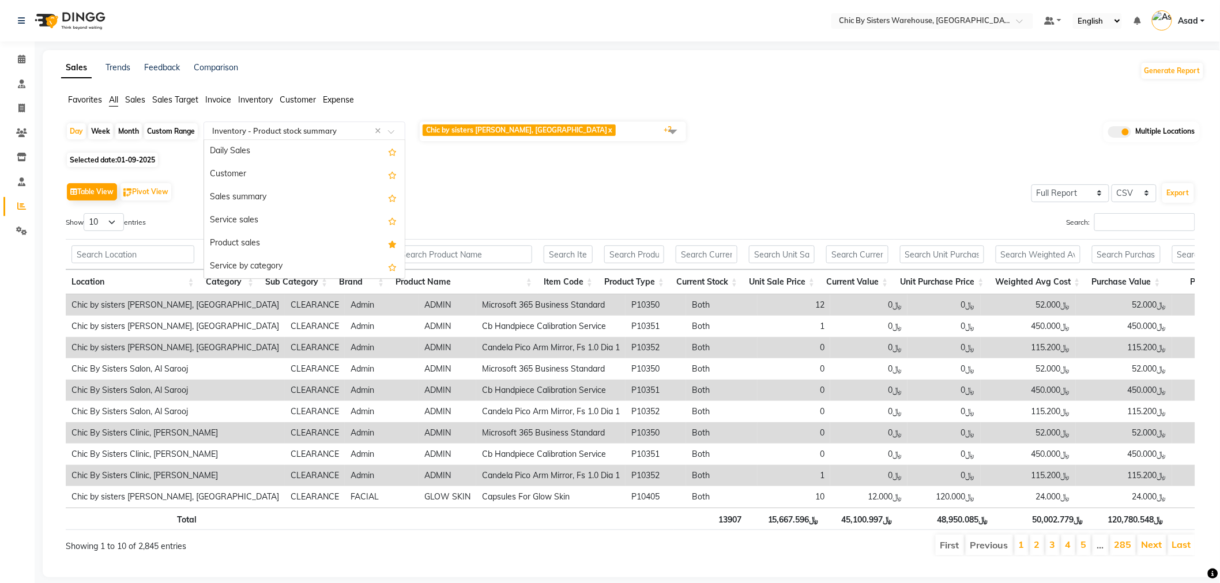
click at [310, 136] on input "text" at bounding box center [293, 131] width 166 height 12
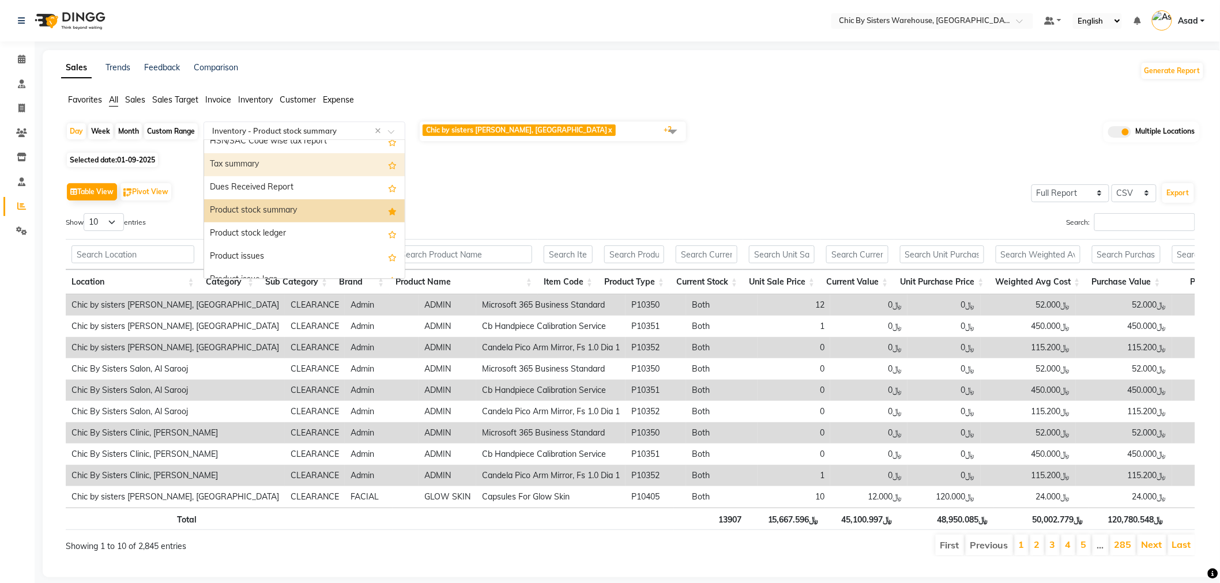
click at [96, 103] on span "Favorites" at bounding box center [85, 100] width 34 height 10
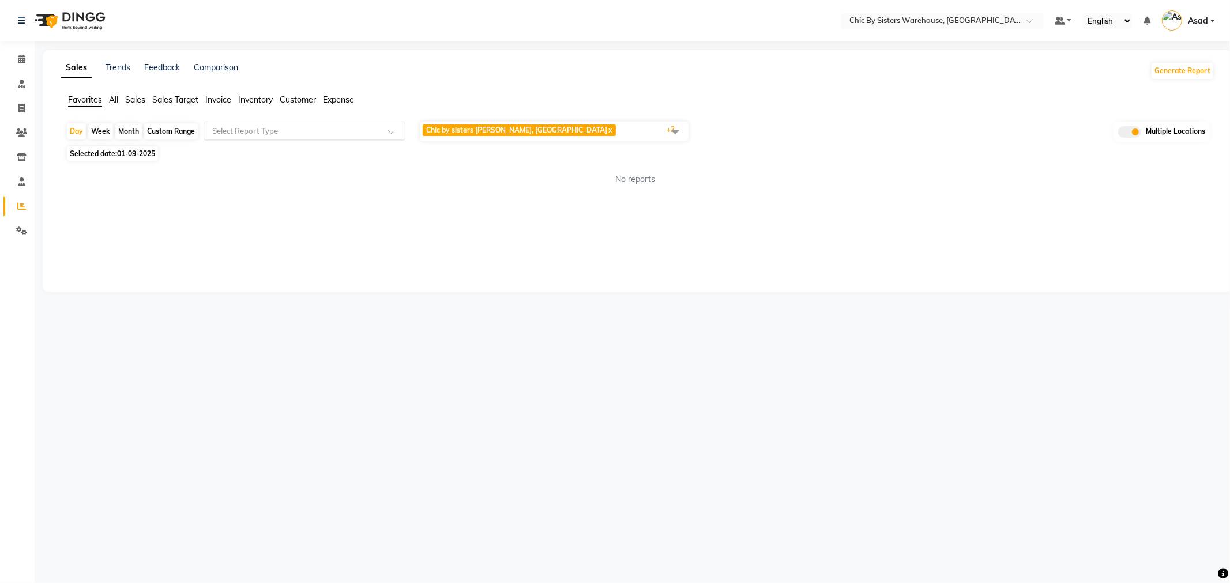
click at [251, 129] on input "text" at bounding box center [293, 131] width 166 height 12
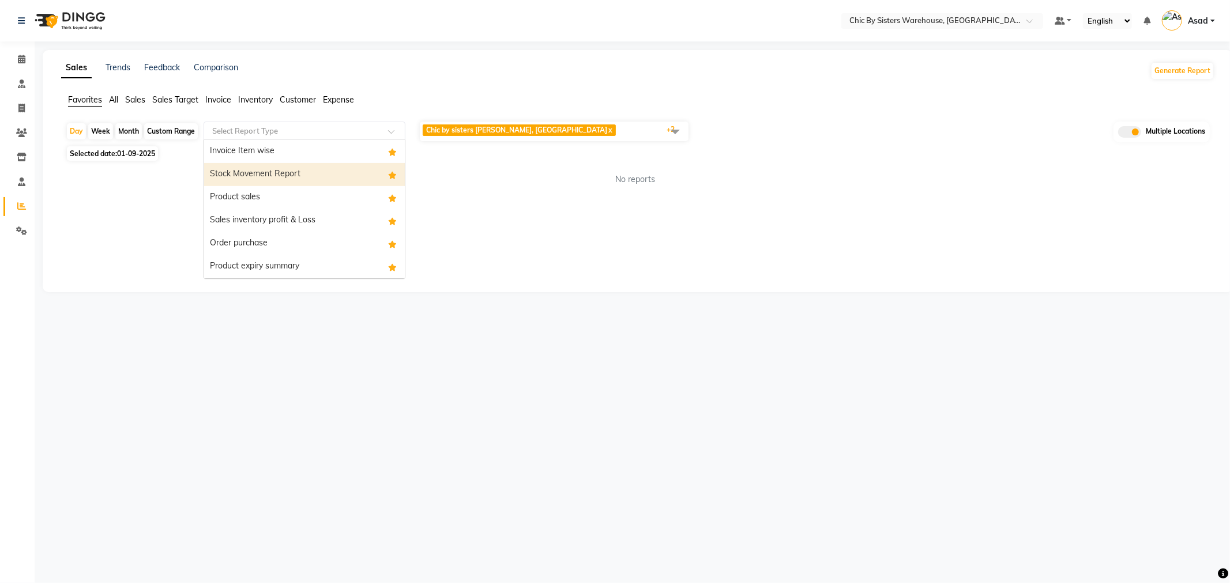
click at [300, 175] on div "Stock Movement Report" at bounding box center [304, 174] width 201 height 23
select select "full_report"
select select "csv"
